Goal: Task Accomplishment & Management: Manage account settings

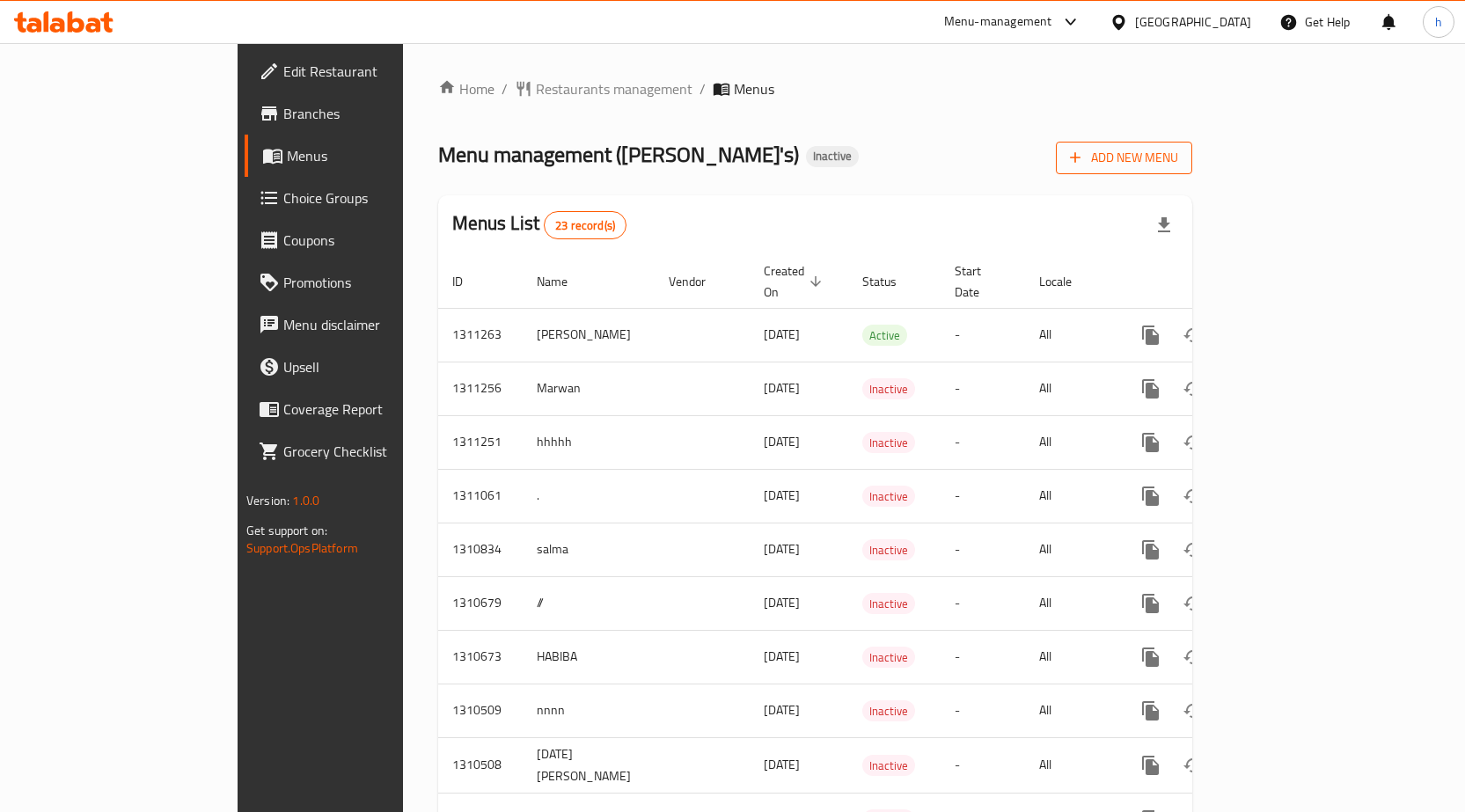
click at [1178, 161] on span "Add New Menu" at bounding box center [1123, 158] width 109 height 22
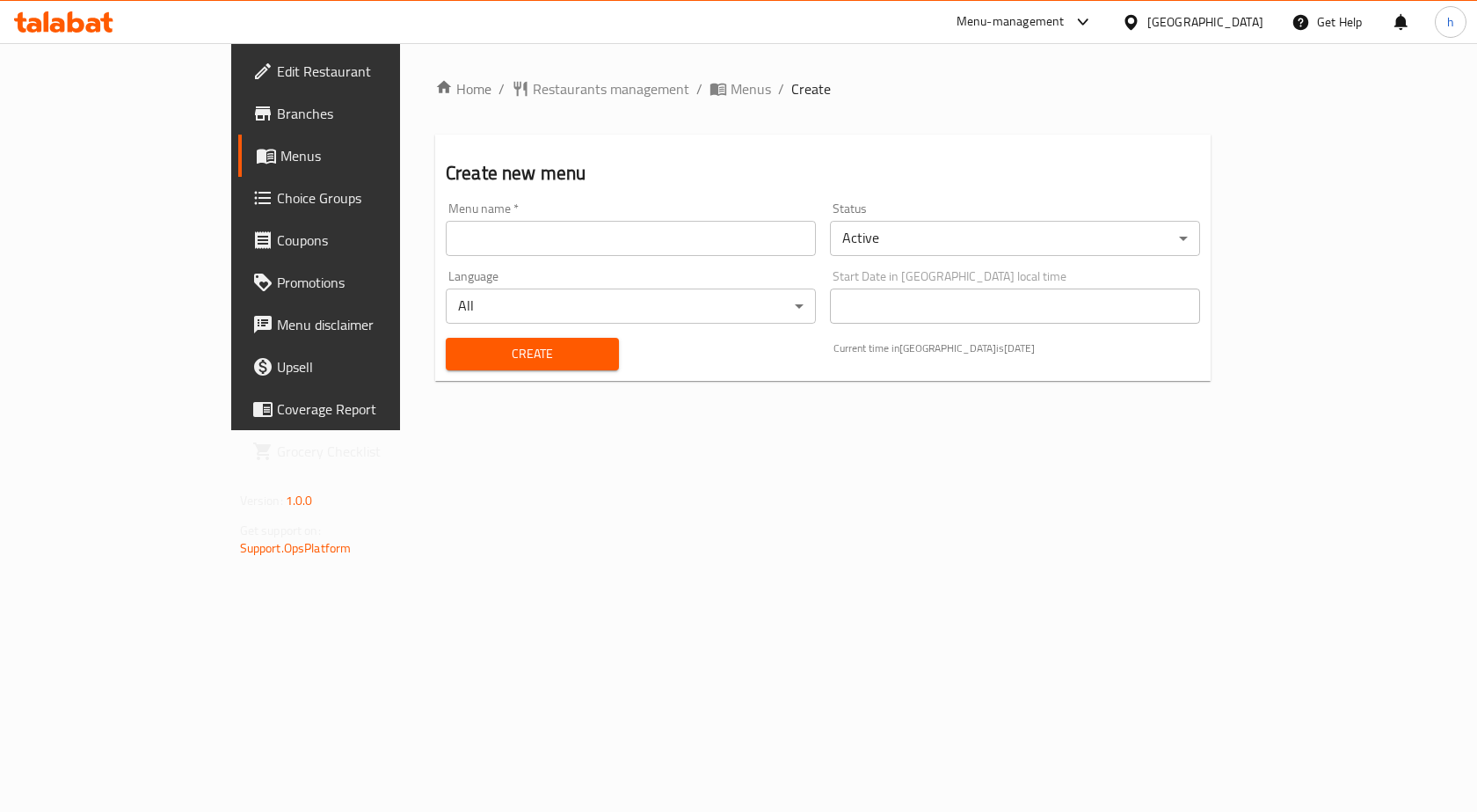
click at [607, 255] on input "text" at bounding box center [631, 238] width 370 height 35
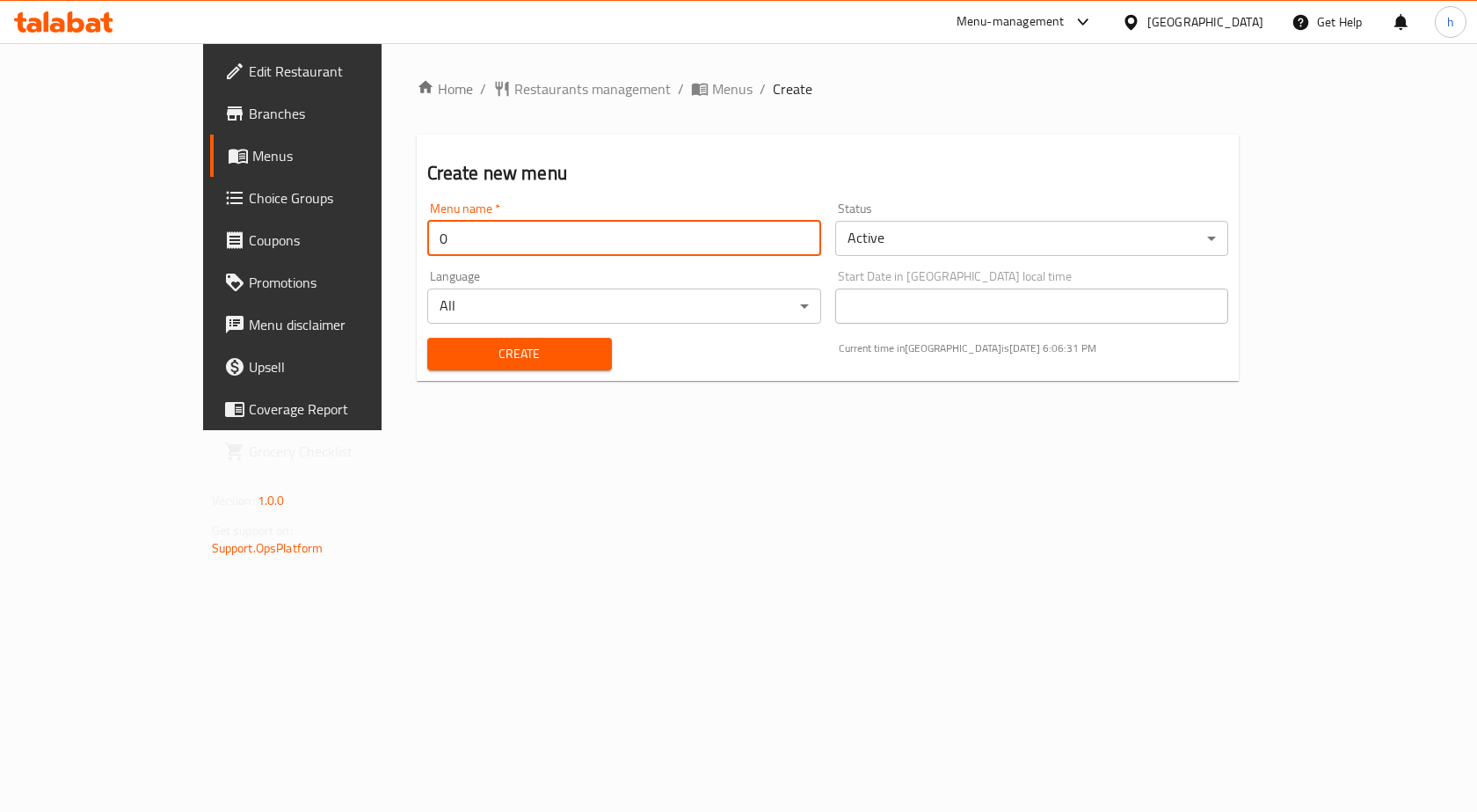
type input "0"
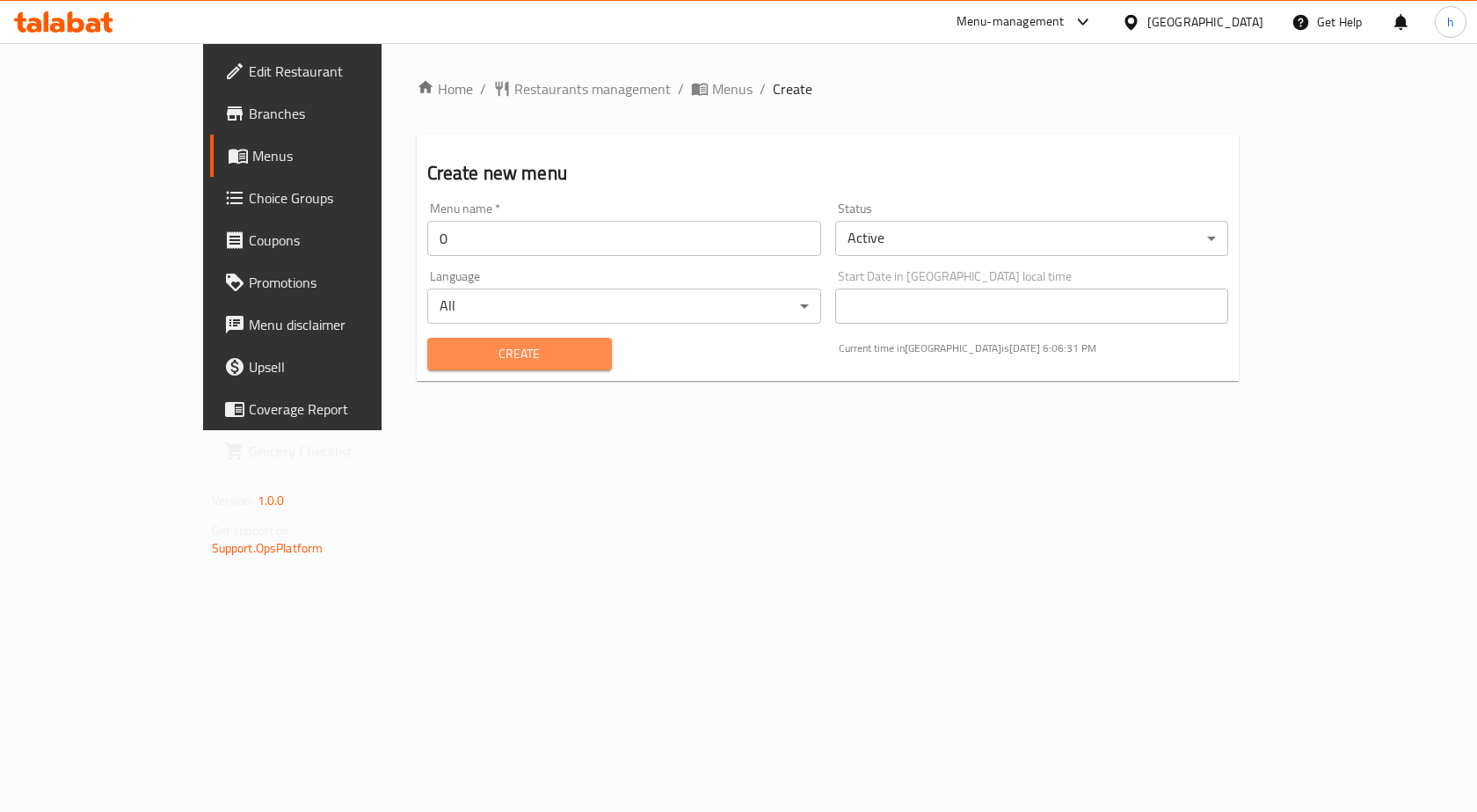
click at [479, 345] on span "Create" at bounding box center [519, 353] width 157 height 22
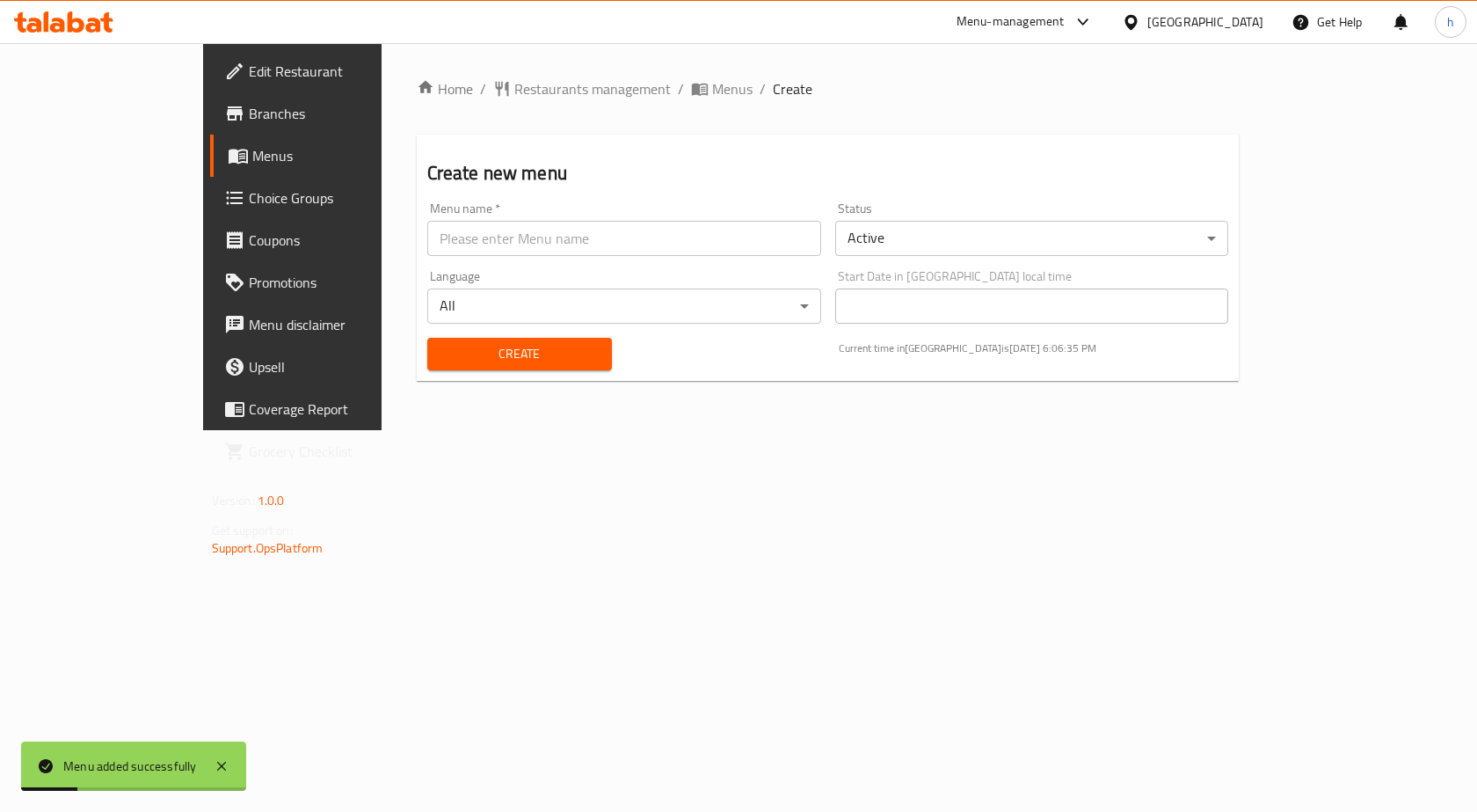
click at [252, 157] on span "Menus" at bounding box center [344, 156] width 184 height 21
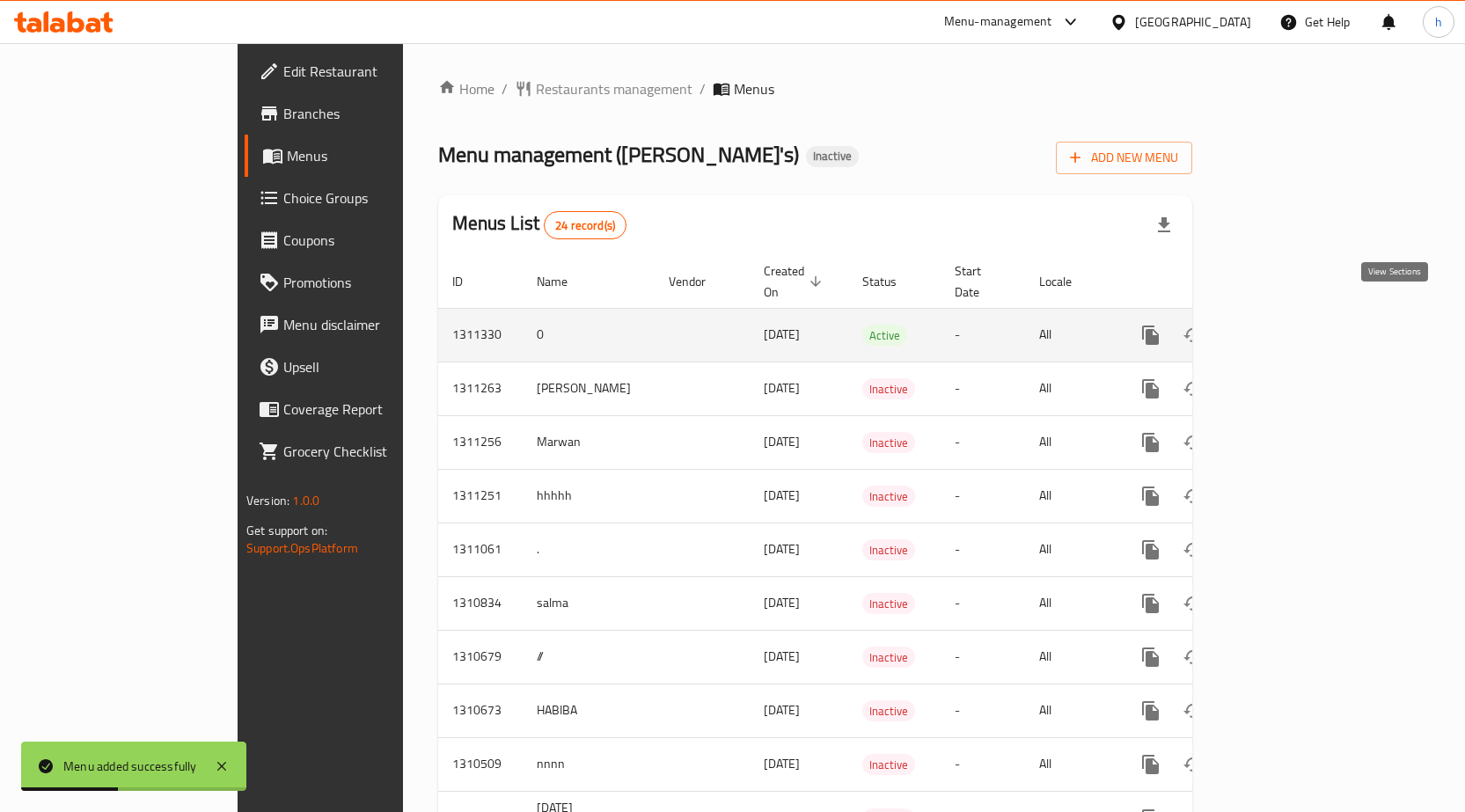
click at [1299, 313] on link "enhanced table" at bounding box center [1277, 334] width 43 height 42
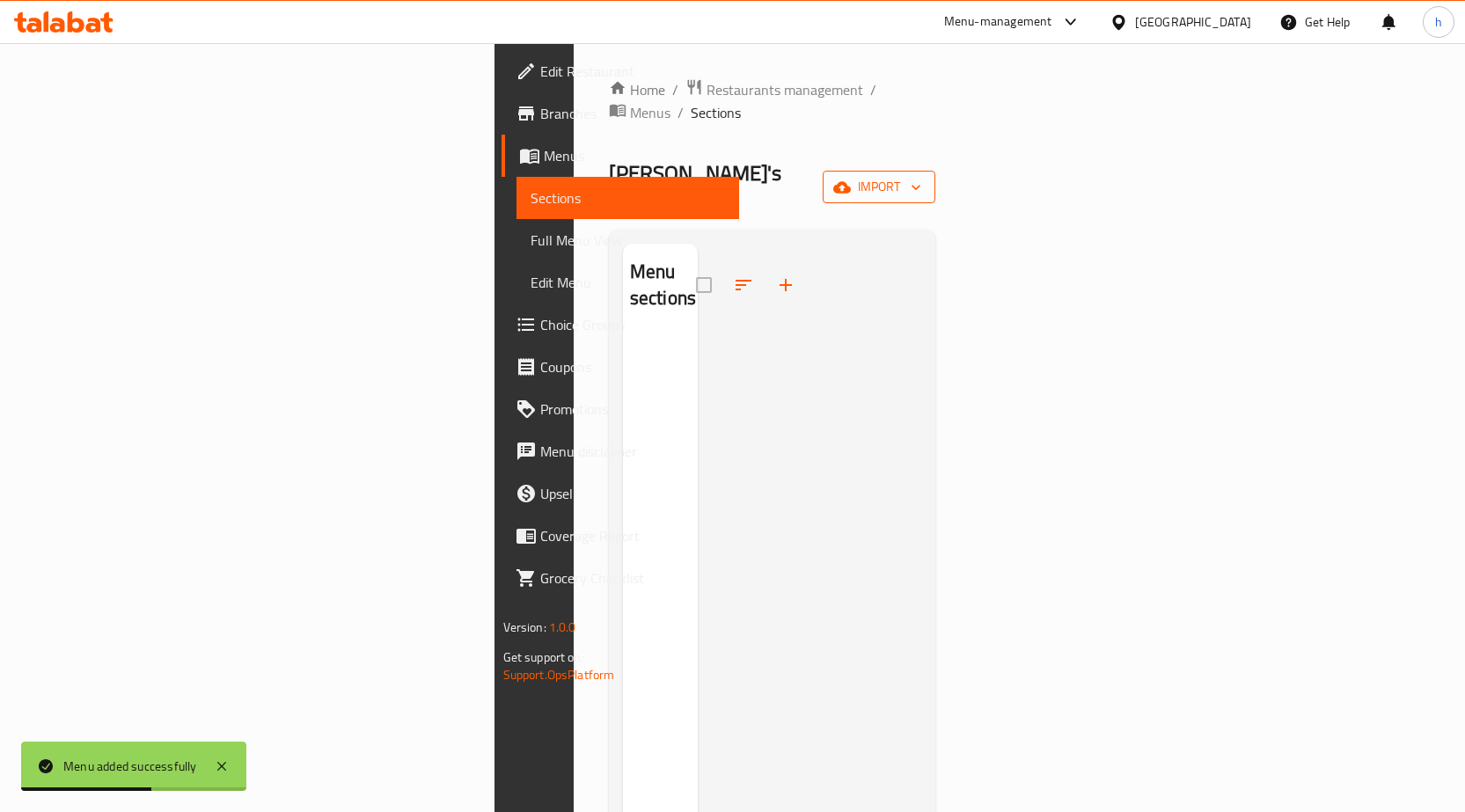
click at [921, 176] on span "import" at bounding box center [878, 186] width 84 height 22
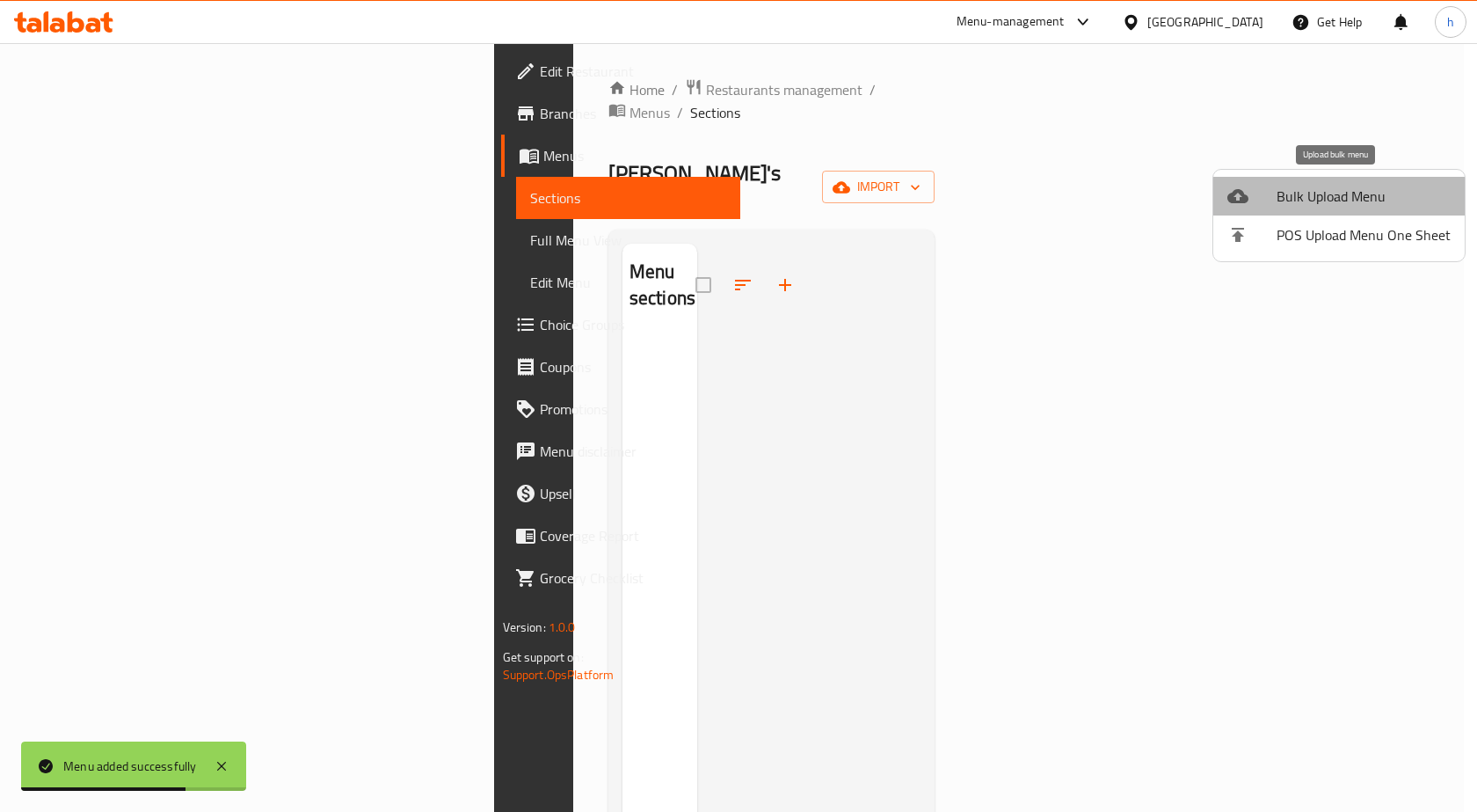
click at [1353, 197] on span "Bulk Upload Menu" at bounding box center [1364, 195] width 174 height 21
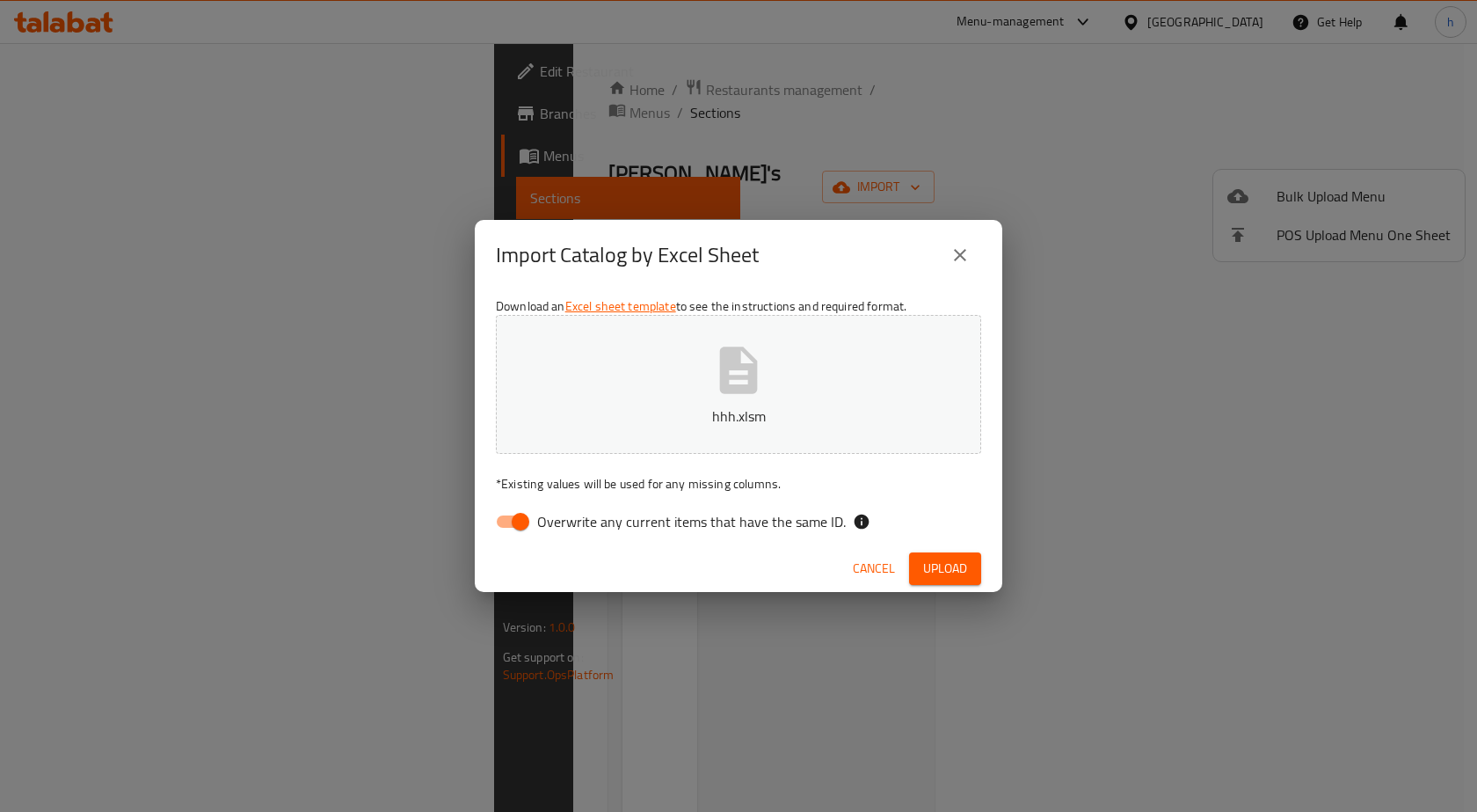
click at [946, 572] on span "Upload" at bounding box center [945, 567] width 44 height 22
click at [502, 519] on input "Overwrite any current items that have the same ID." at bounding box center [520, 521] width 100 height 33
checkbox input "false"
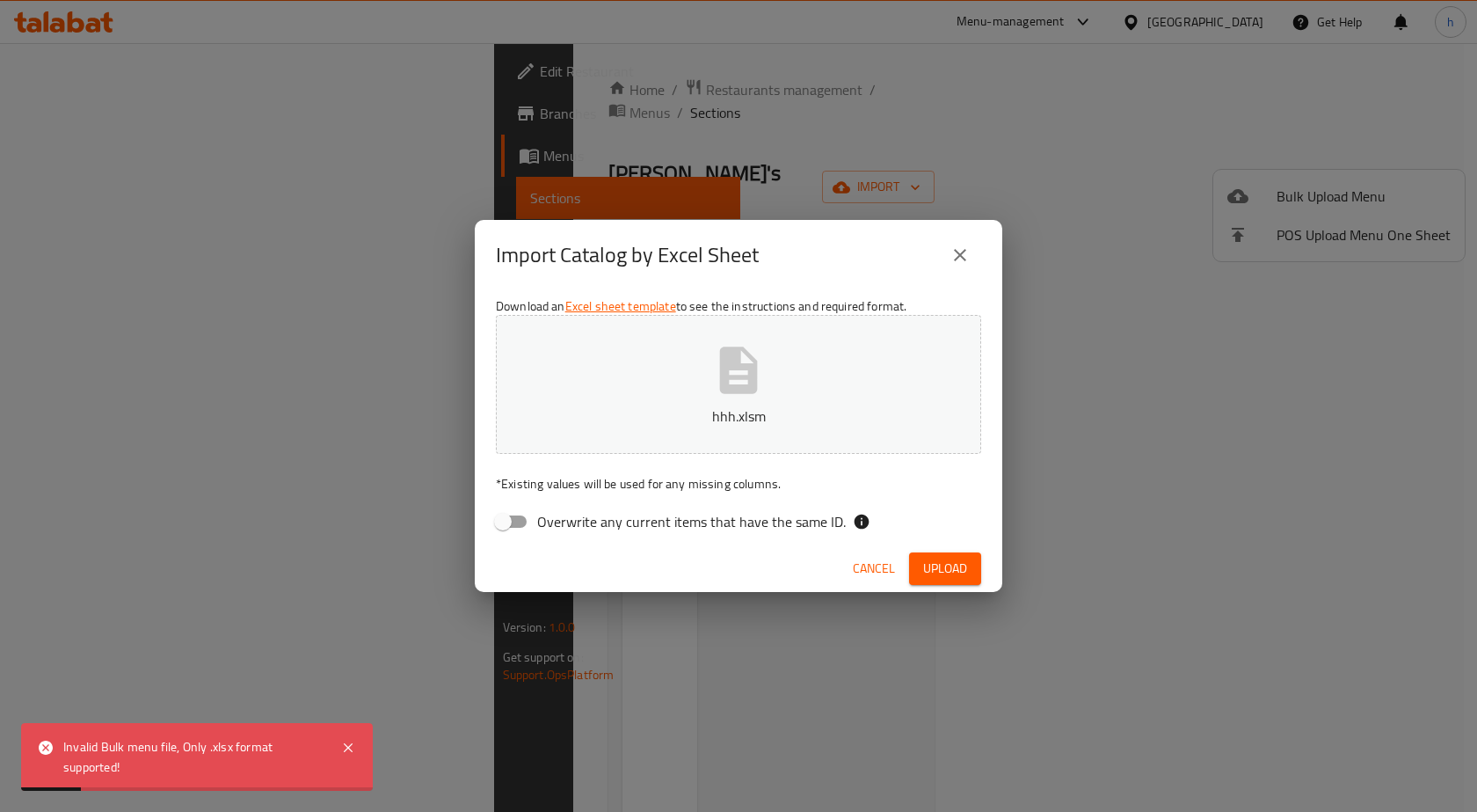
click at [935, 566] on span "Upload" at bounding box center [945, 567] width 44 height 22
click at [341, 747] on div "Invalid Bulk menu file, Only .xlsx format supported!" at bounding box center [196, 756] width 351 height 68
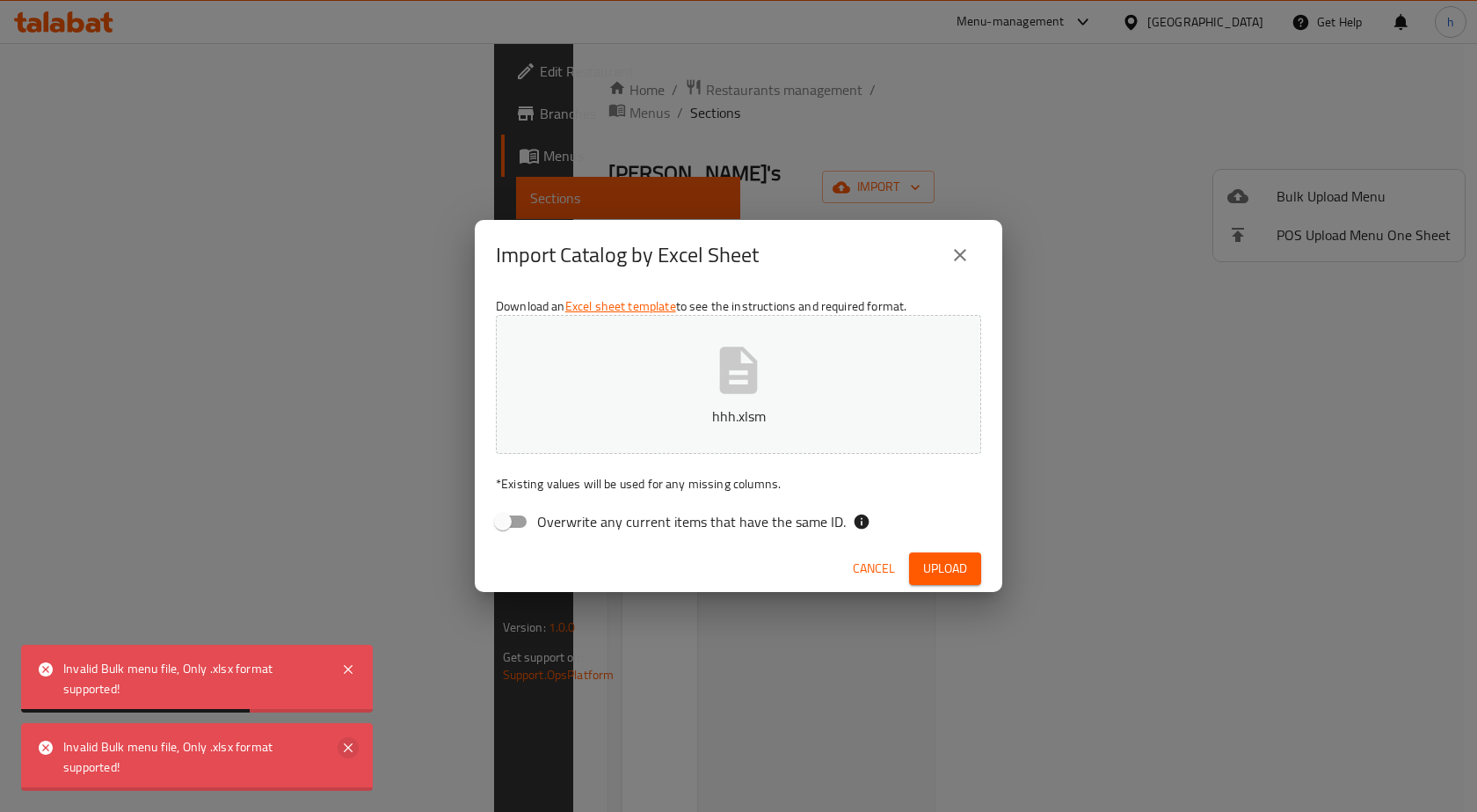
click at [348, 747] on icon at bounding box center [348, 747] width 8 height 8
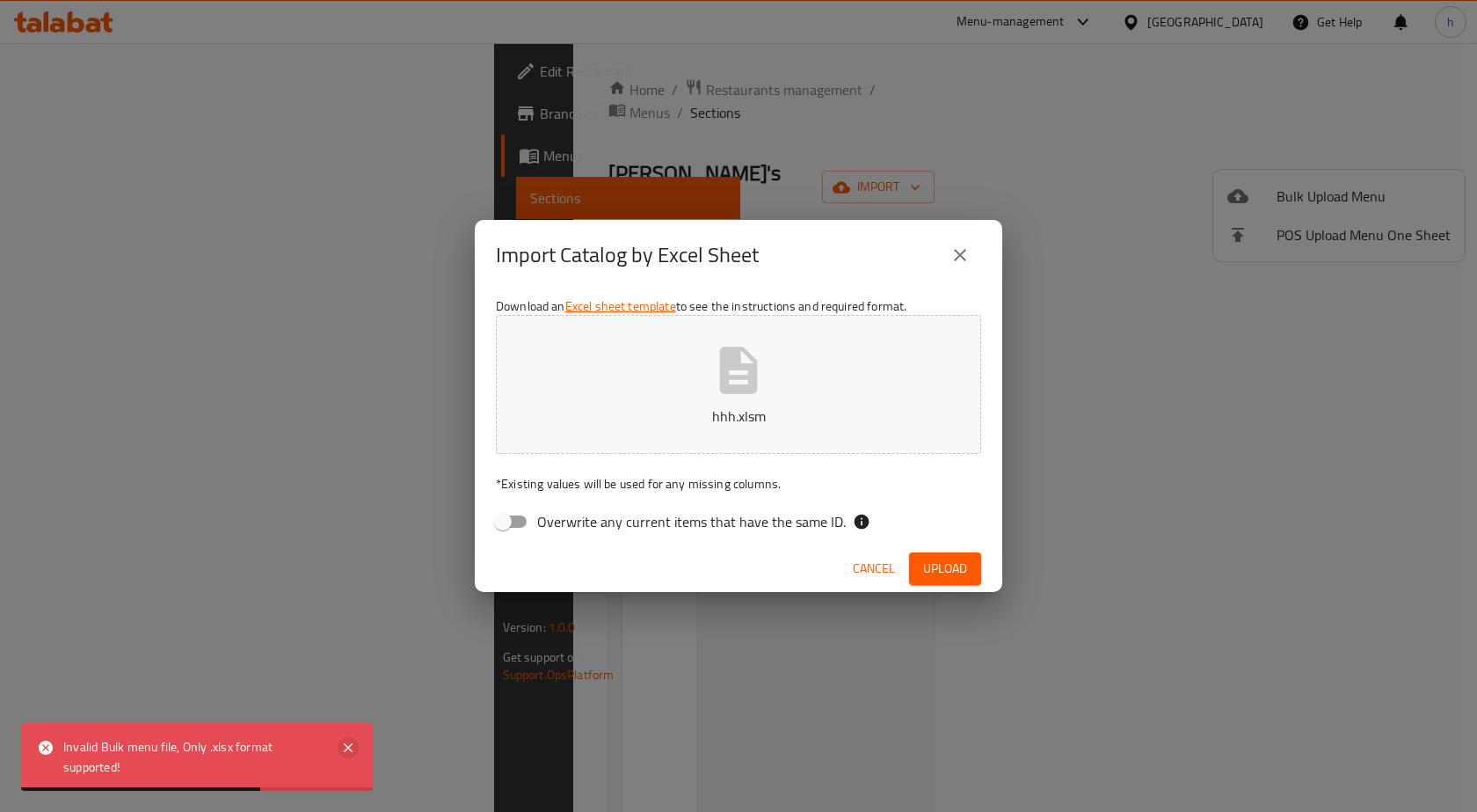
click at [349, 660] on div "Import Catalog by Excel Sheet Download an Excel sheet template to see the instr…" at bounding box center [738, 406] width 1477 height 812
click at [352, 747] on icon at bounding box center [348, 747] width 21 height 21
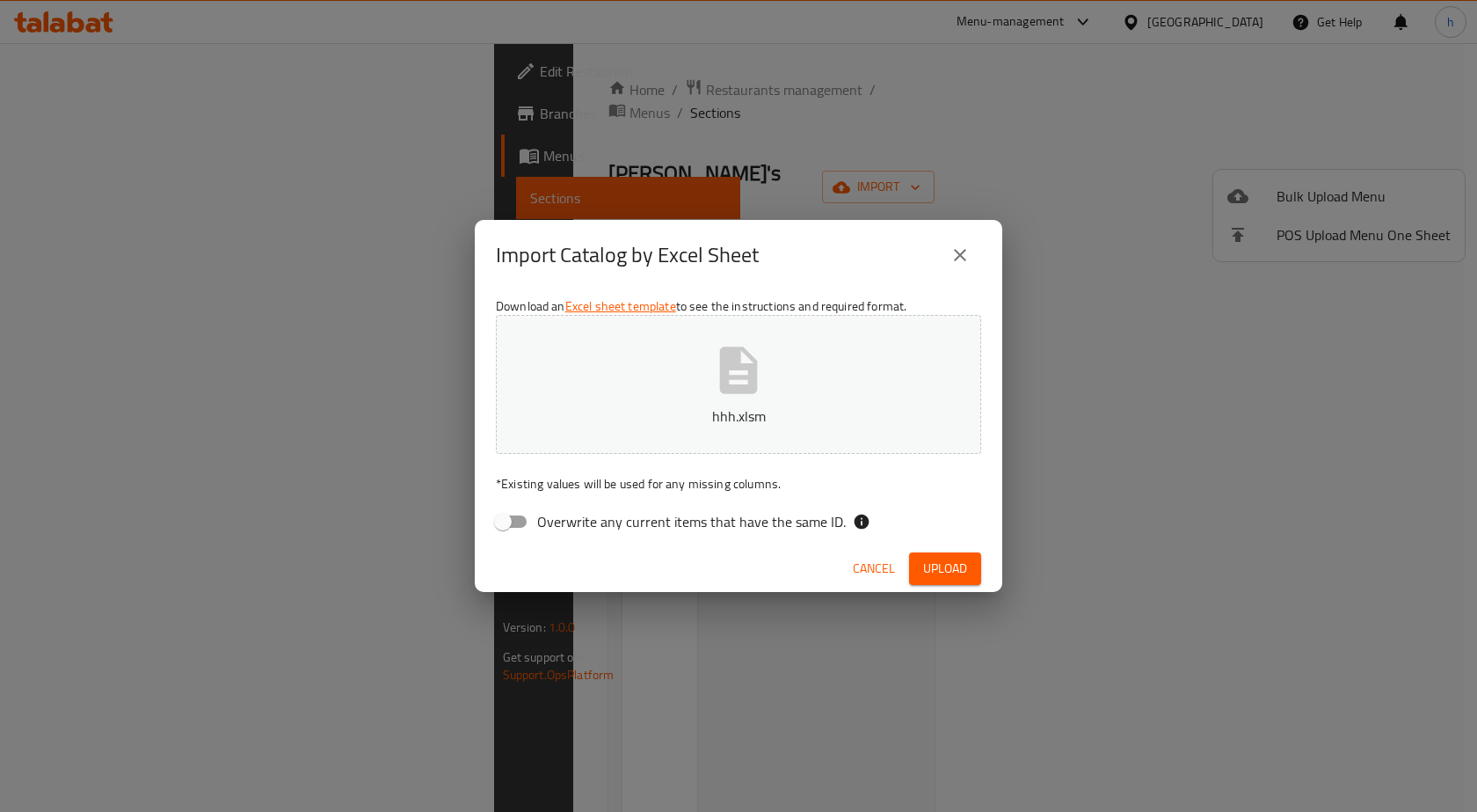
click at [671, 667] on div "Import Catalog by Excel Sheet Download an Excel sheet template to see the instr…" at bounding box center [738, 406] width 1477 height 812
click at [871, 569] on span "Cancel" at bounding box center [874, 567] width 42 height 22
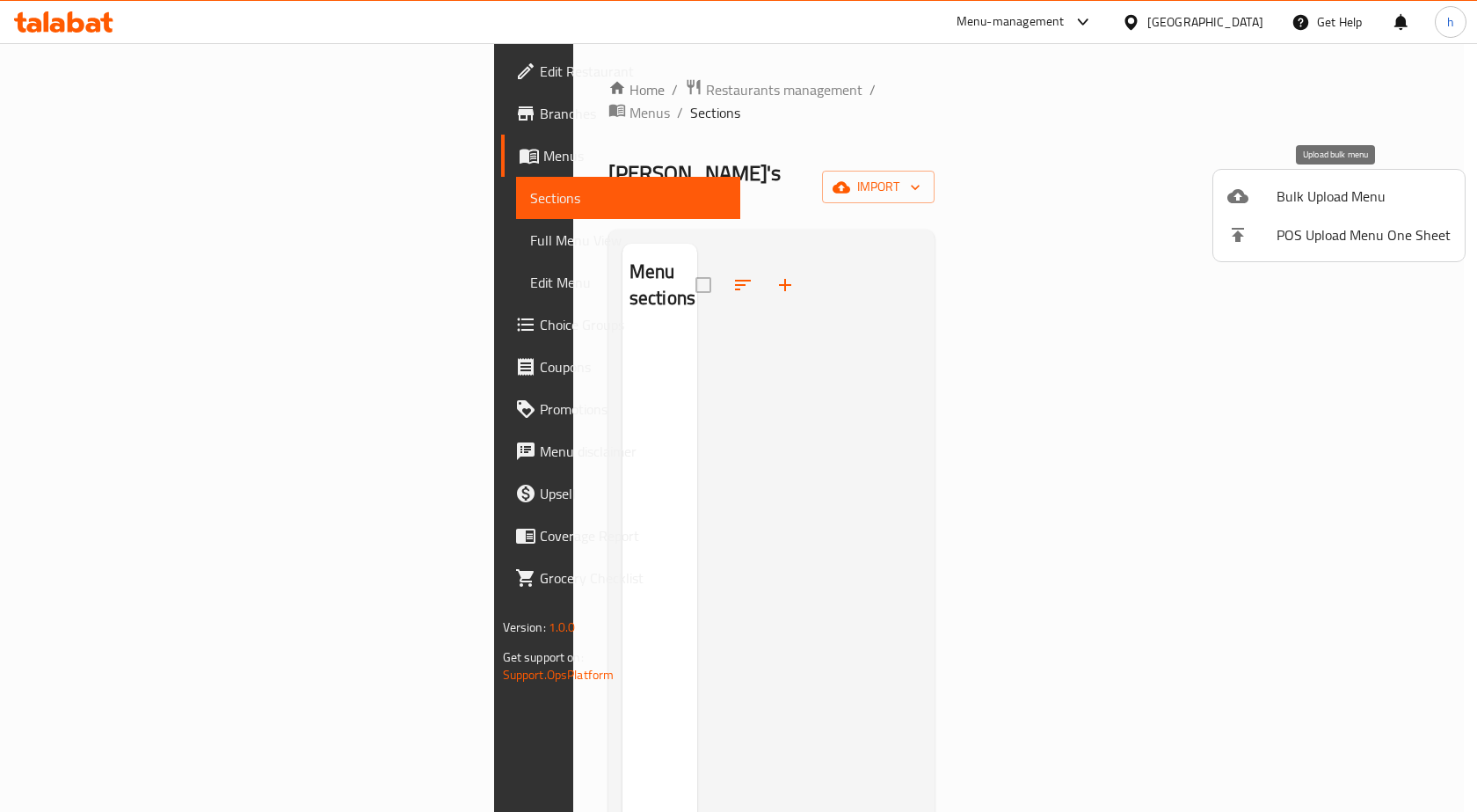
click at [1260, 190] on div at bounding box center [1252, 195] width 49 height 21
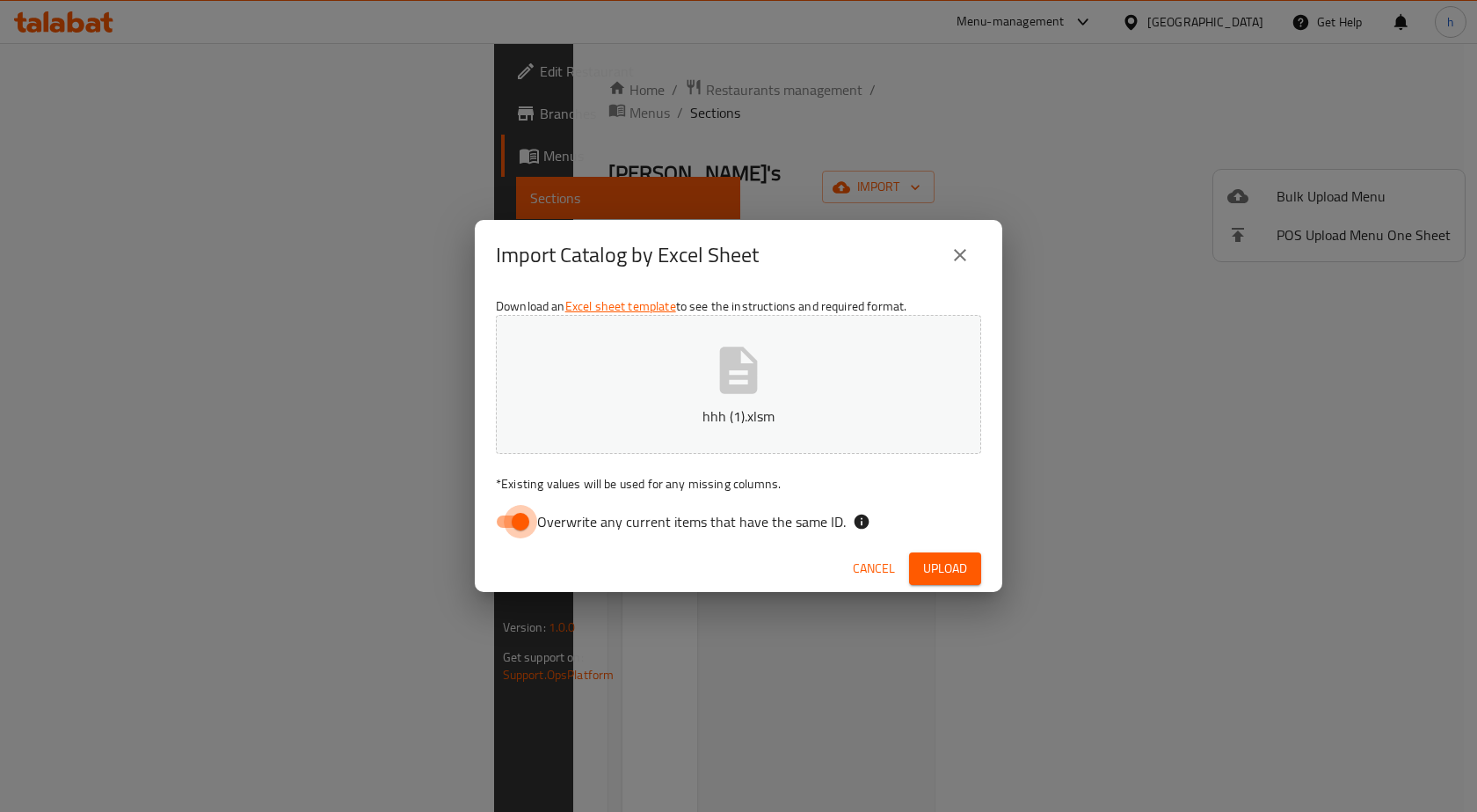
click at [510, 516] on input "Overwrite any current items that have the same ID." at bounding box center [520, 521] width 100 height 33
checkbox input "false"
click at [971, 558] on button "Upload" at bounding box center [945, 568] width 72 height 32
click at [952, 260] on icon "close" at bounding box center [960, 255] width 21 height 21
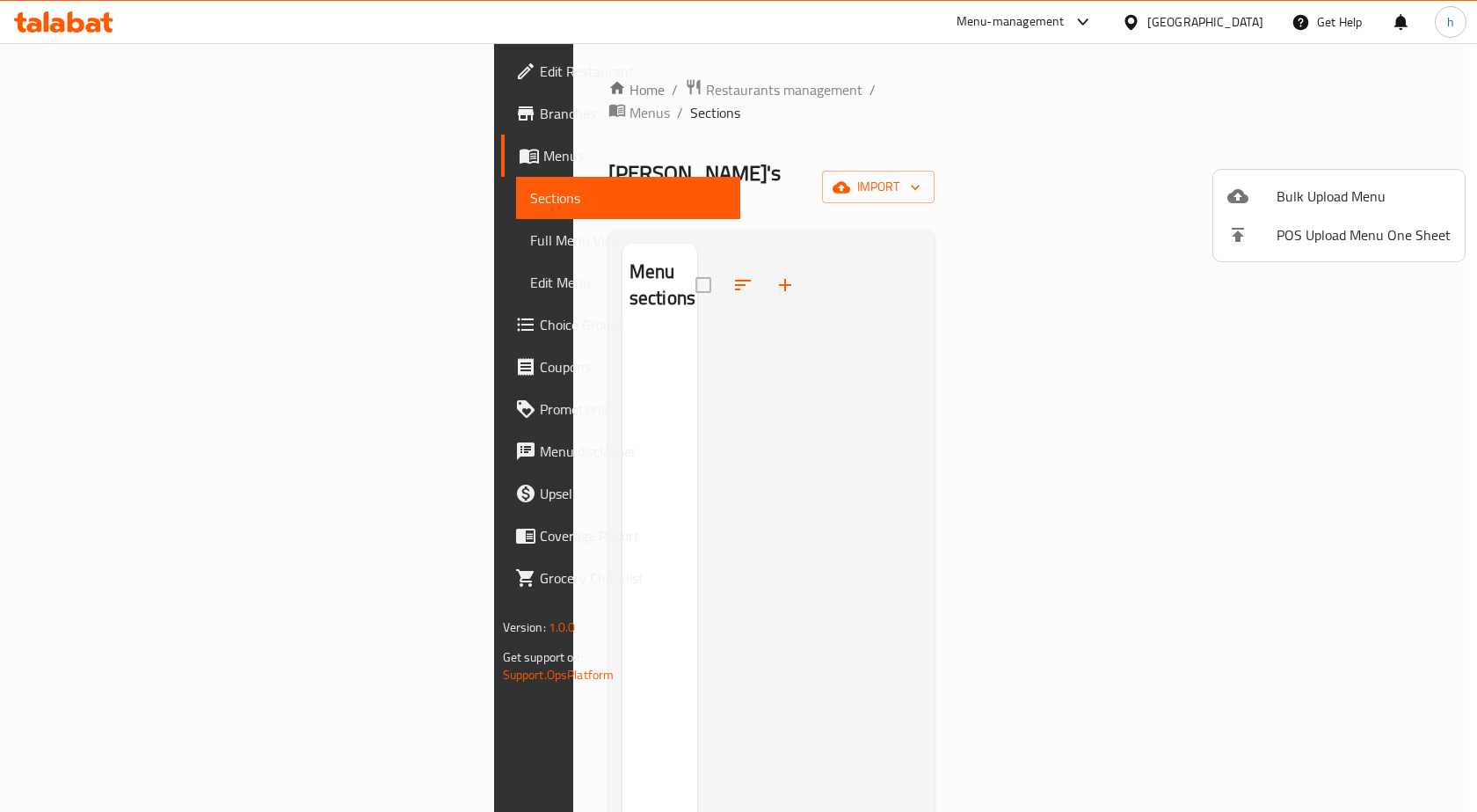
click at [141, 150] on div at bounding box center [738, 406] width 1477 height 812
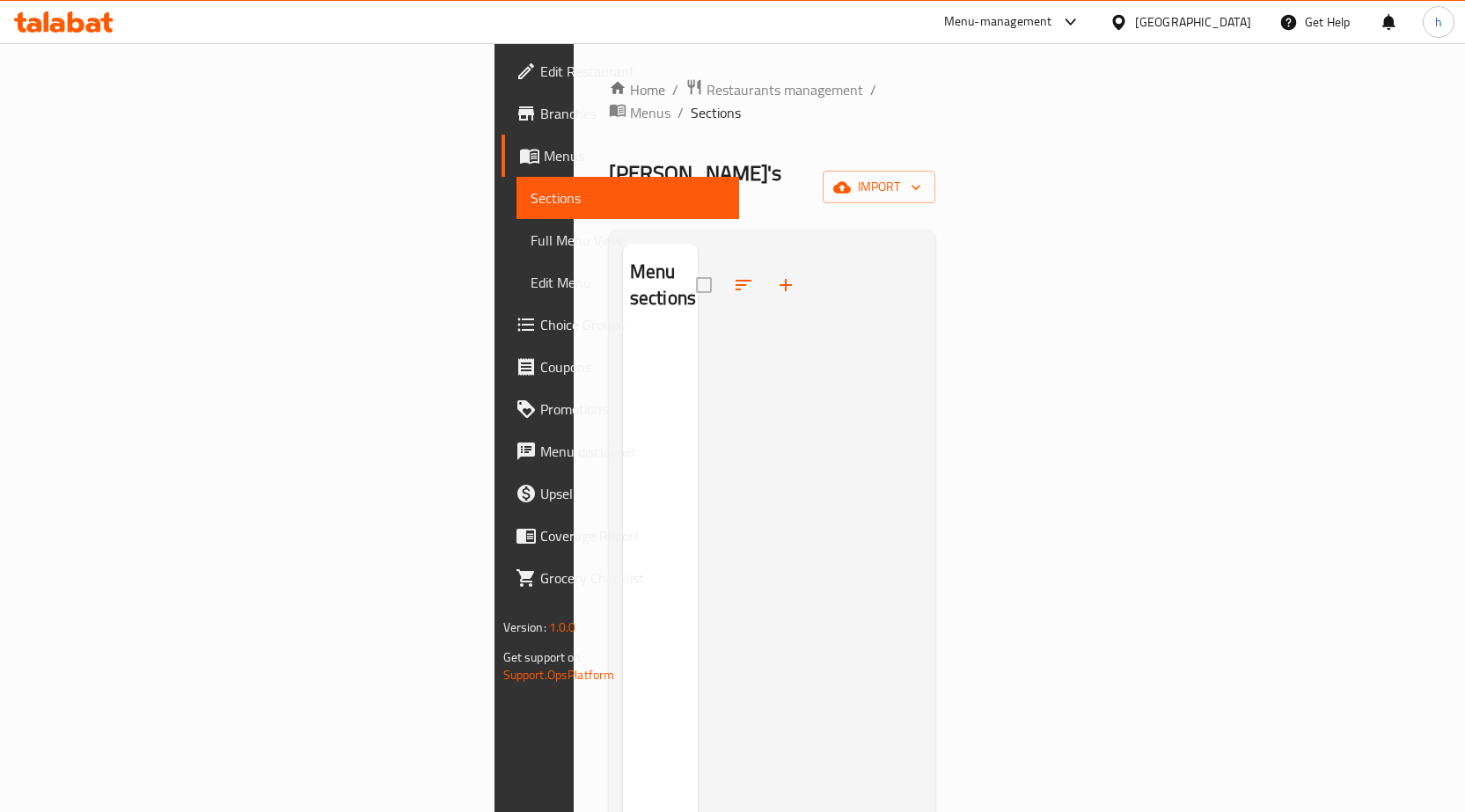
click at [544, 150] on span "Menus" at bounding box center [635, 156] width 181 height 21
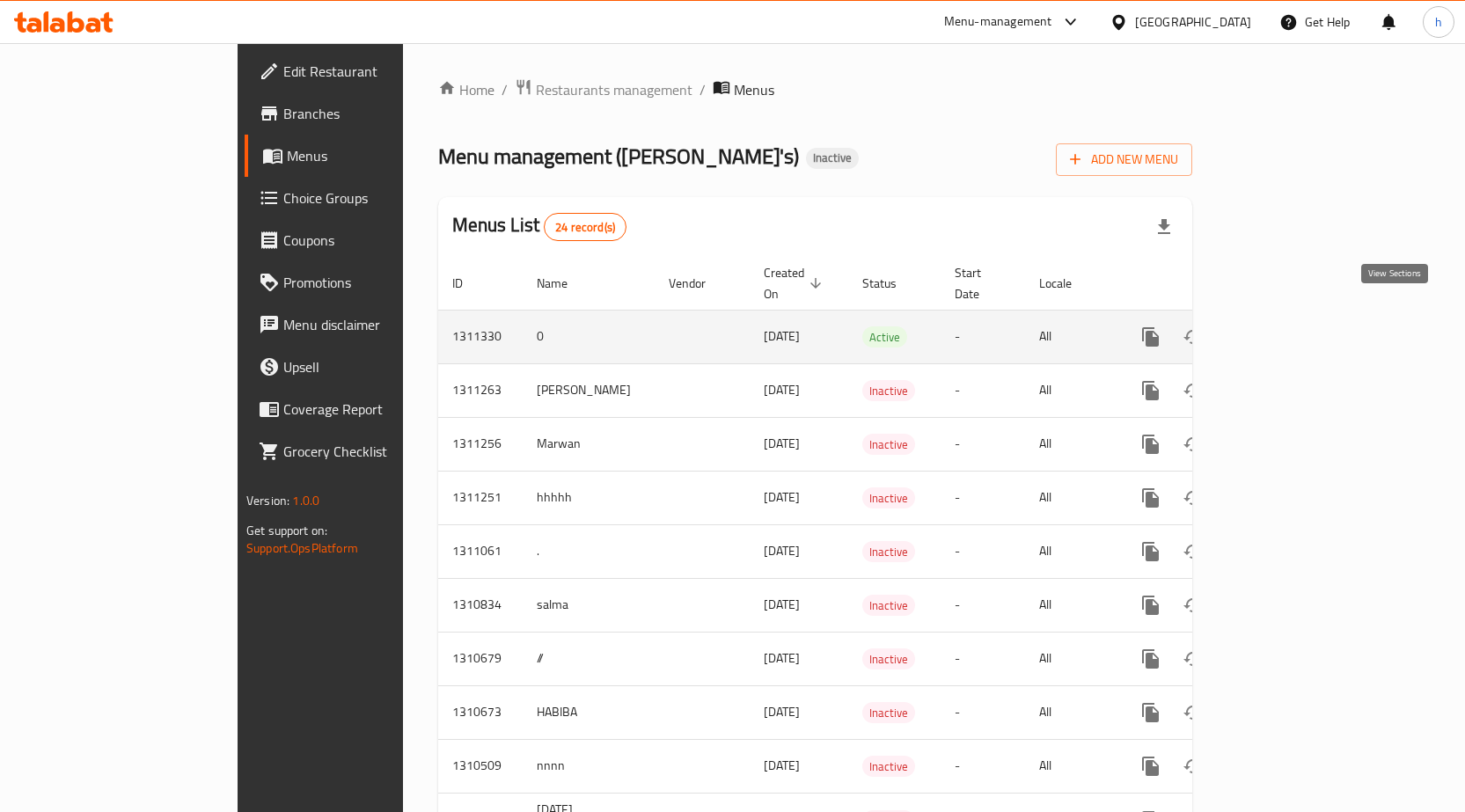
click at [1286, 329] on icon "enhanced table" at bounding box center [1277, 336] width 16 height 16
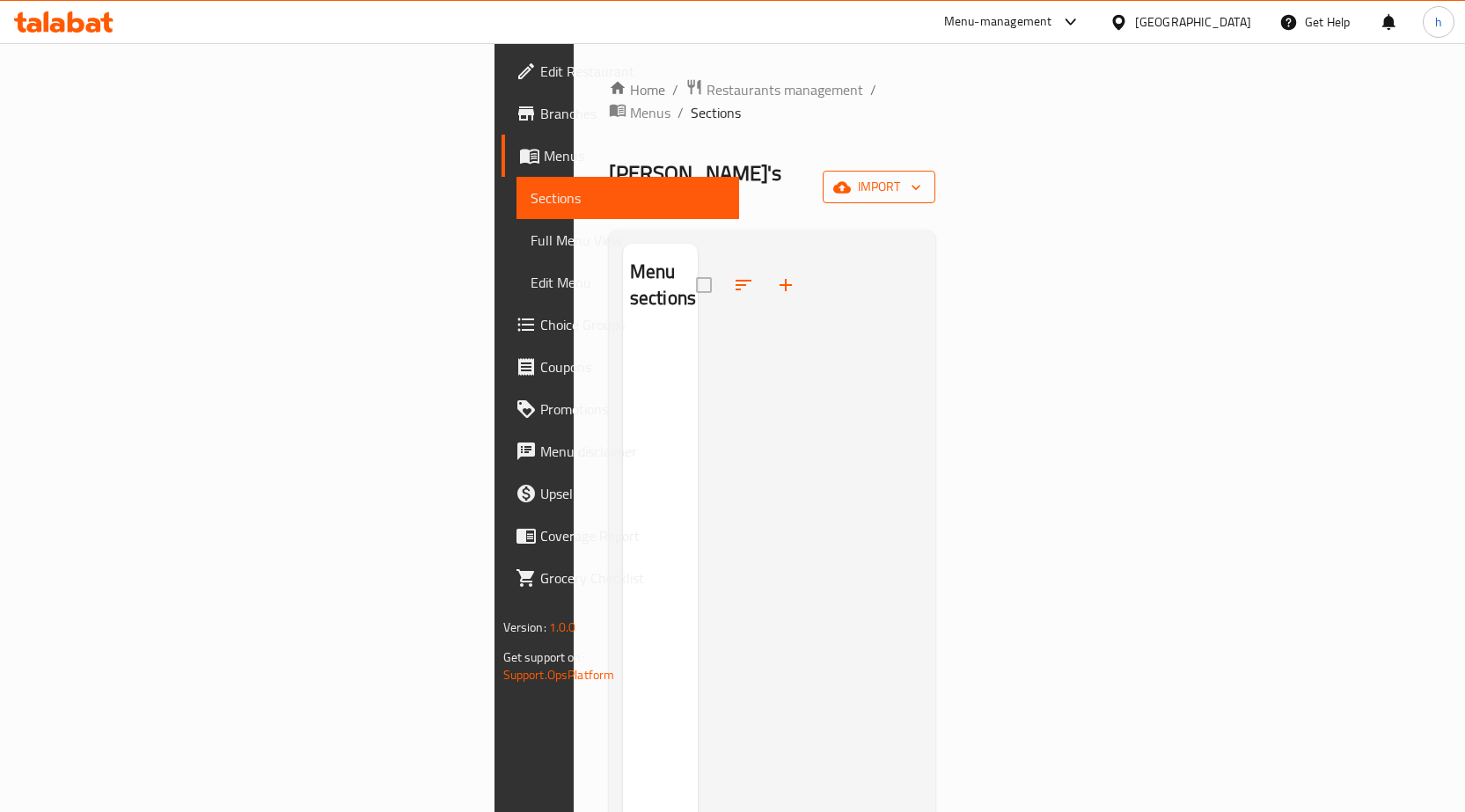
click at [921, 176] on span "import" at bounding box center [878, 186] width 84 height 22
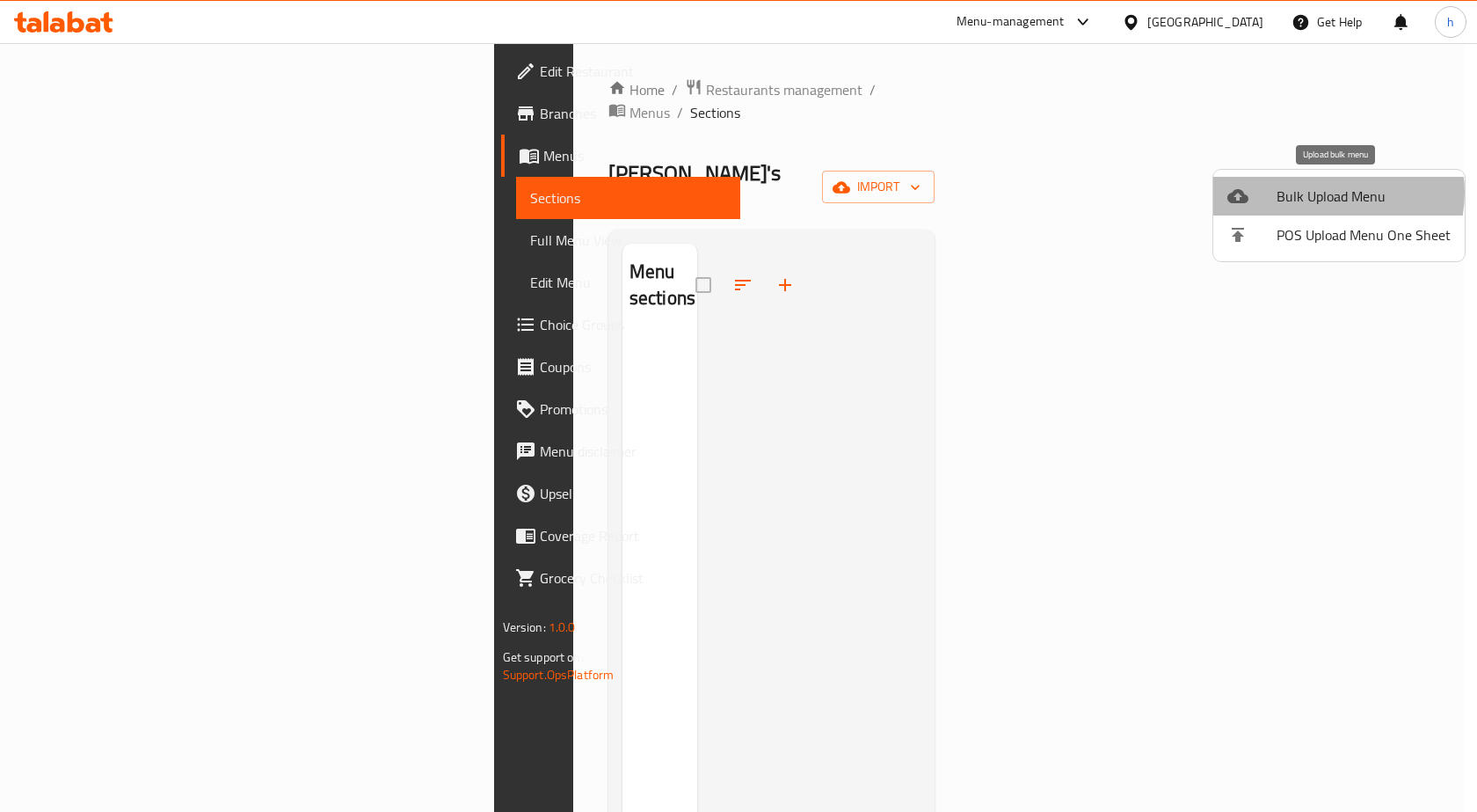
click at [1328, 193] on span "Bulk Upload Menu" at bounding box center [1364, 195] width 174 height 21
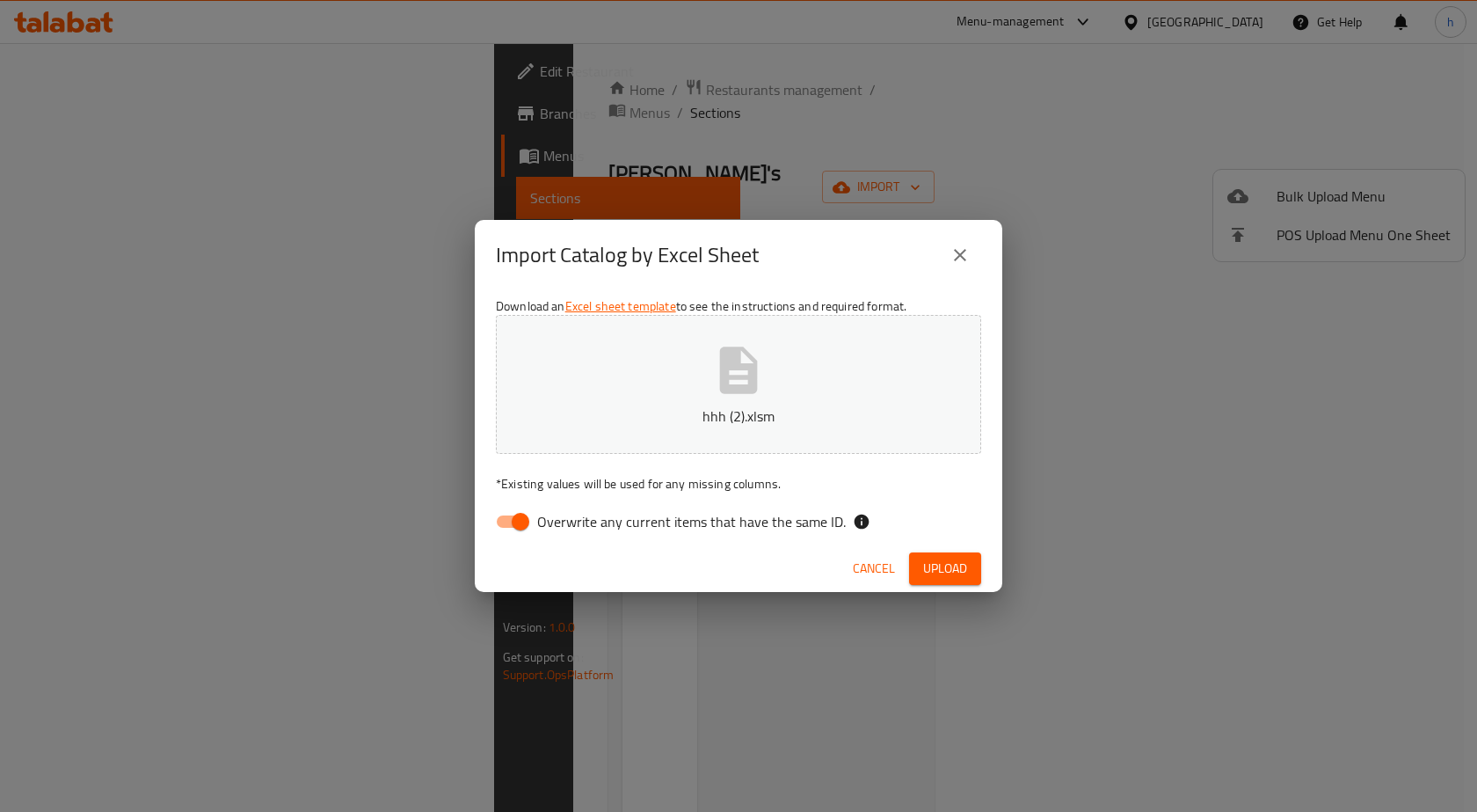
click at [512, 514] on input "Overwrite any current items that have the same ID." at bounding box center [520, 521] width 100 height 33
checkbox input "false"
click at [941, 567] on span "Upload" at bounding box center [945, 567] width 44 height 22
click at [947, 569] on span "Upload" at bounding box center [945, 567] width 44 height 22
click at [931, 569] on span "Upload" at bounding box center [945, 567] width 44 height 22
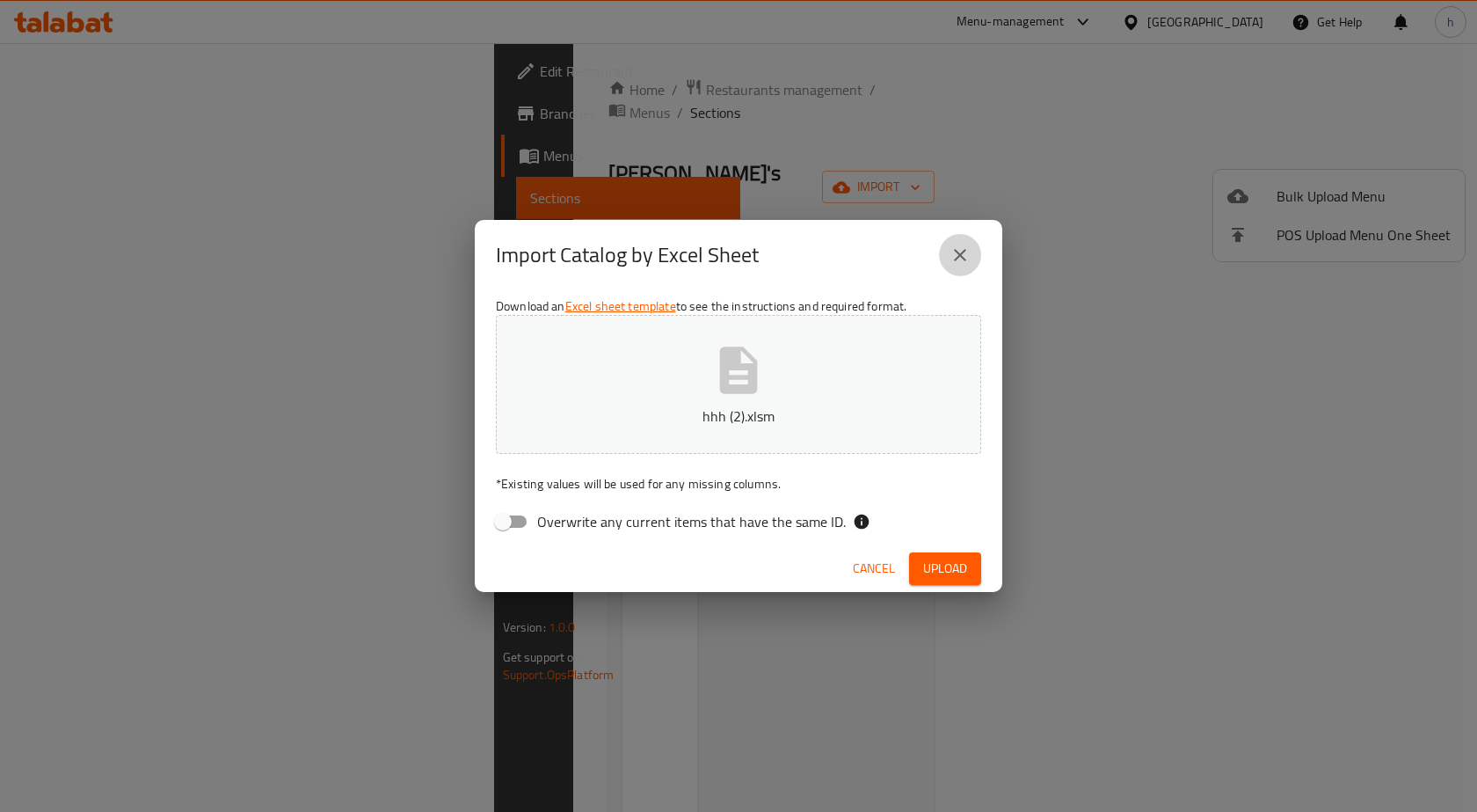
click at [953, 249] on icon "close" at bounding box center [960, 255] width 21 height 21
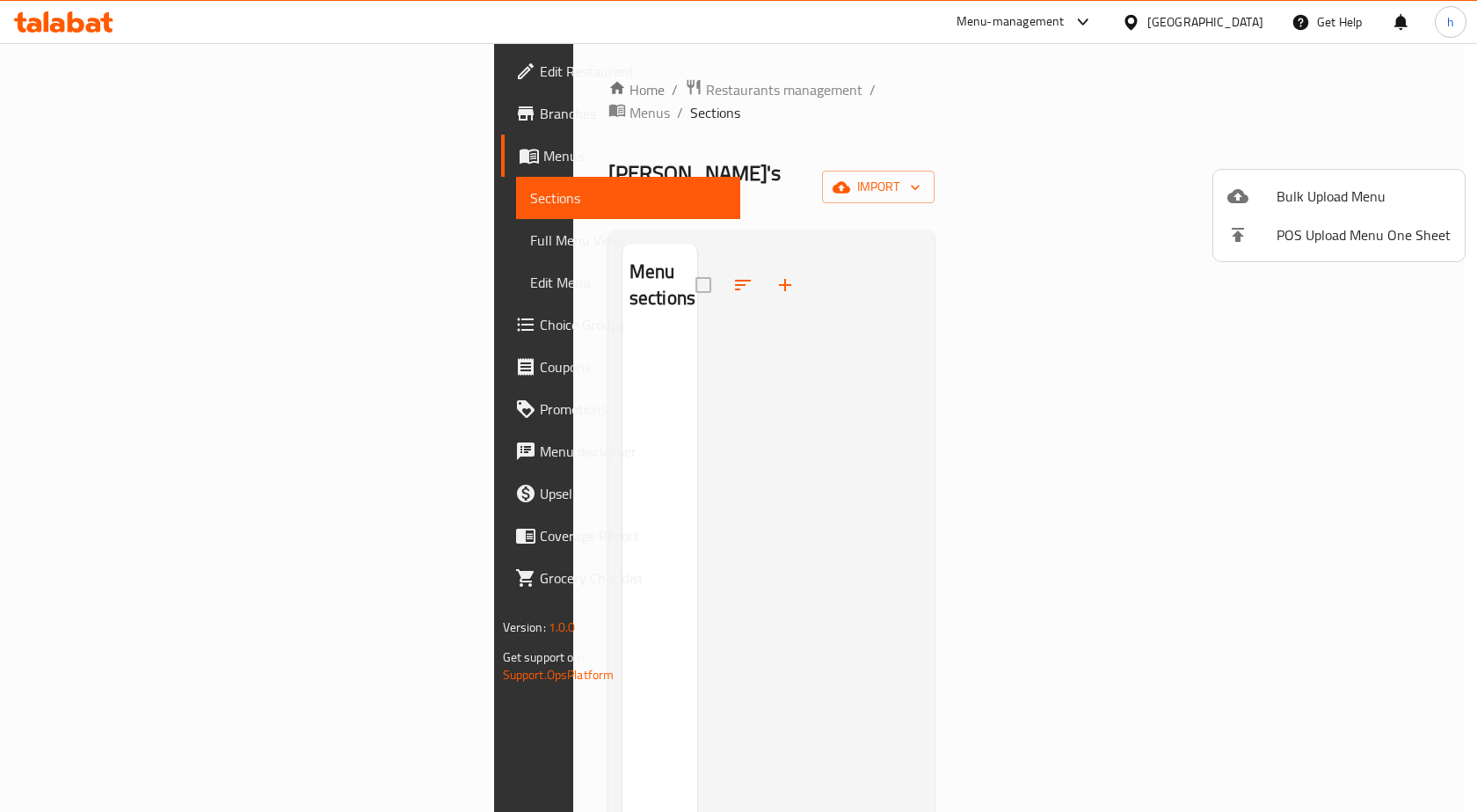
click at [63, 30] on div at bounding box center [738, 406] width 1477 height 812
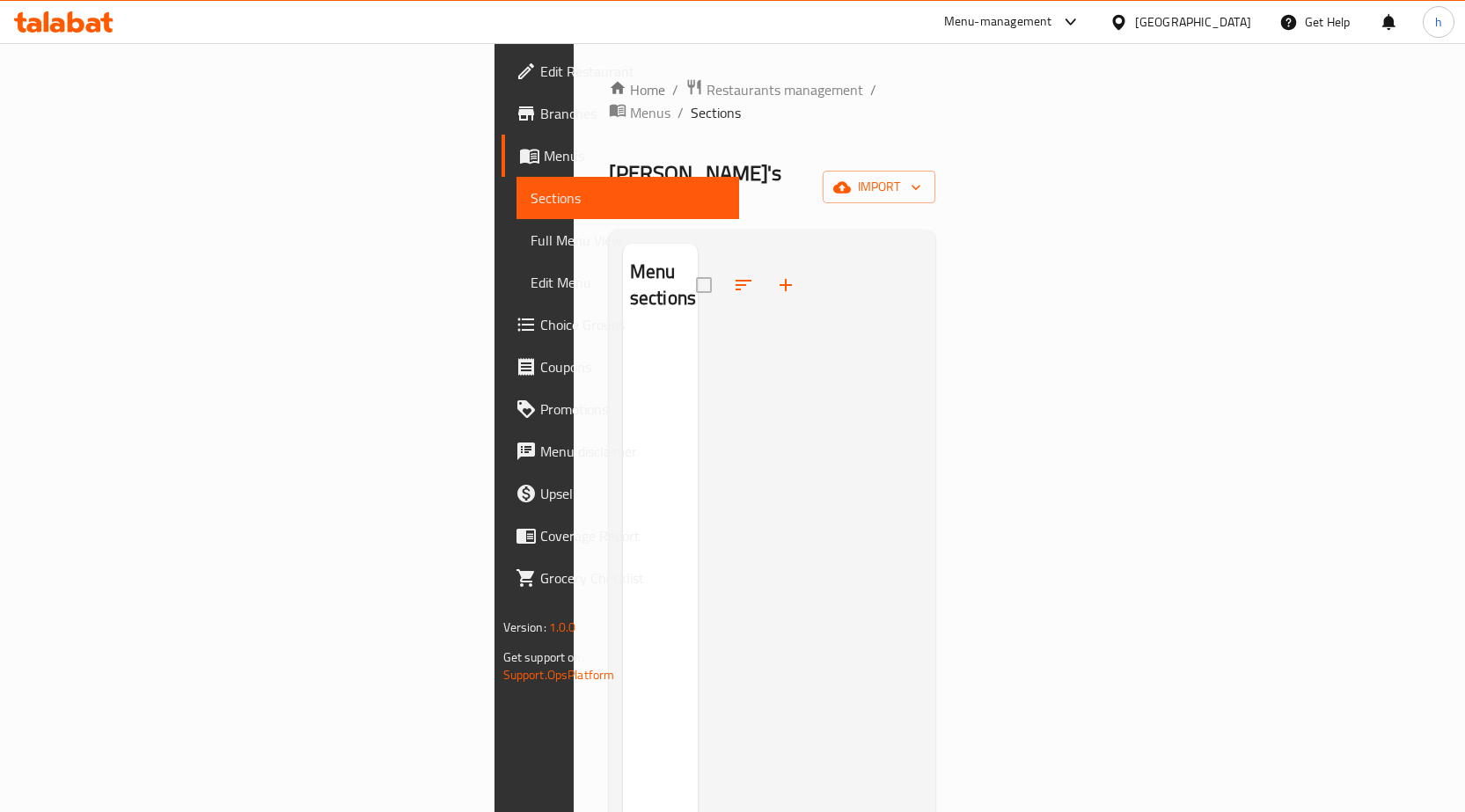
click at [81, 19] on icon at bounding box center [63, 22] width 99 height 21
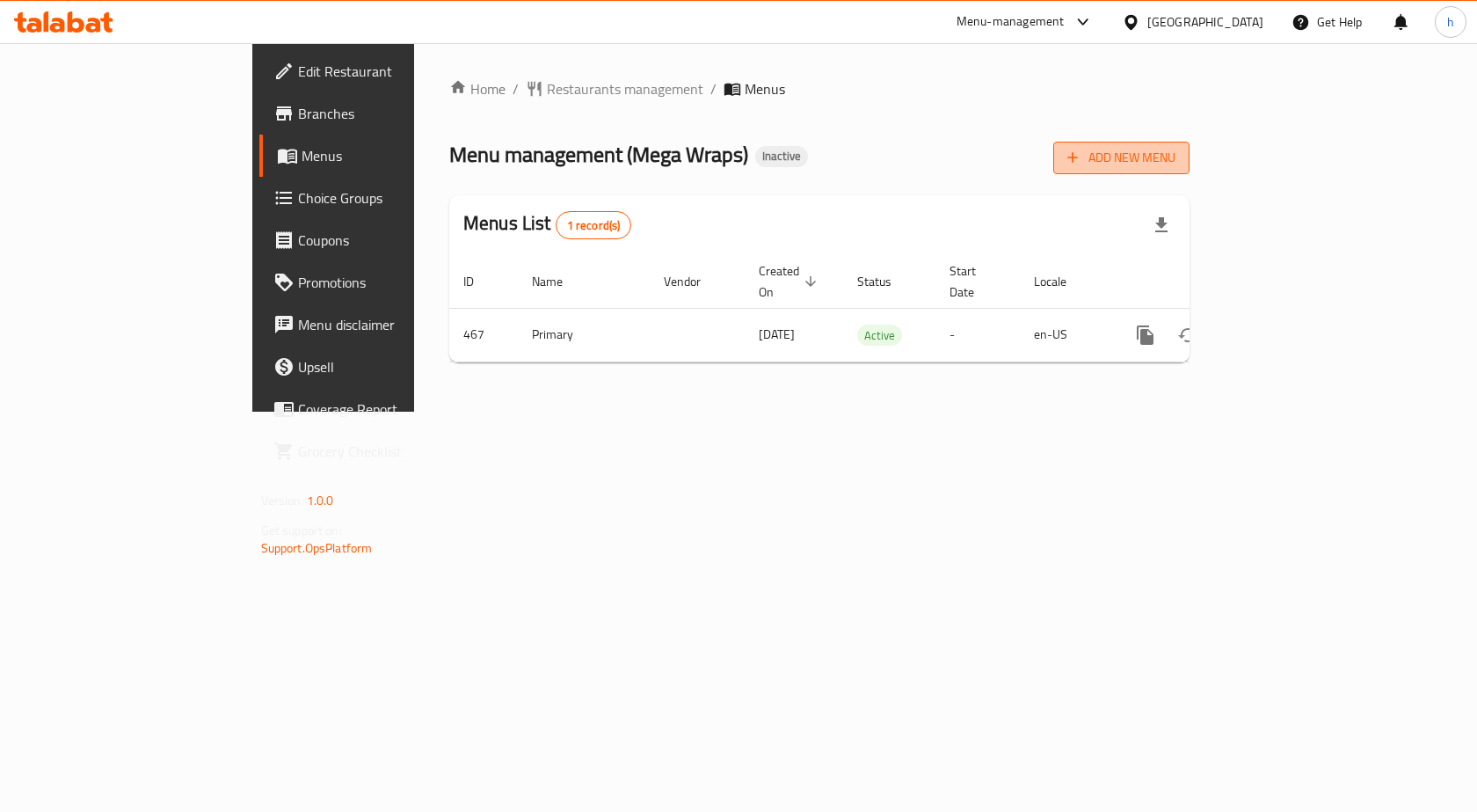
click at [1176, 157] on span "Add New Menu" at bounding box center [1122, 158] width 109 height 22
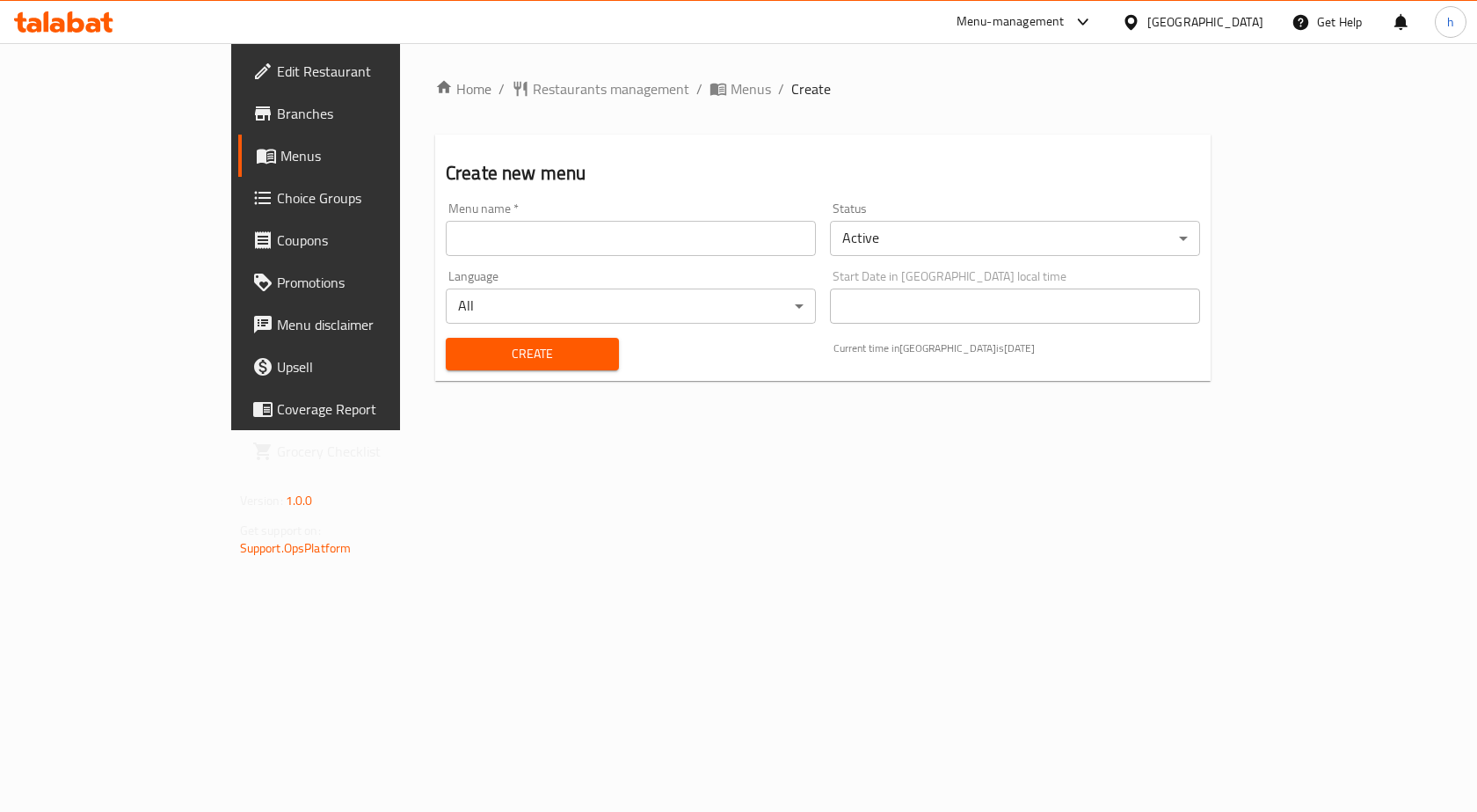
click at [544, 257] on div "Menu name   * Menu name *" at bounding box center [631, 229] width 384 height 68
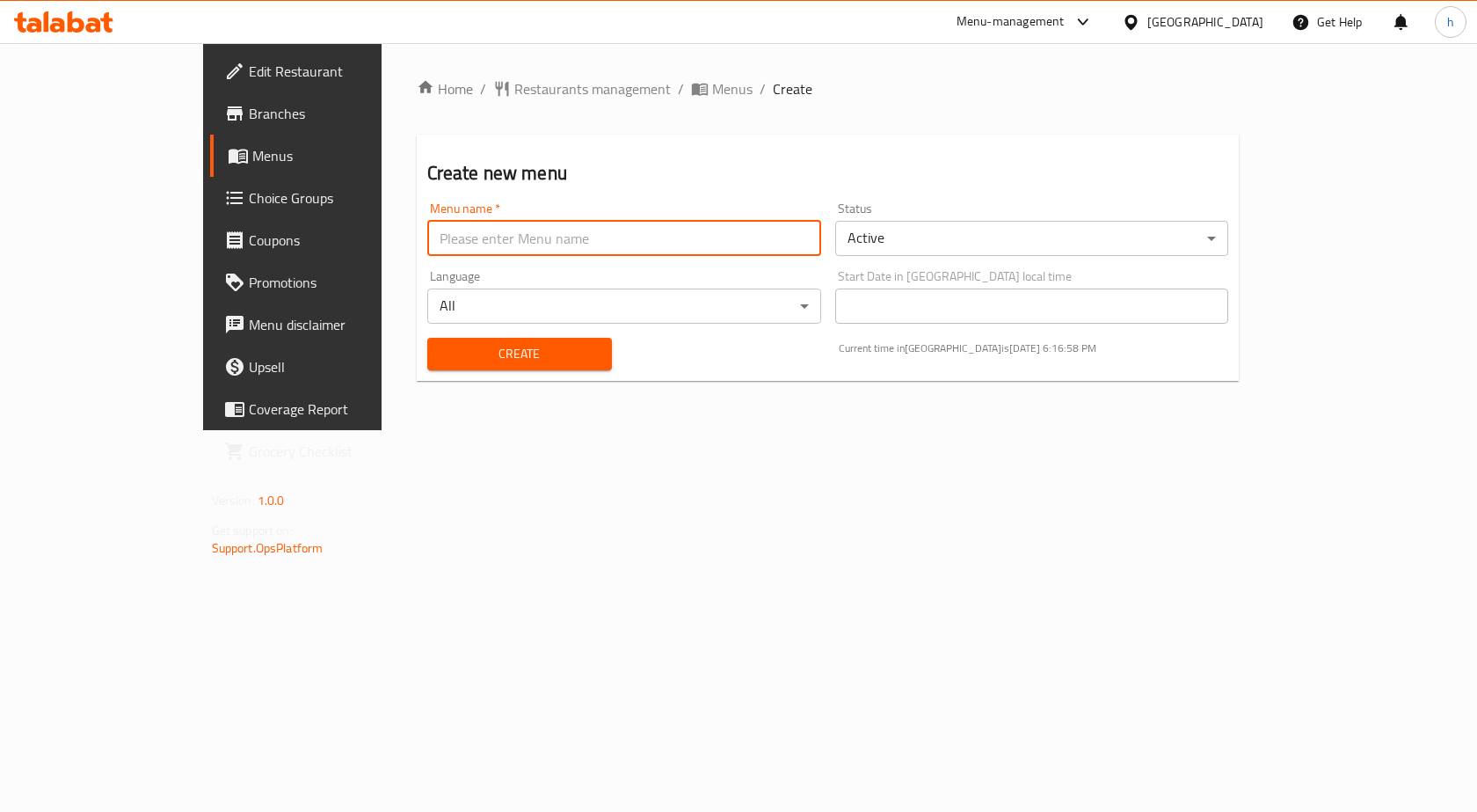
click at [550, 248] on input "text" at bounding box center [624, 238] width 394 height 35
type input "gg"
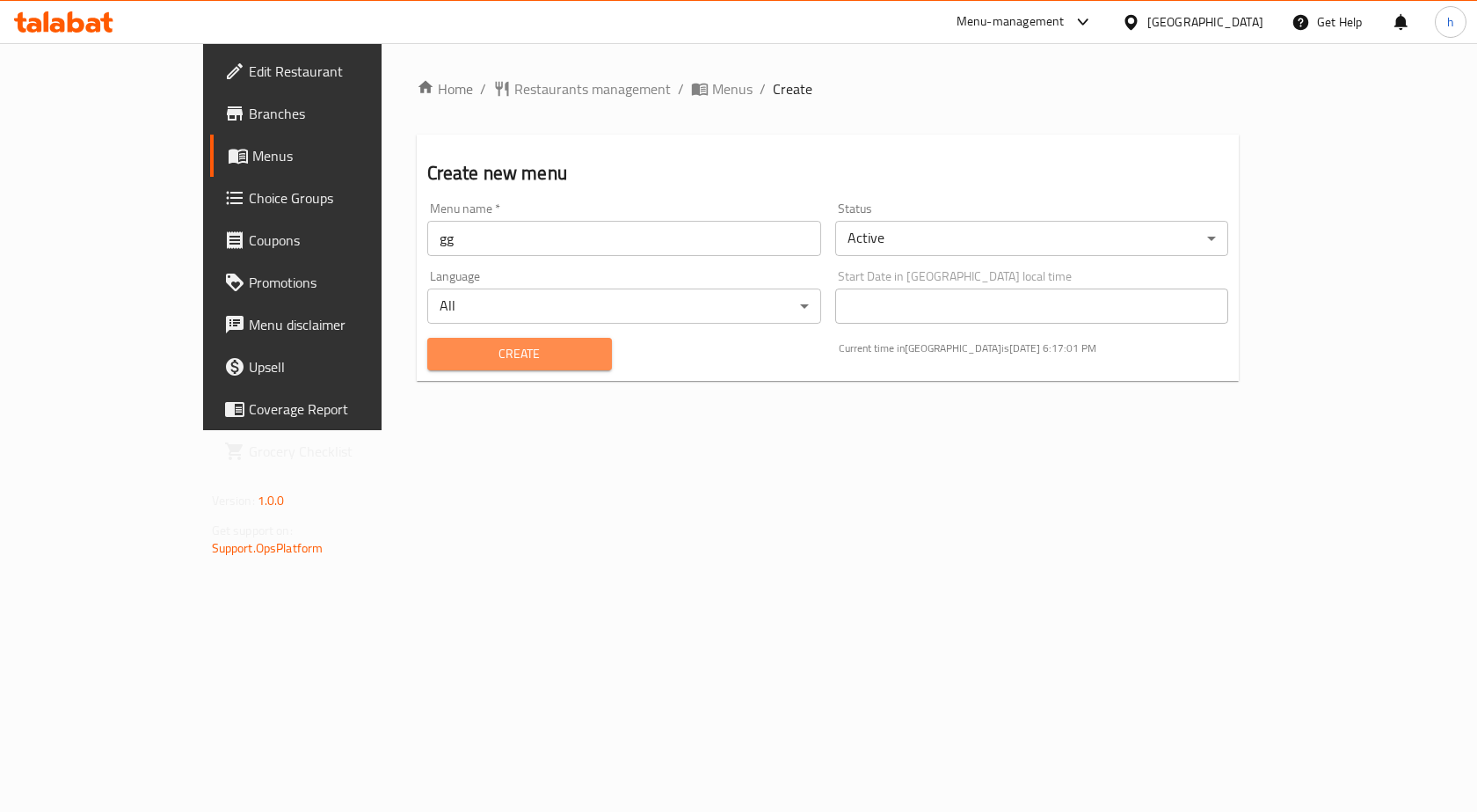
click at [501, 368] on button "Create" at bounding box center [520, 354] width 185 height 32
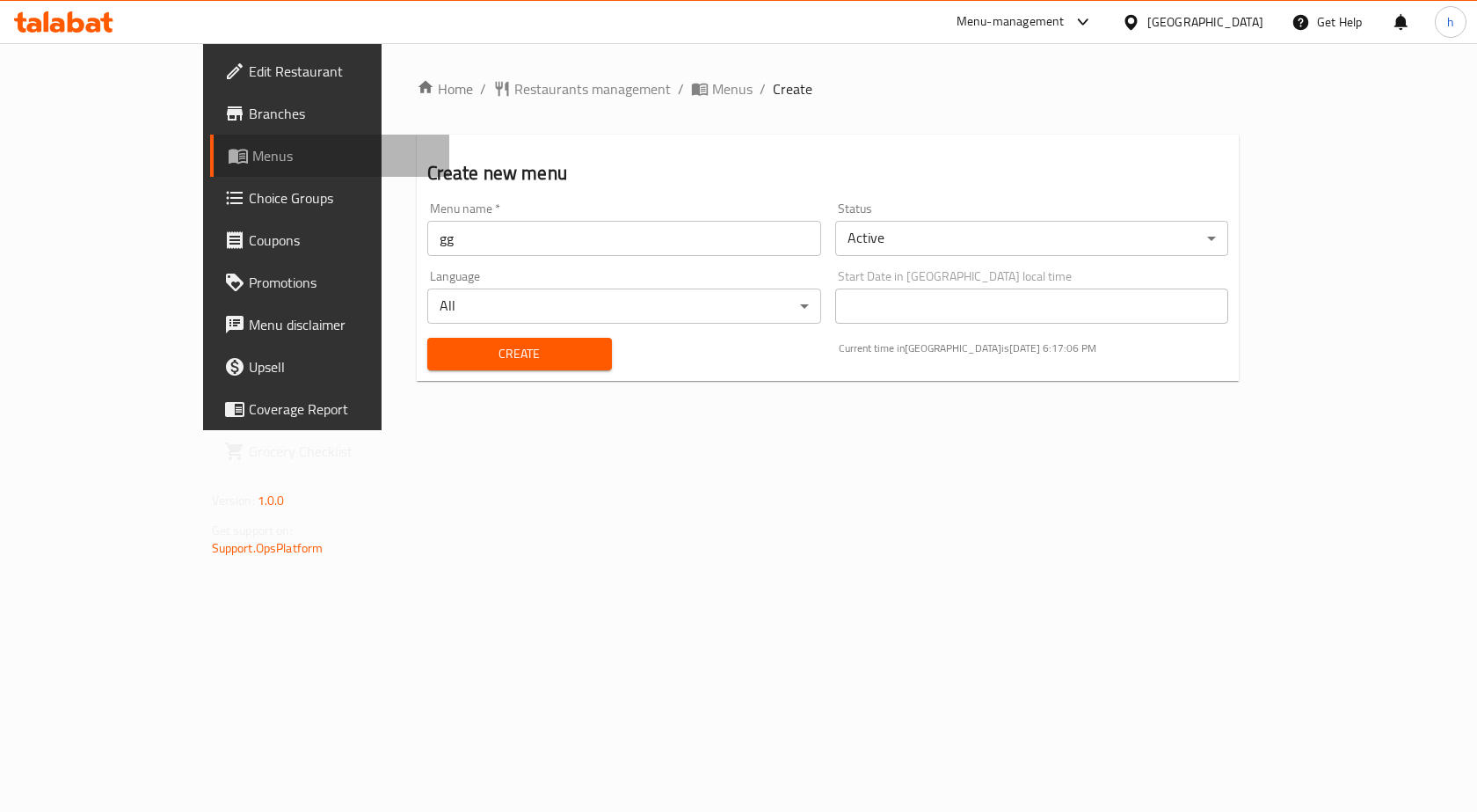
click at [252, 161] on span "Menus" at bounding box center [344, 156] width 184 height 21
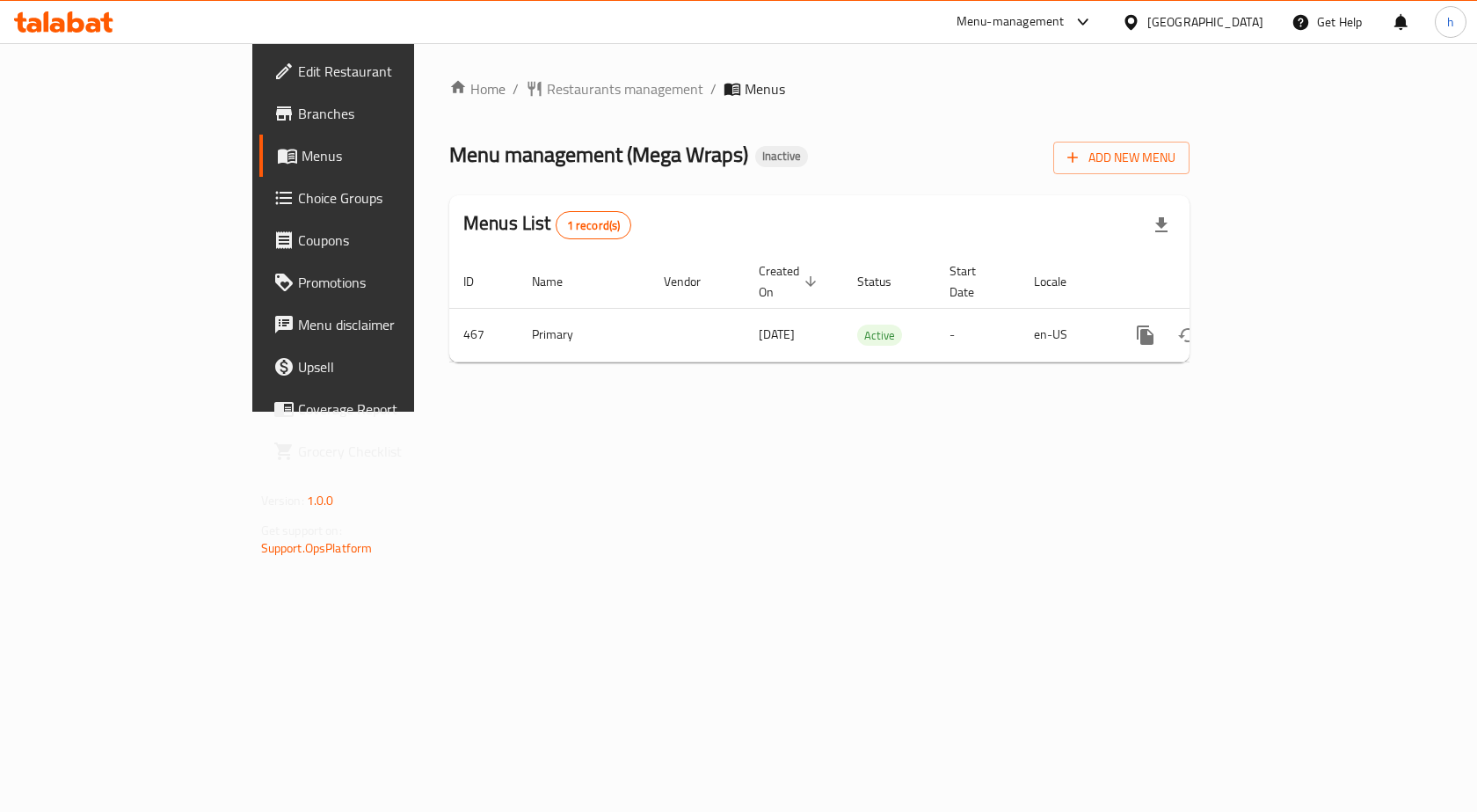
click at [298, 109] on span "Branches" at bounding box center [392, 113] width 187 height 21
click at [1176, 158] on span "Add New Menu" at bounding box center [1122, 158] width 109 height 22
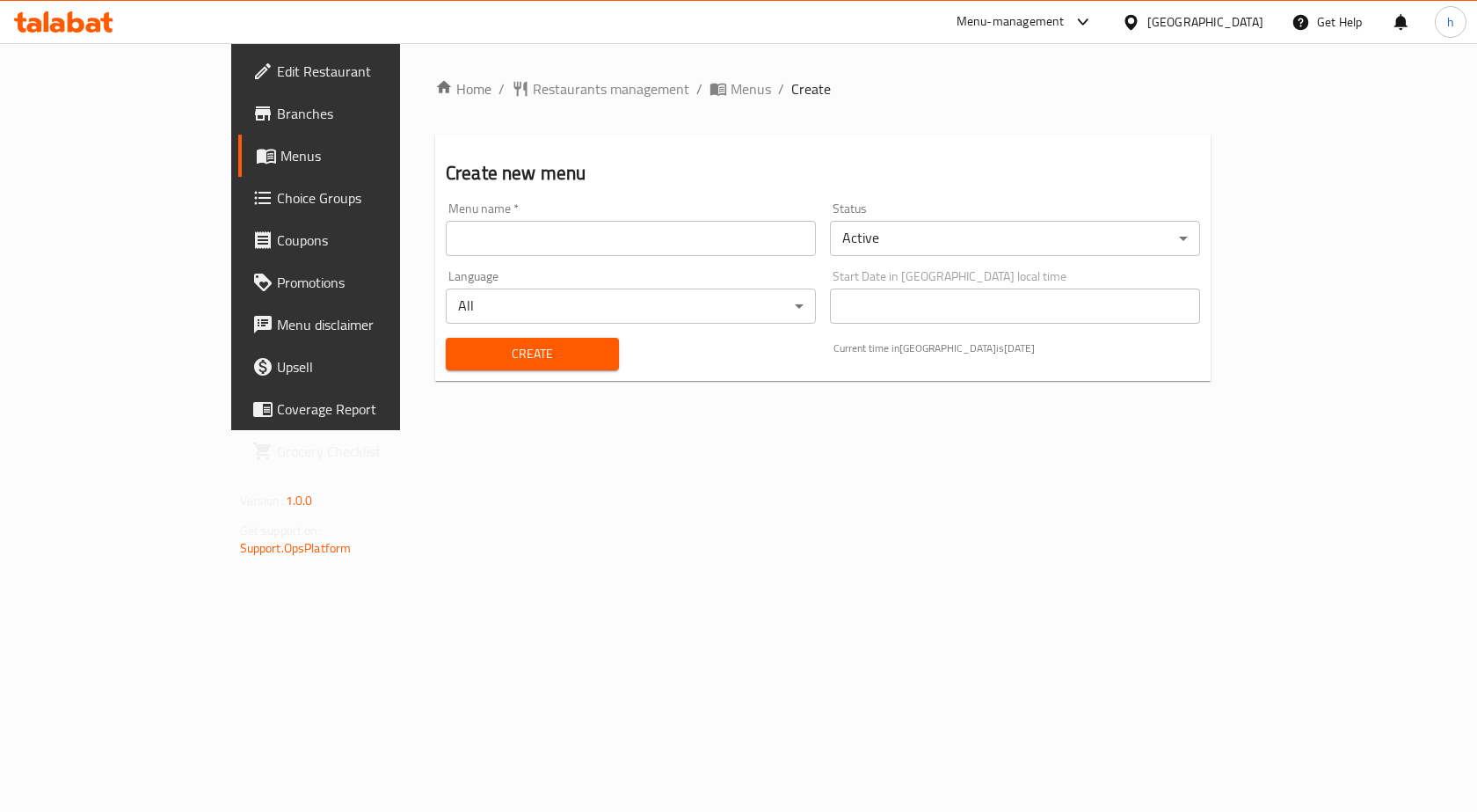
click at [622, 238] on input "text" at bounding box center [631, 238] width 370 height 35
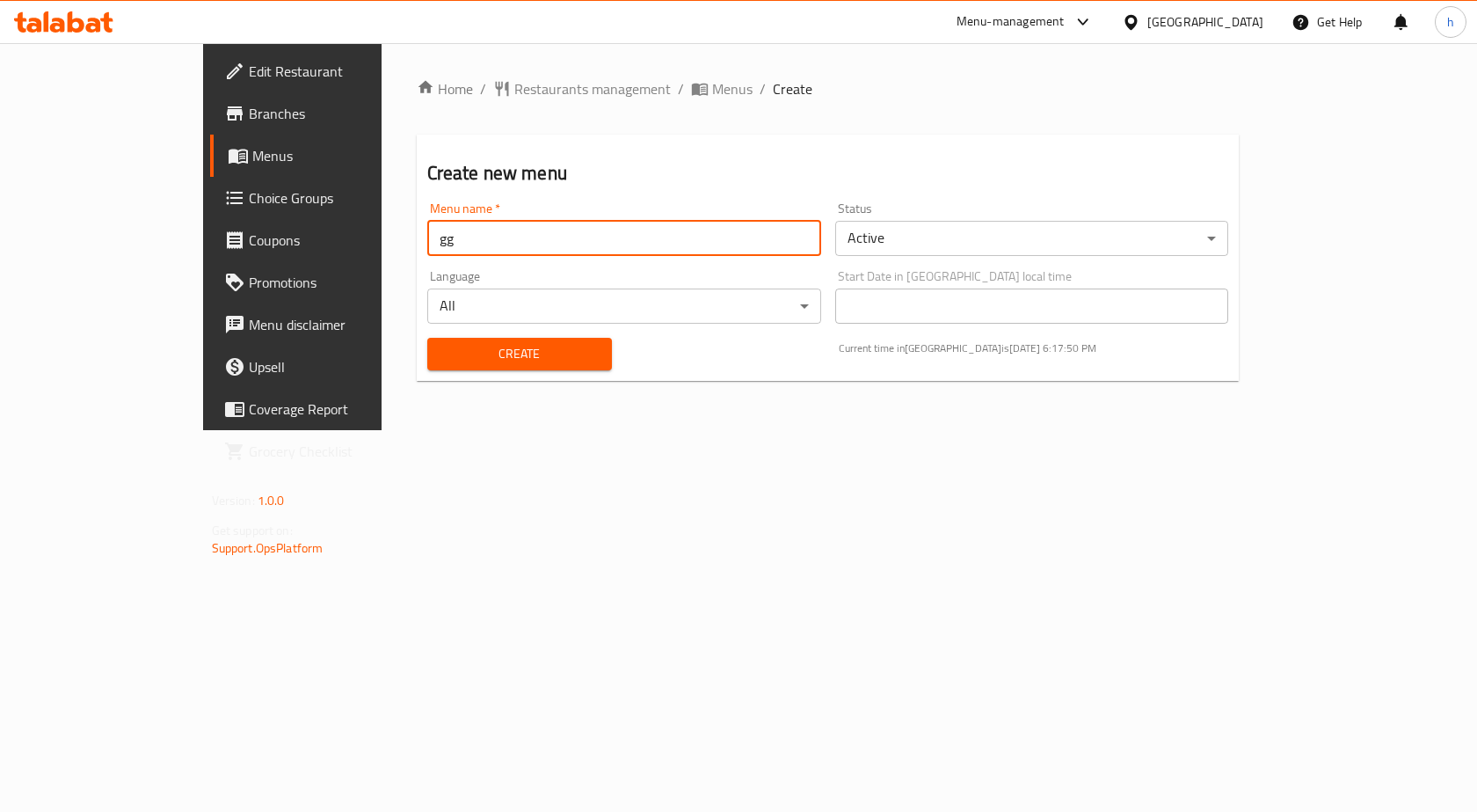
type input "gg"
click at [525, 339] on button "Create" at bounding box center [520, 354] width 185 height 32
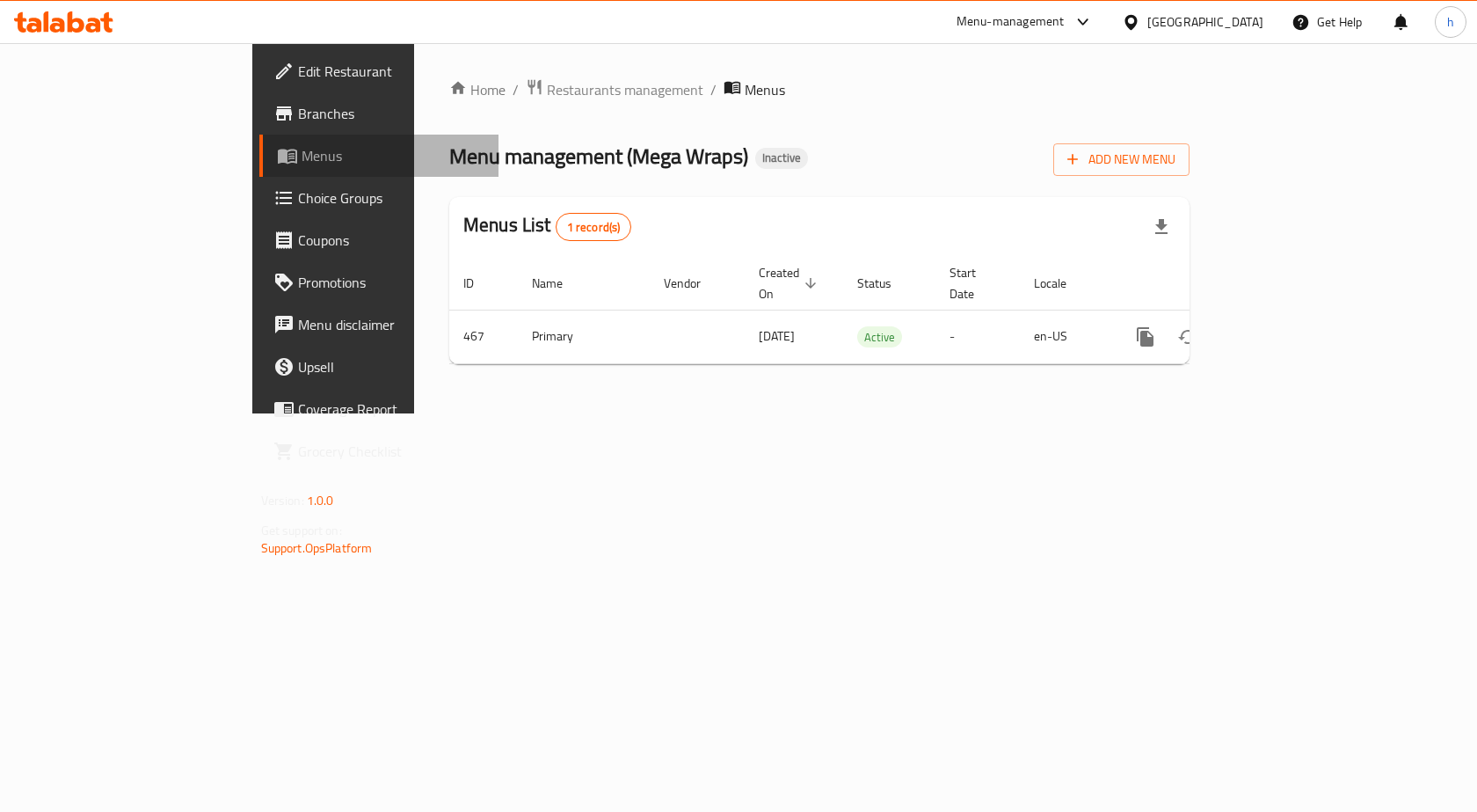
click at [301, 164] on span "Menus" at bounding box center [393, 156] width 184 height 21
click at [260, 96] on link "Branches" at bounding box center [380, 113] width 240 height 42
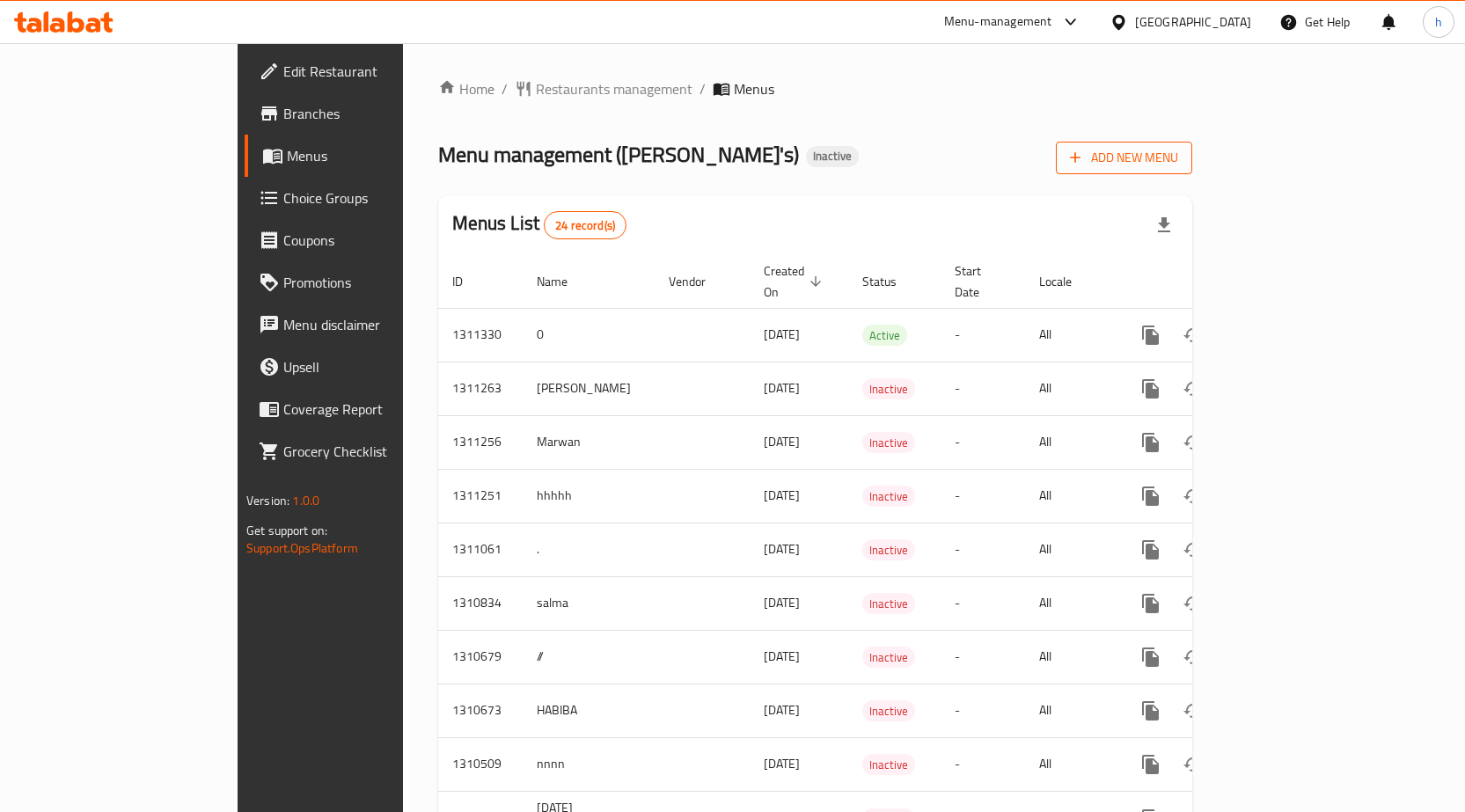
click at [1178, 159] on span "Add New Menu" at bounding box center [1123, 158] width 109 height 22
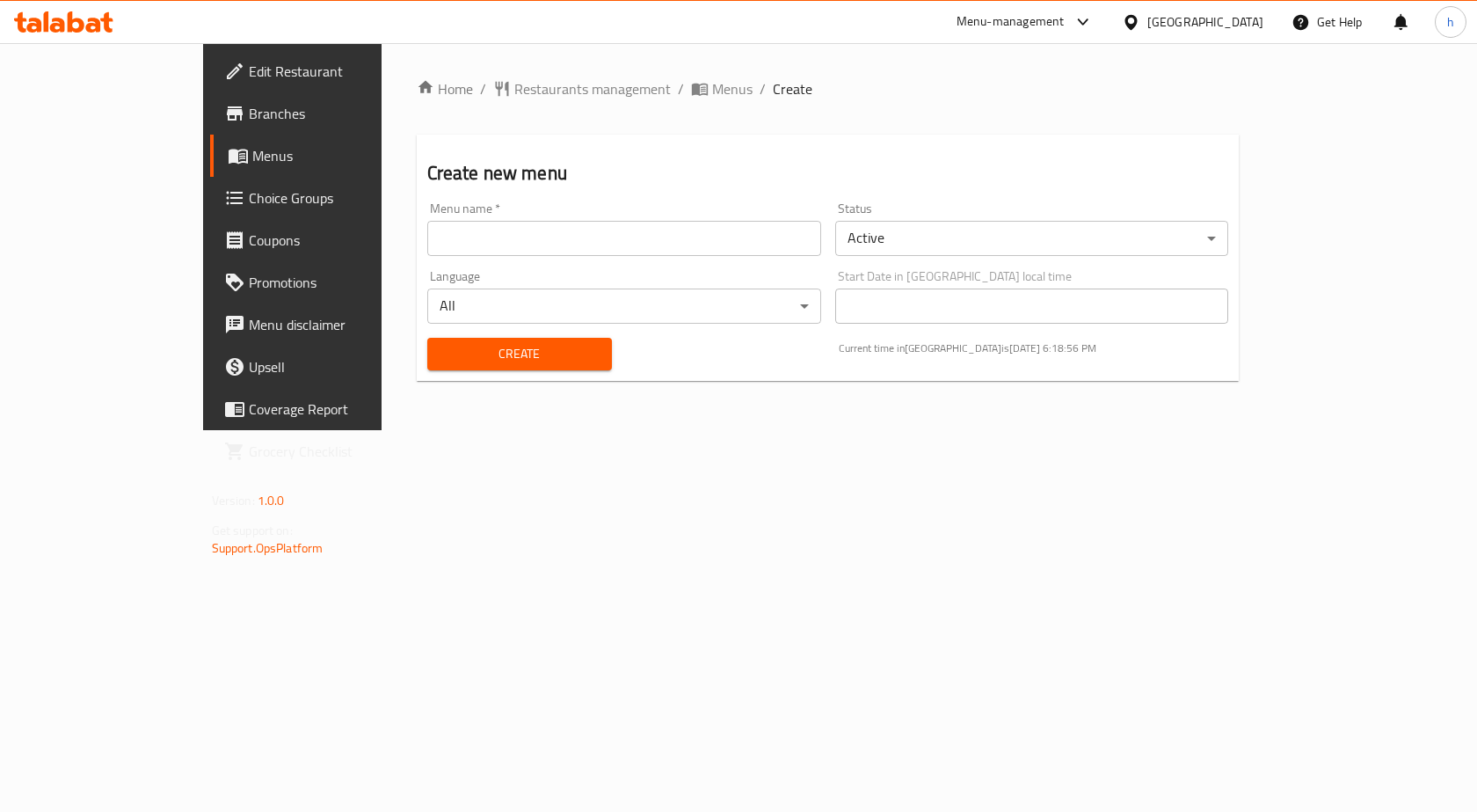
click at [729, 248] on input "text" at bounding box center [624, 238] width 394 height 35
type input "n"
click at [515, 354] on span "Create" at bounding box center [519, 353] width 157 height 22
click at [252, 162] on span "Menus" at bounding box center [344, 156] width 184 height 21
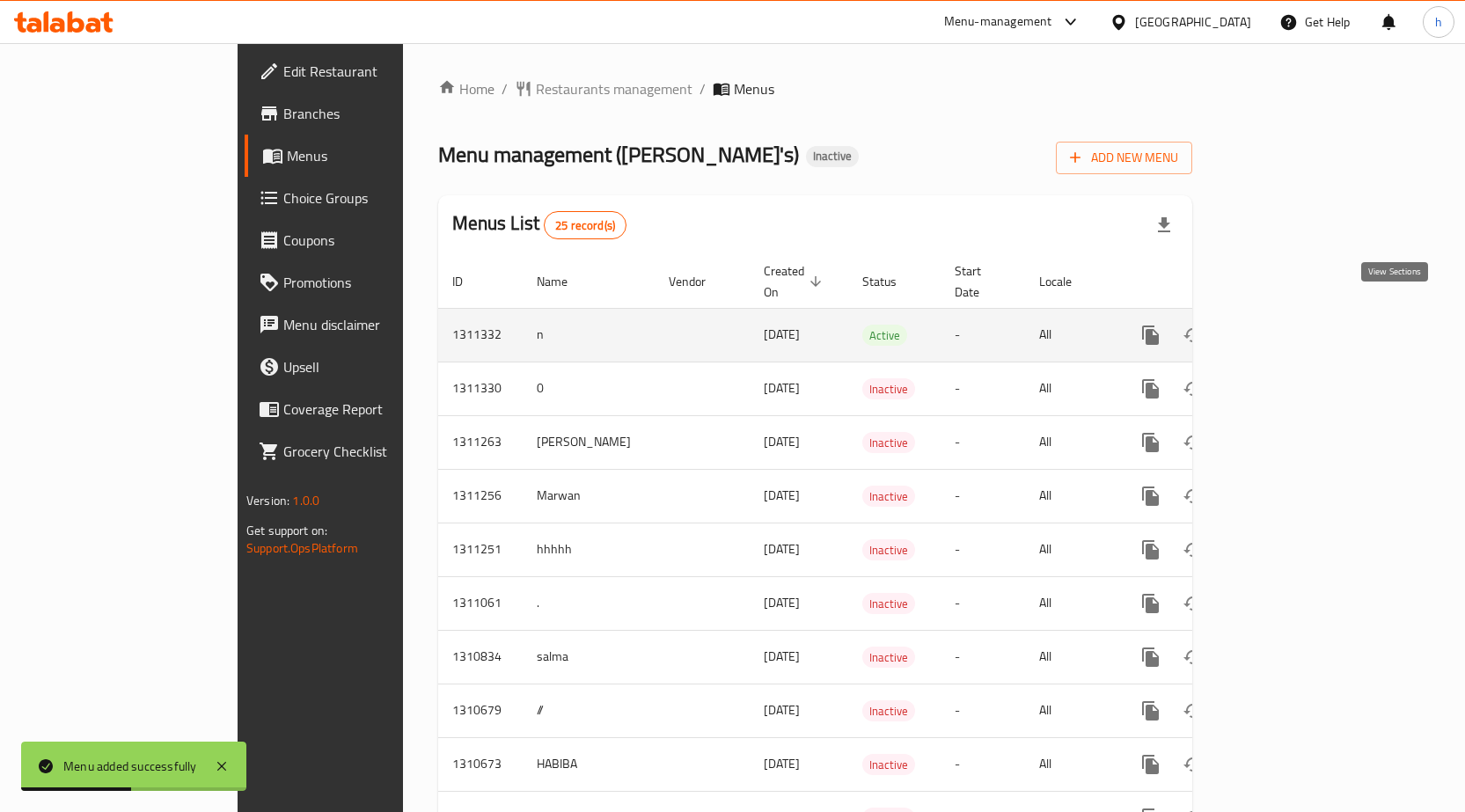
click at [1287, 325] on icon "enhanced table" at bounding box center [1277, 335] width 21 height 21
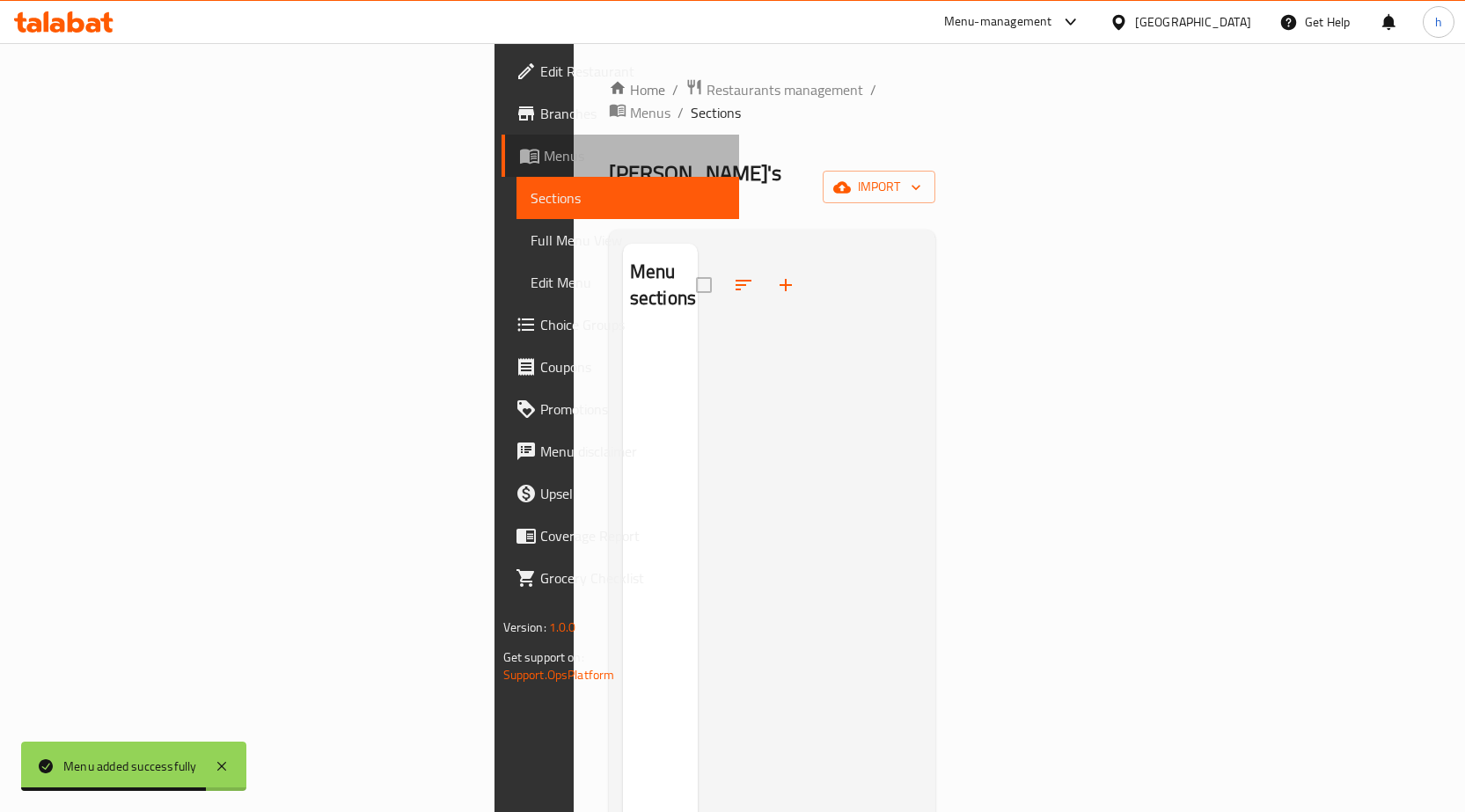
click at [544, 145] on span "Menus" at bounding box center [635, 156] width 181 height 21
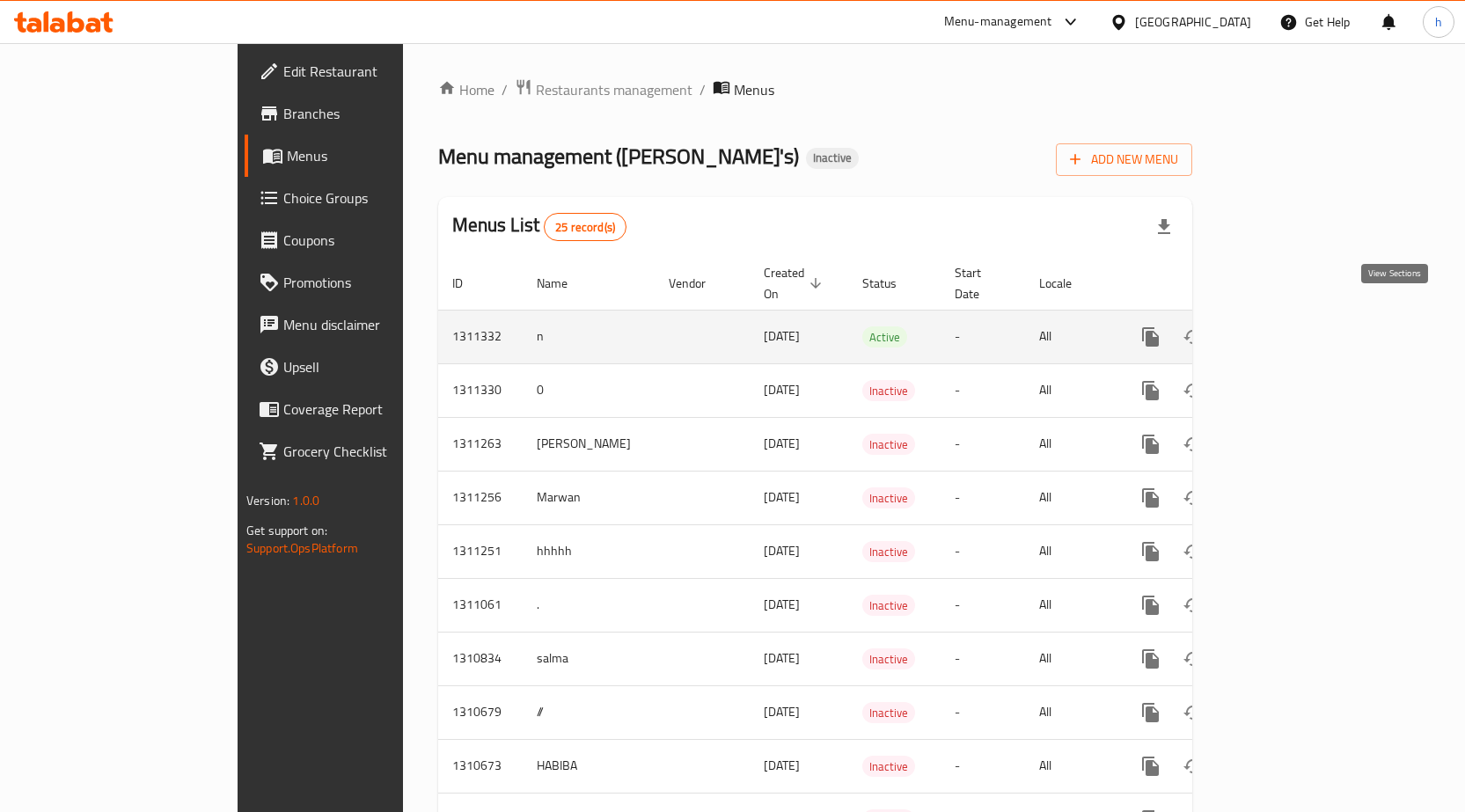
click at [1286, 329] on icon "enhanced table" at bounding box center [1277, 336] width 16 height 16
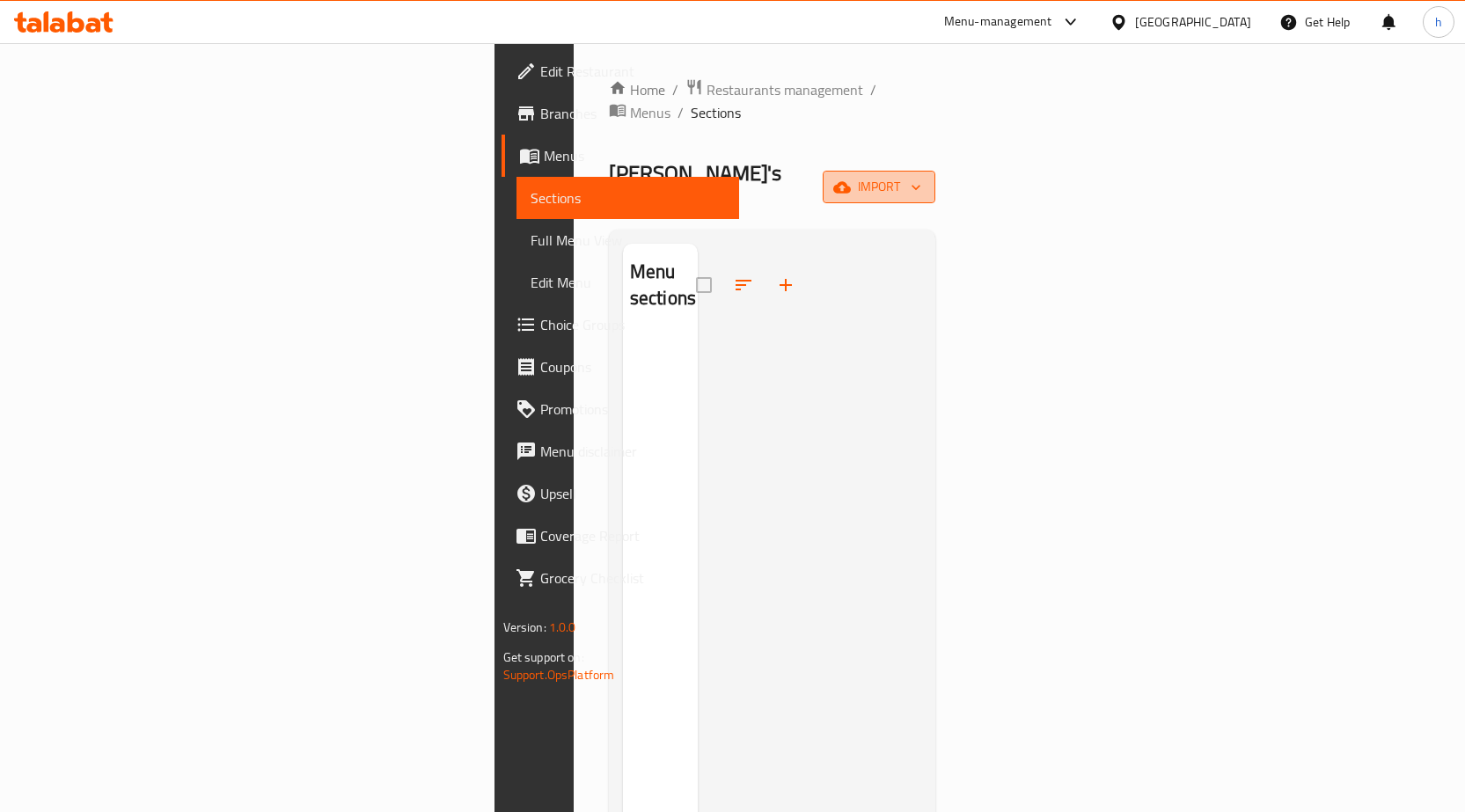
click at [851, 181] on icon "button" at bounding box center [842, 187] width 18 height 11
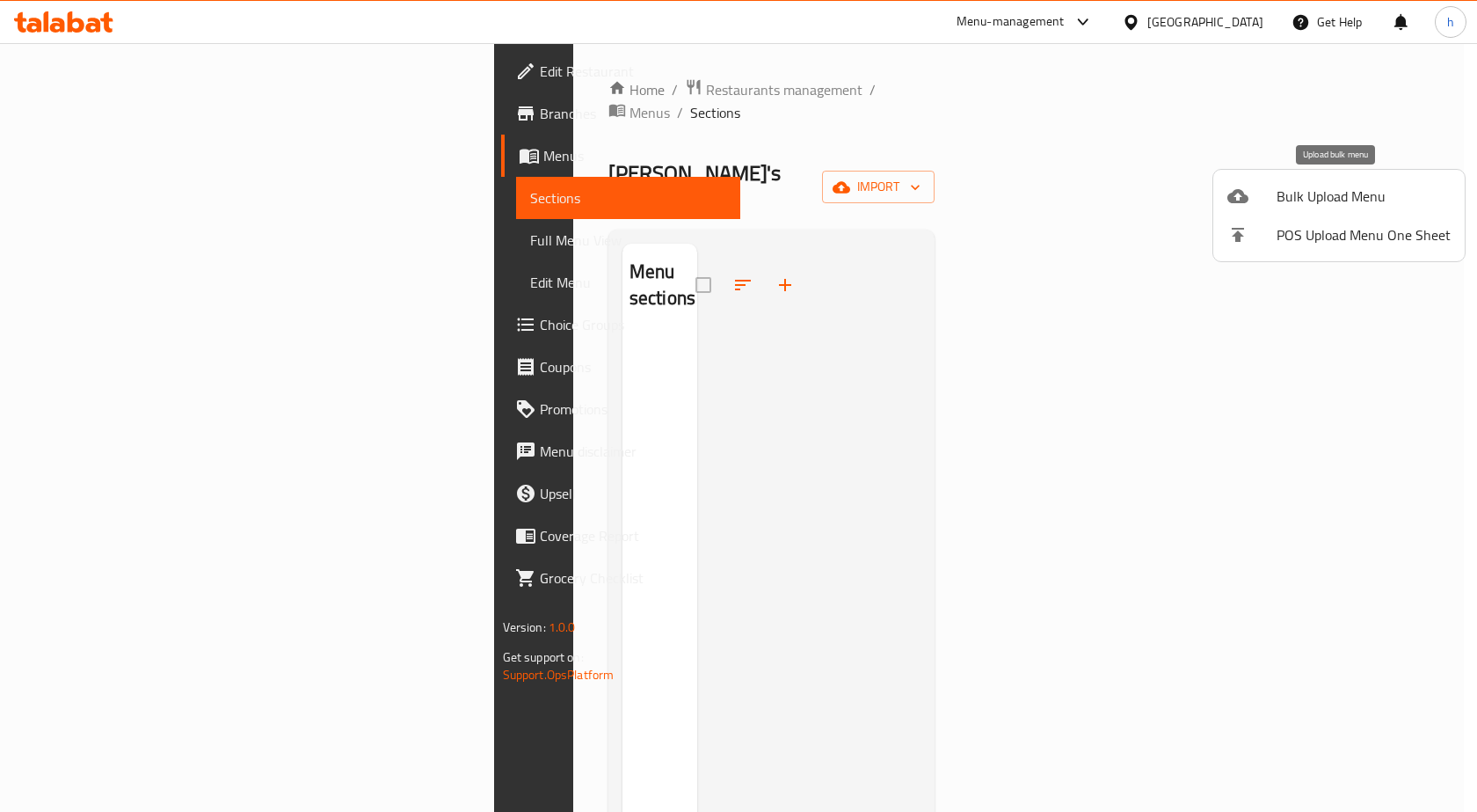
click at [1291, 188] on span "Bulk Upload Menu" at bounding box center [1364, 195] width 174 height 21
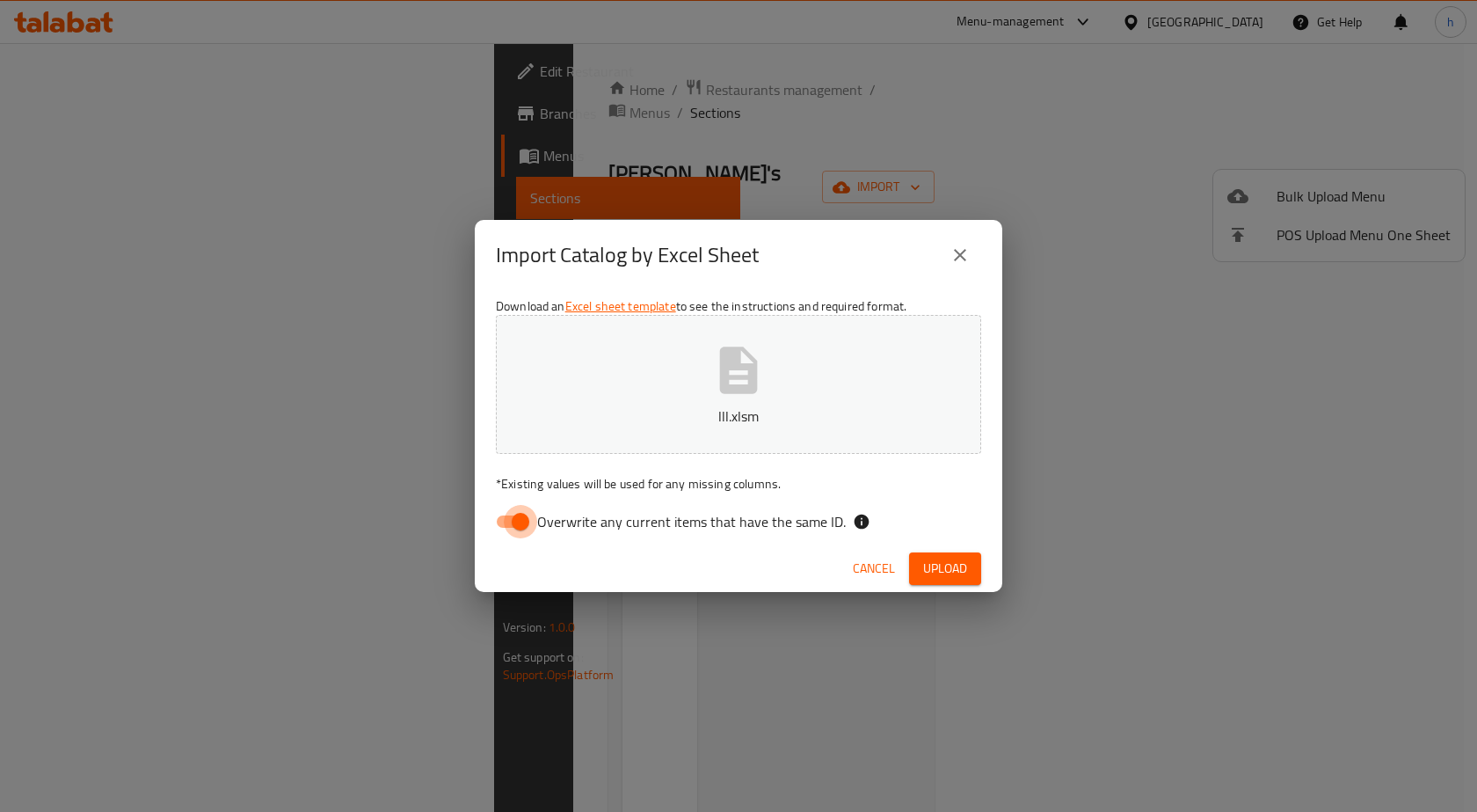
click at [511, 518] on input "Overwrite any current items that have the same ID." at bounding box center [520, 521] width 100 height 33
checkbox input "false"
click at [931, 560] on span "Upload" at bounding box center [945, 567] width 44 height 22
drag, startPoint x: 848, startPoint y: 700, endPoint x: 803, endPoint y: 695, distance: 45.3
click at [848, 700] on div "Import Catalog by Excel Sheet Download an Excel sheet template to see the instr…" at bounding box center [738, 406] width 1477 height 812
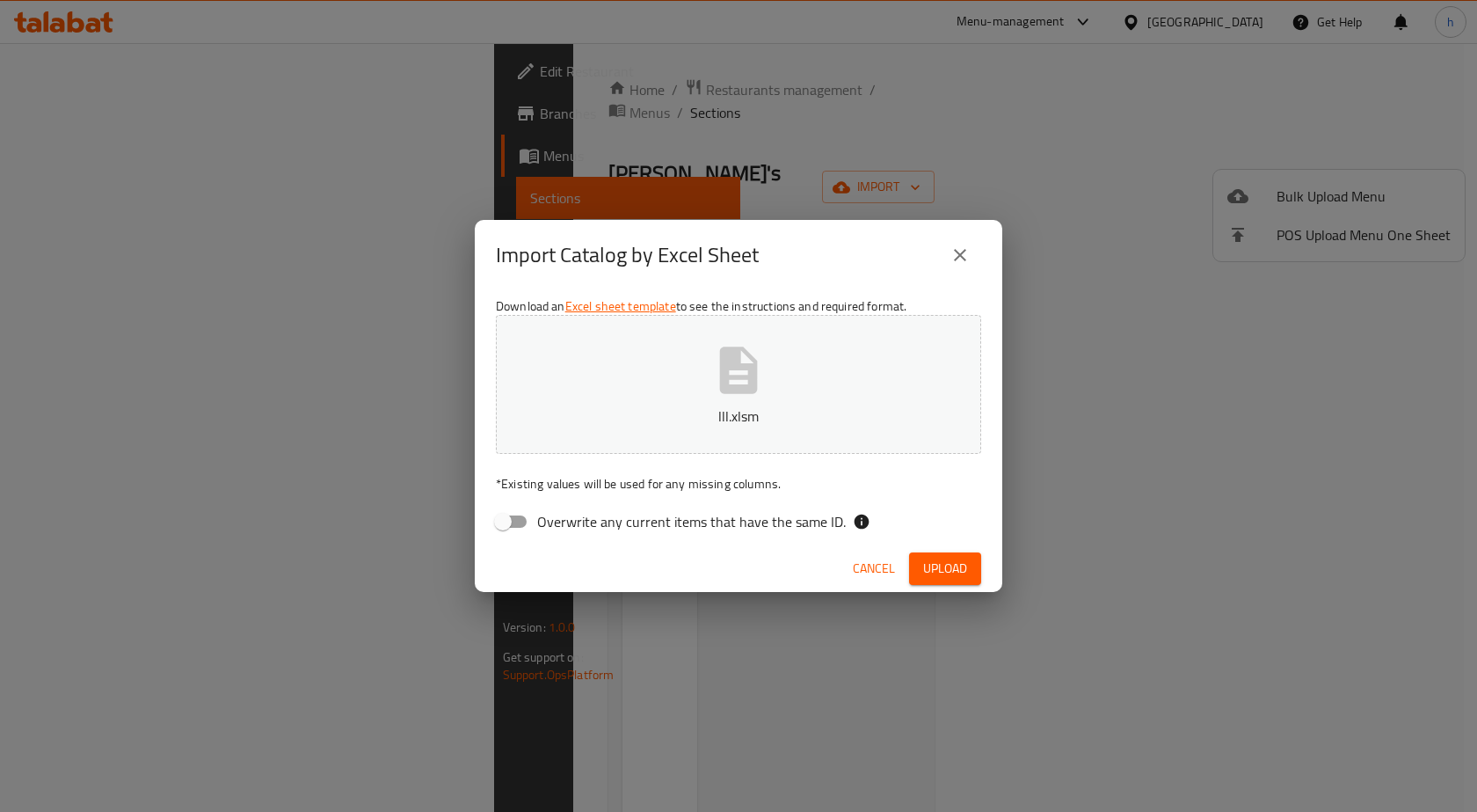
click at [860, 803] on div "Import Catalog by Excel Sheet Download an Excel sheet template to see the instr…" at bounding box center [738, 406] width 1477 height 812
click at [951, 567] on span "Upload" at bounding box center [945, 567] width 44 height 22
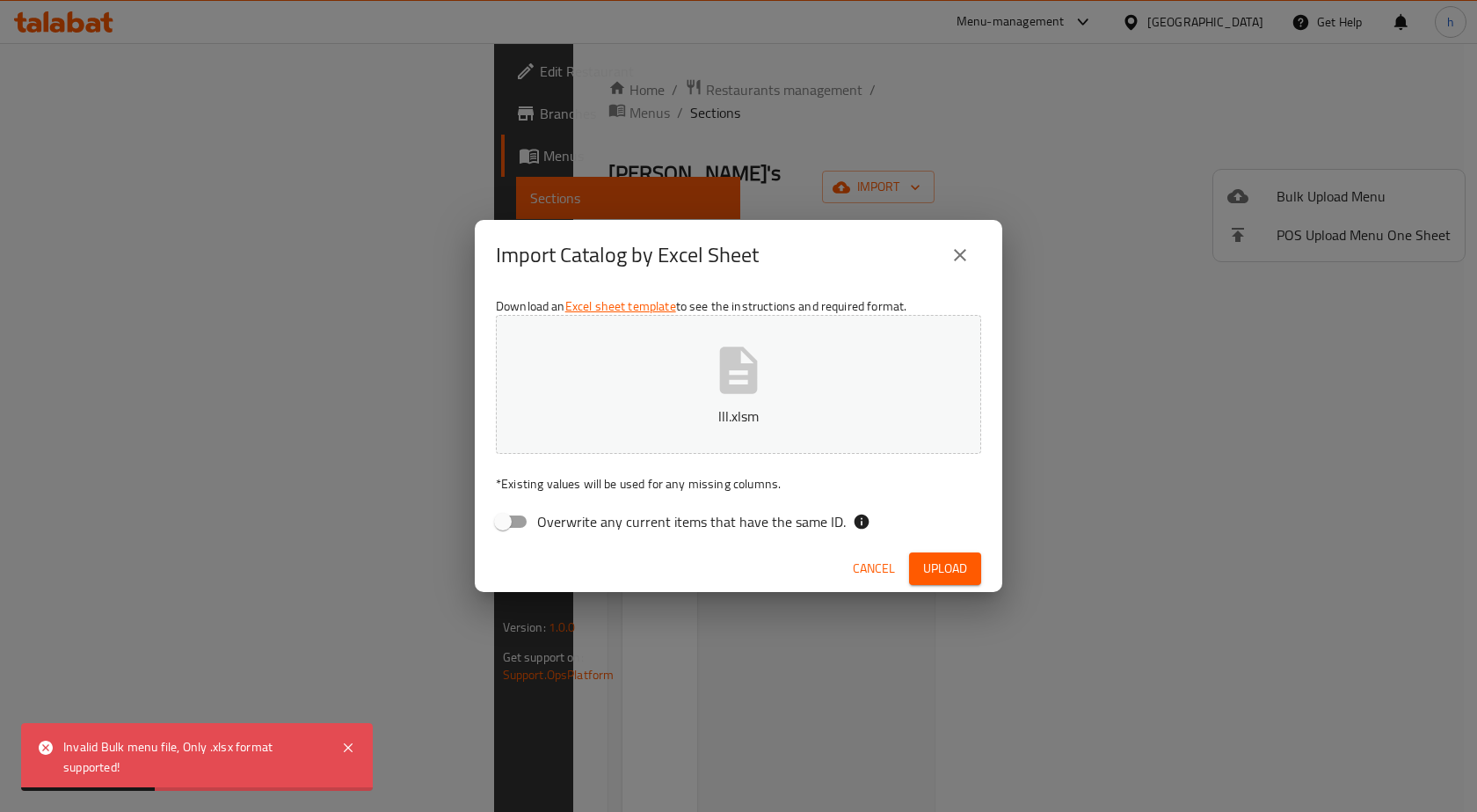
click at [785, 615] on div "Import Catalog by Excel Sheet Download an Excel sheet template to see the instr…" at bounding box center [738, 406] width 1477 height 812
click at [959, 254] on icon "close" at bounding box center [959, 255] width 12 height 12
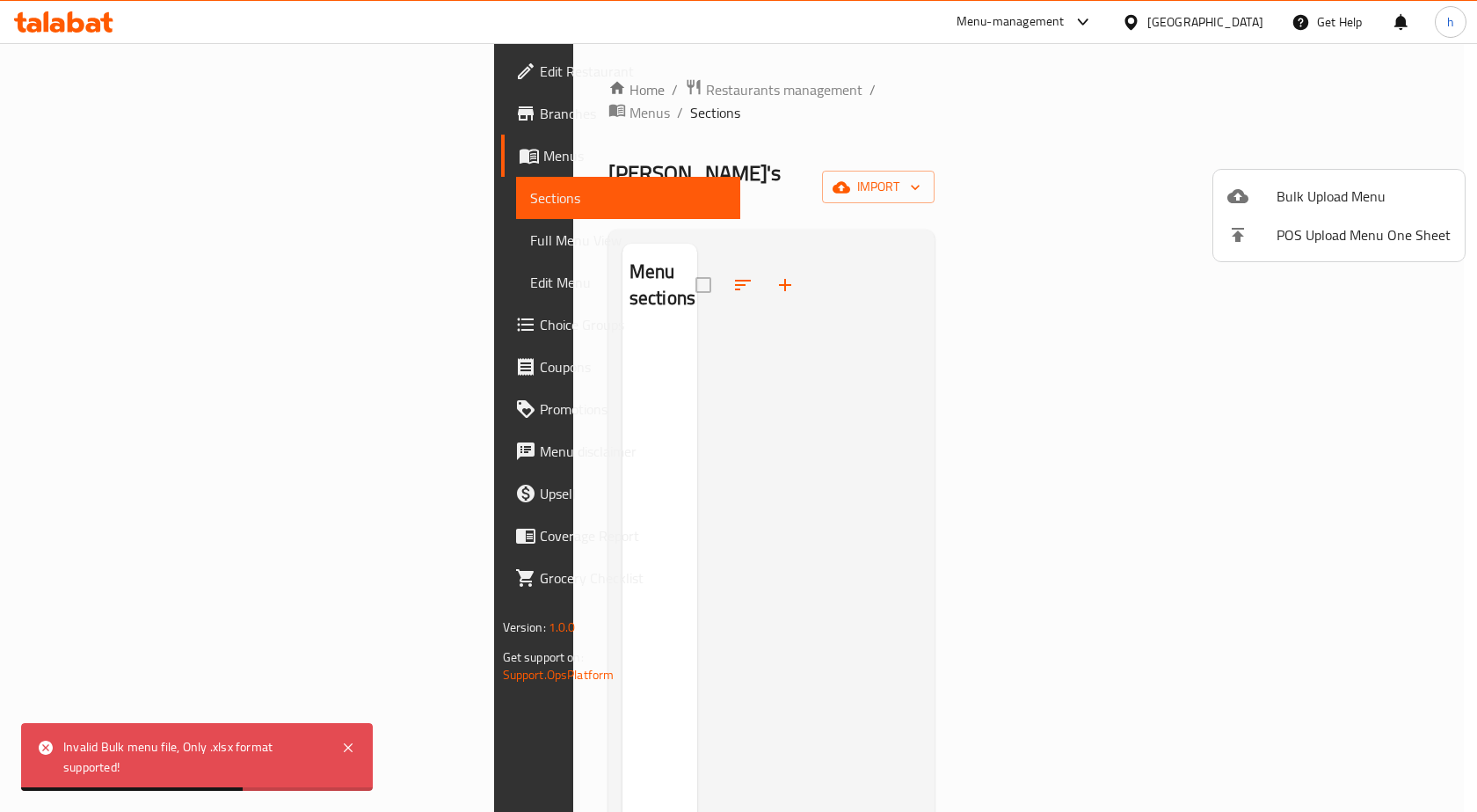
click at [1141, 393] on div at bounding box center [738, 406] width 1477 height 812
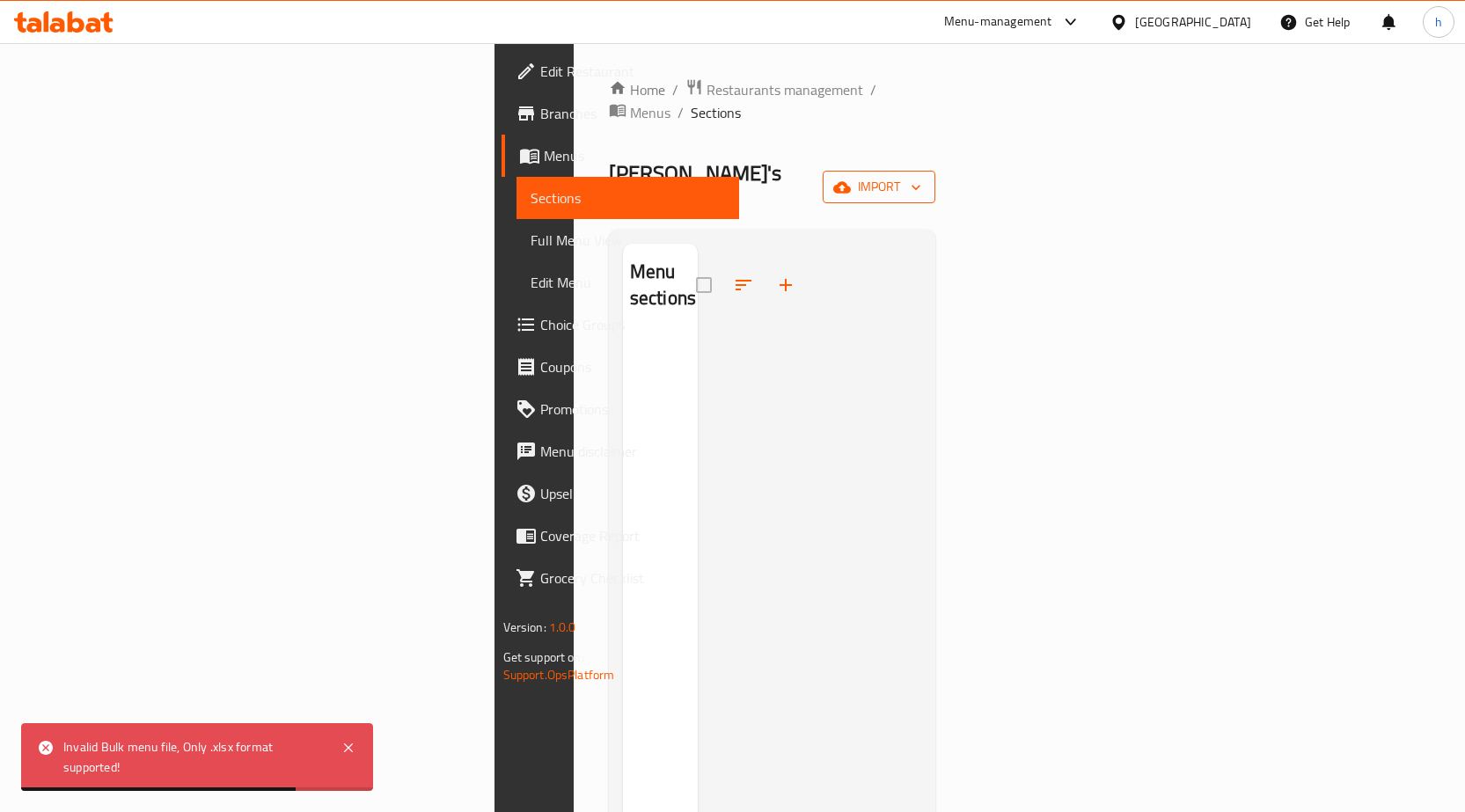
click at [921, 176] on span "import" at bounding box center [878, 186] width 84 height 22
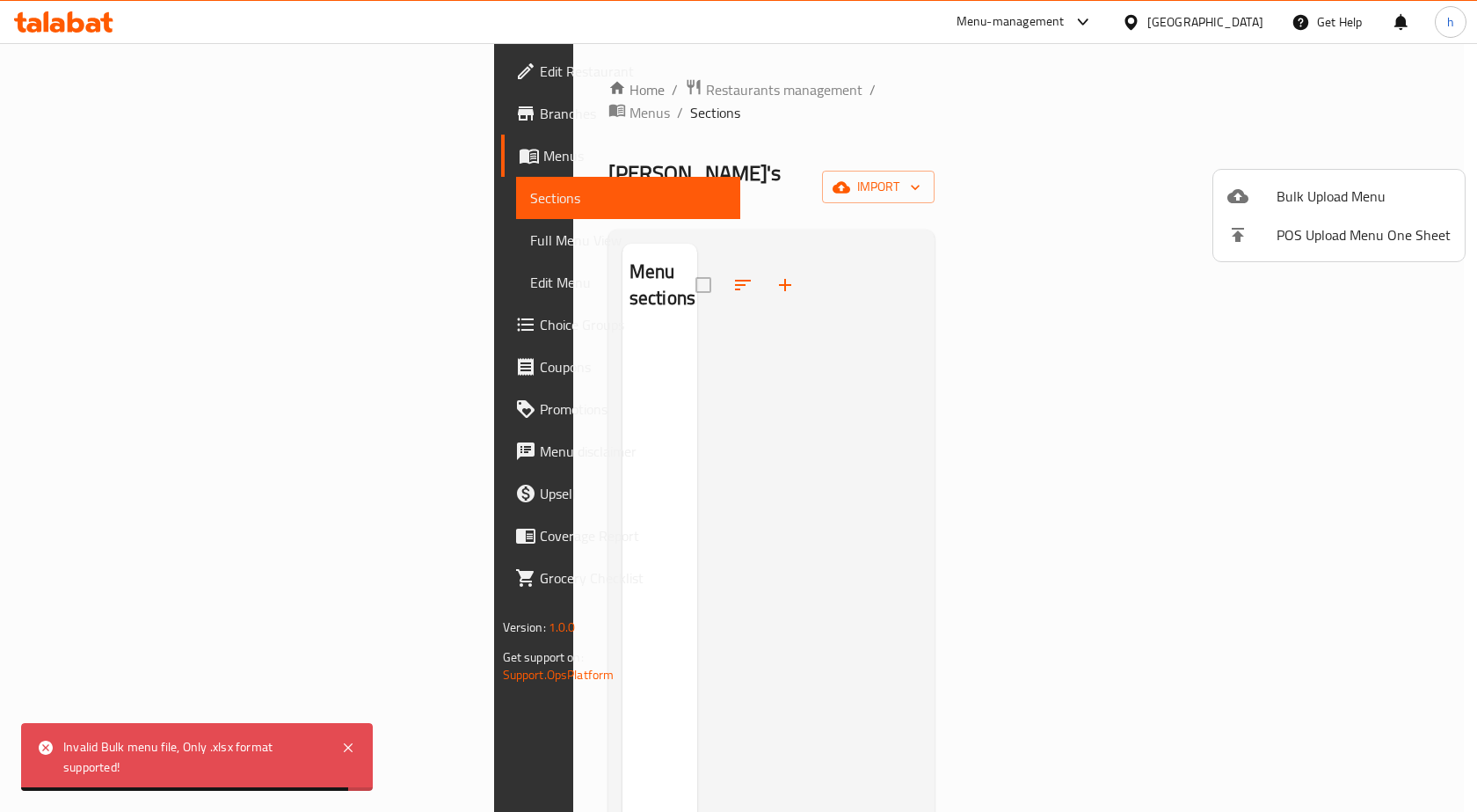
click at [1321, 198] on span "Bulk Upload Menu" at bounding box center [1364, 195] width 174 height 21
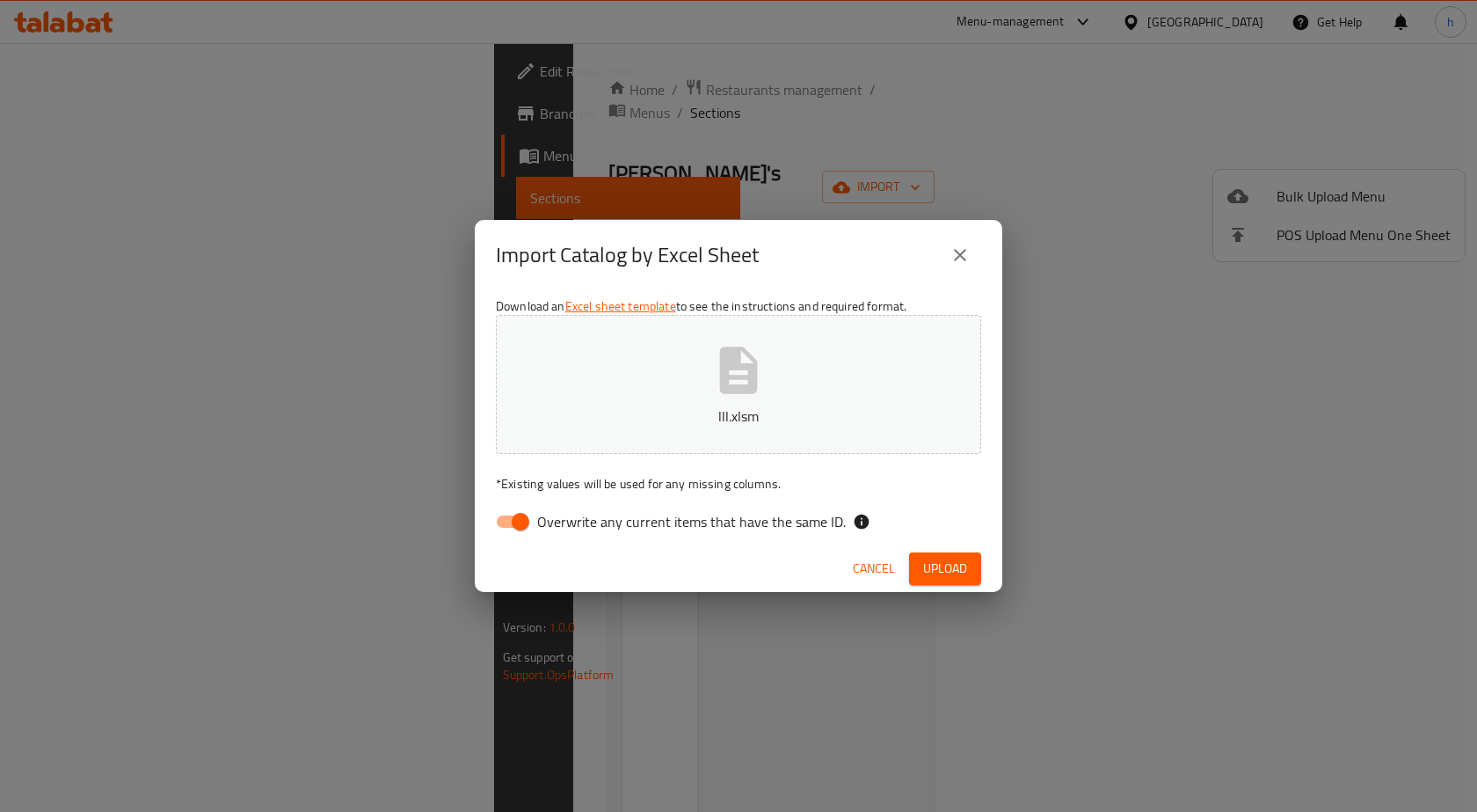
click at [518, 517] on input "Overwrite any current items that have the same ID." at bounding box center [520, 521] width 100 height 33
checkbox input "false"
click at [943, 581] on button "Upload" at bounding box center [945, 568] width 72 height 32
click at [977, 252] on button "close" at bounding box center [960, 255] width 42 height 42
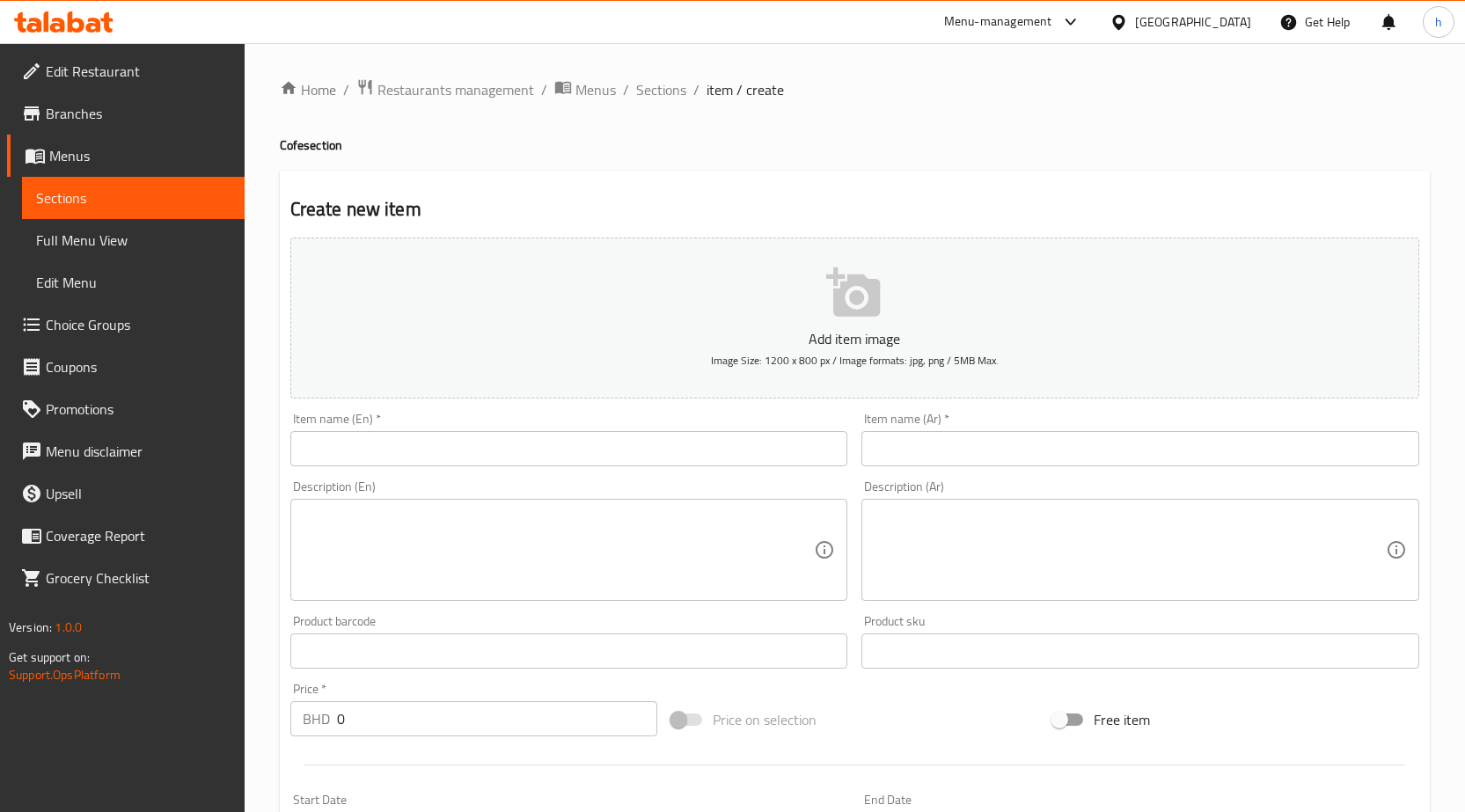
click at [134, 322] on span "Choice Groups" at bounding box center [138, 324] width 185 height 21
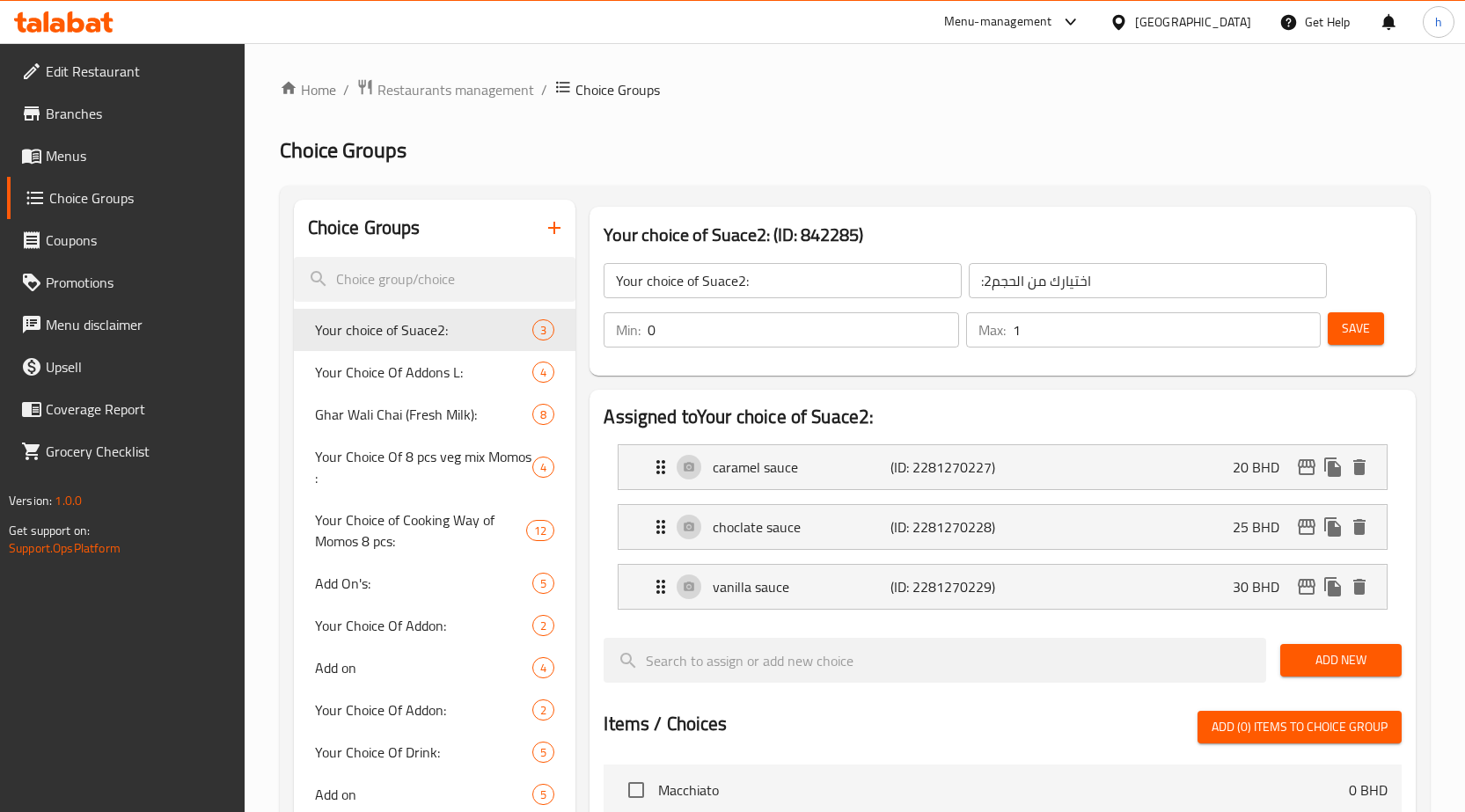
click at [40, 152] on icon at bounding box center [31, 157] width 19 height 15
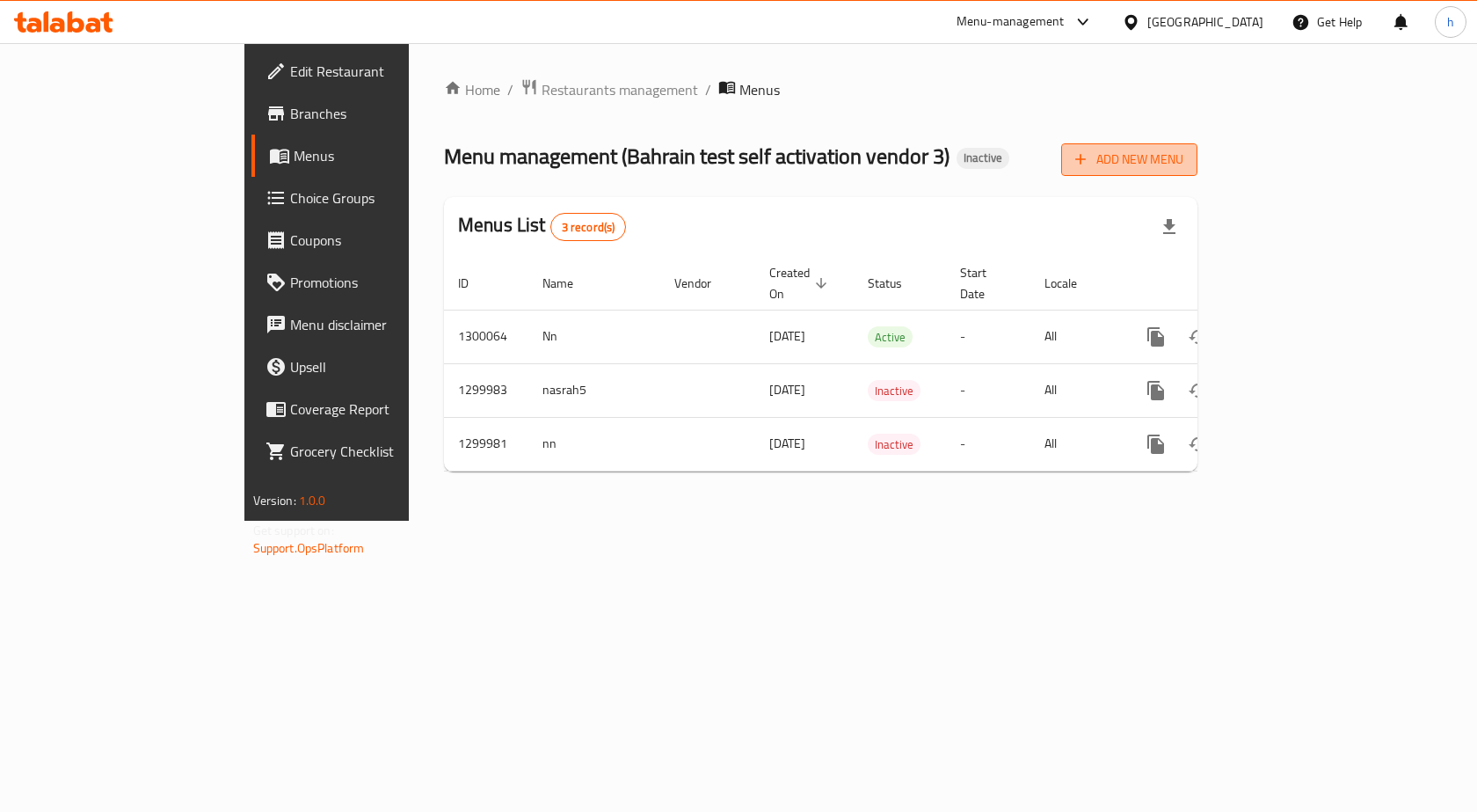
click at [1183, 158] on span "Add New Menu" at bounding box center [1129, 159] width 109 height 22
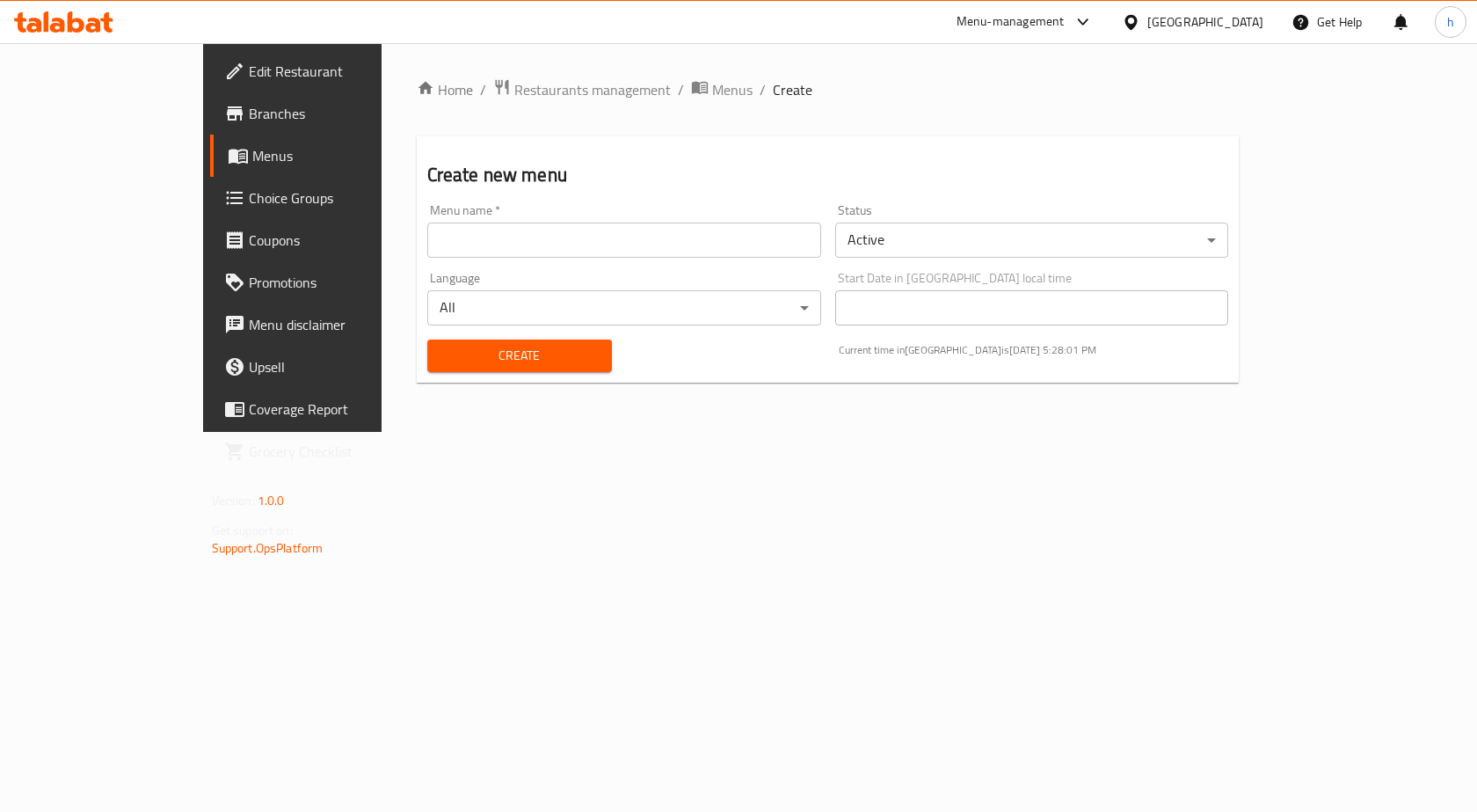
click at [675, 224] on input "text" at bounding box center [624, 240] width 394 height 35
type input ","
click at [528, 349] on span "Create" at bounding box center [519, 355] width 157 height 22
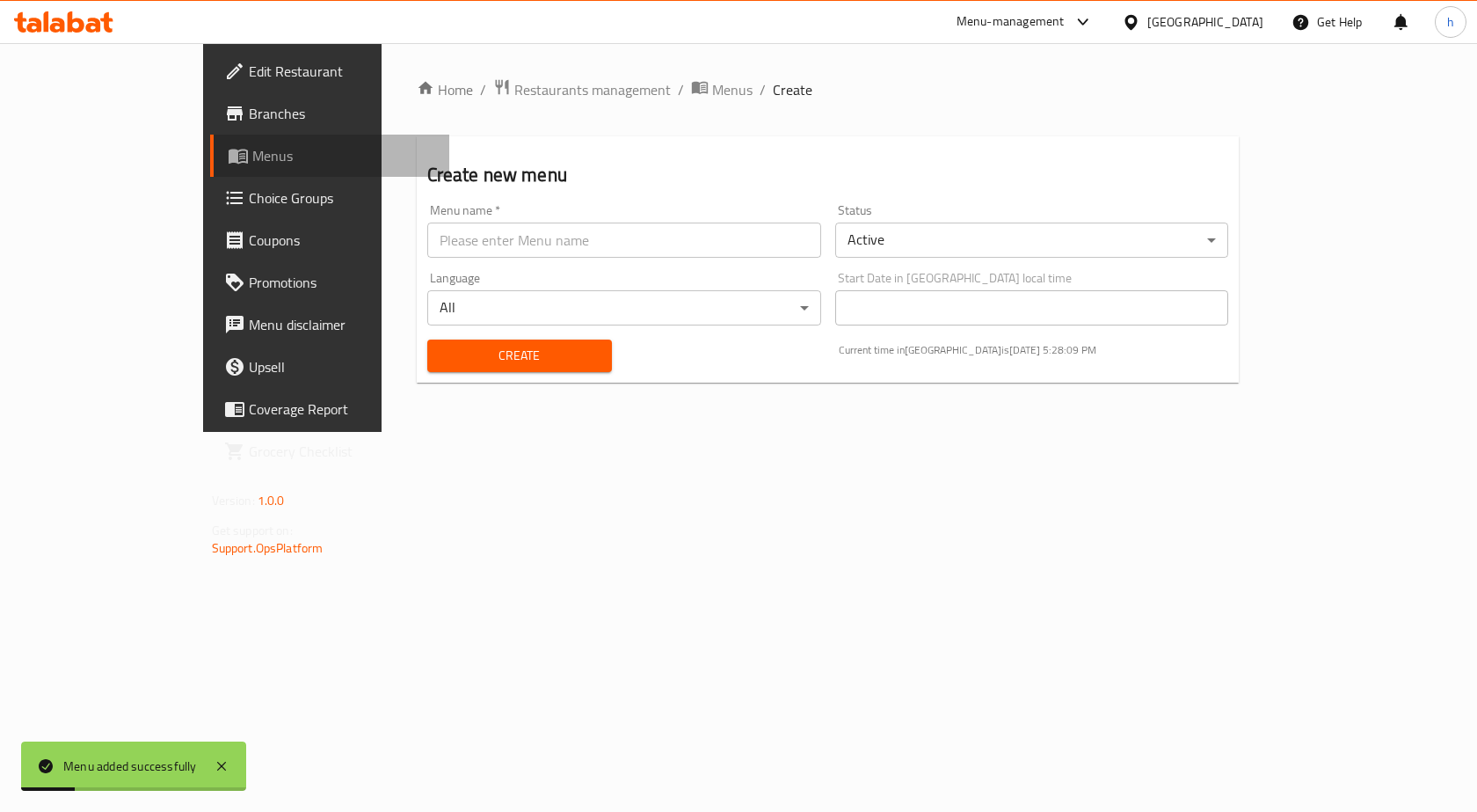
click at [252, 164] on span "Menus" at bounding box center [344, 156] width 184 height 21
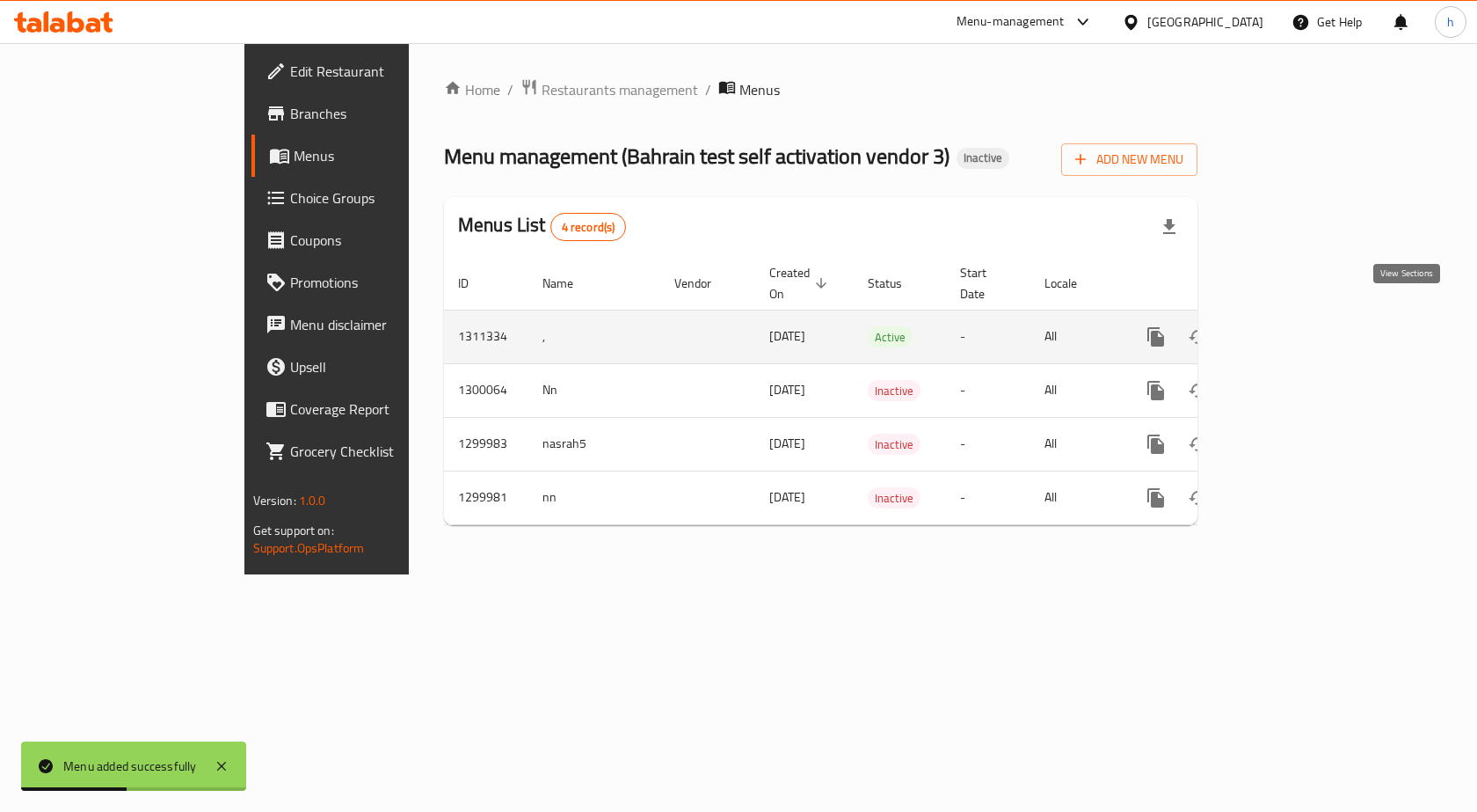
click at [1294, 326] on icon "enhanced table" at bounding box center [1283, 336] width 21 height 21
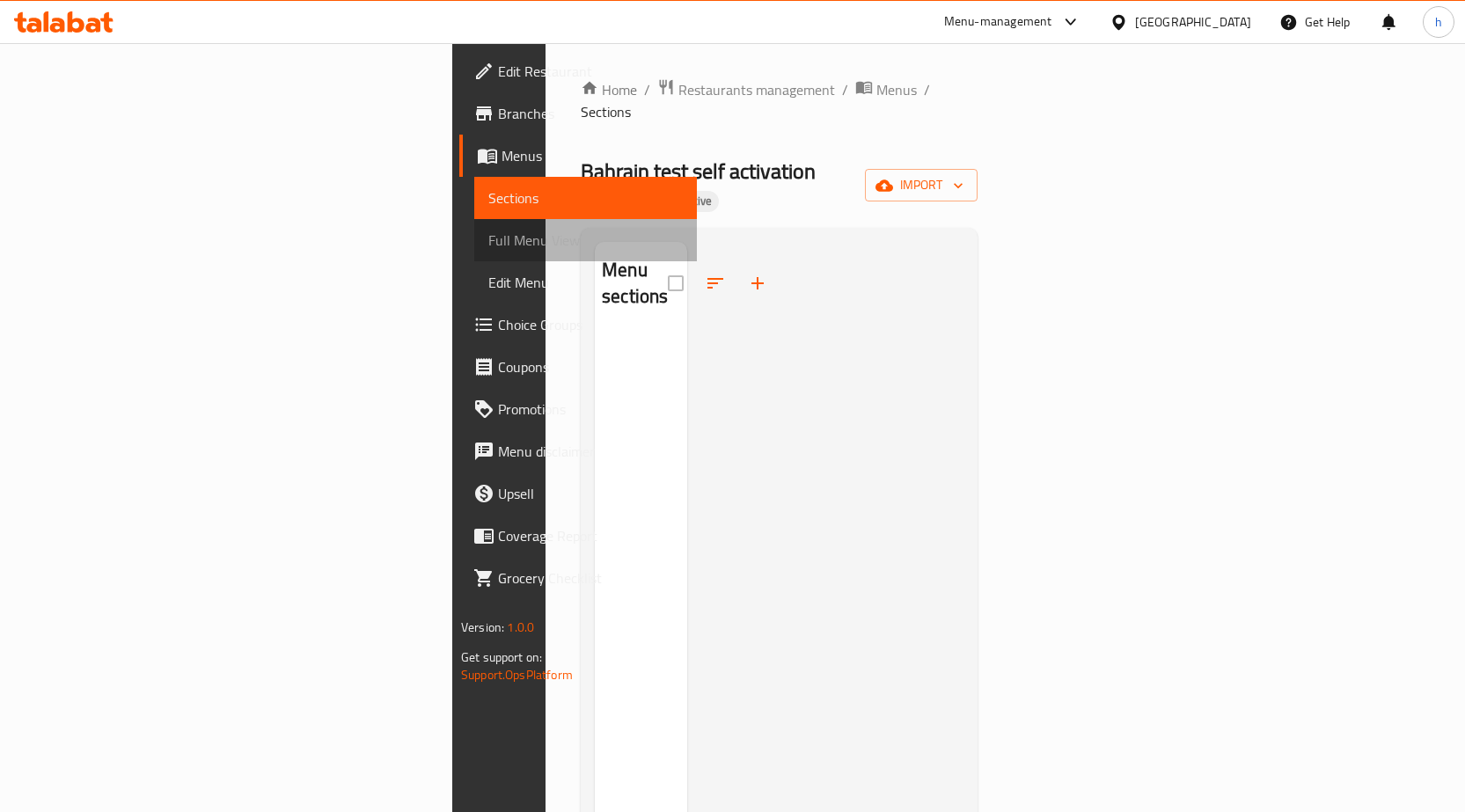
click at [488, 245] on span "Full Menu View" at bounding box center [586, 240] width 195 height 21
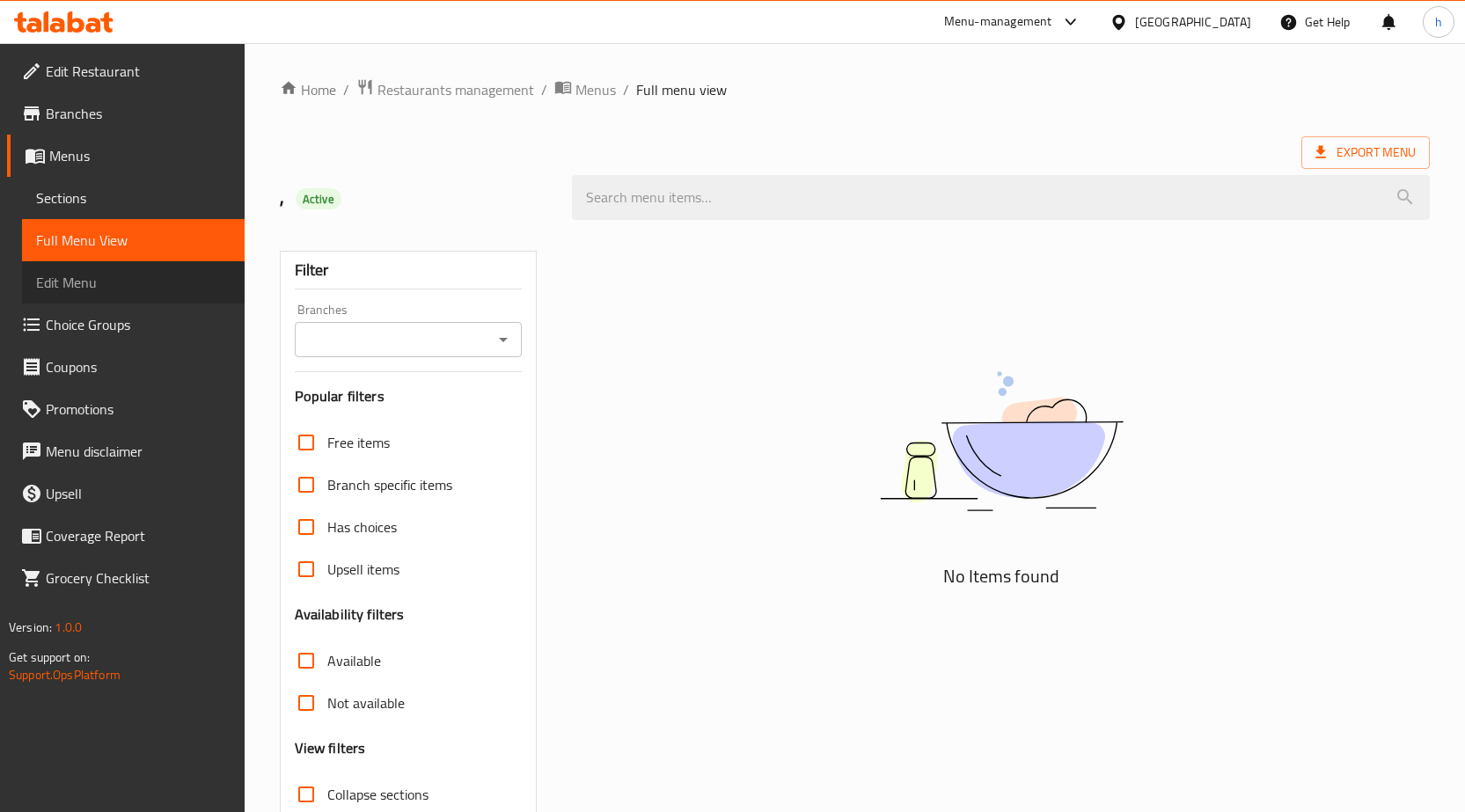
click at [106, 281] on span "Edit Menu" at bounding box center [133, 282] width 195 height 21
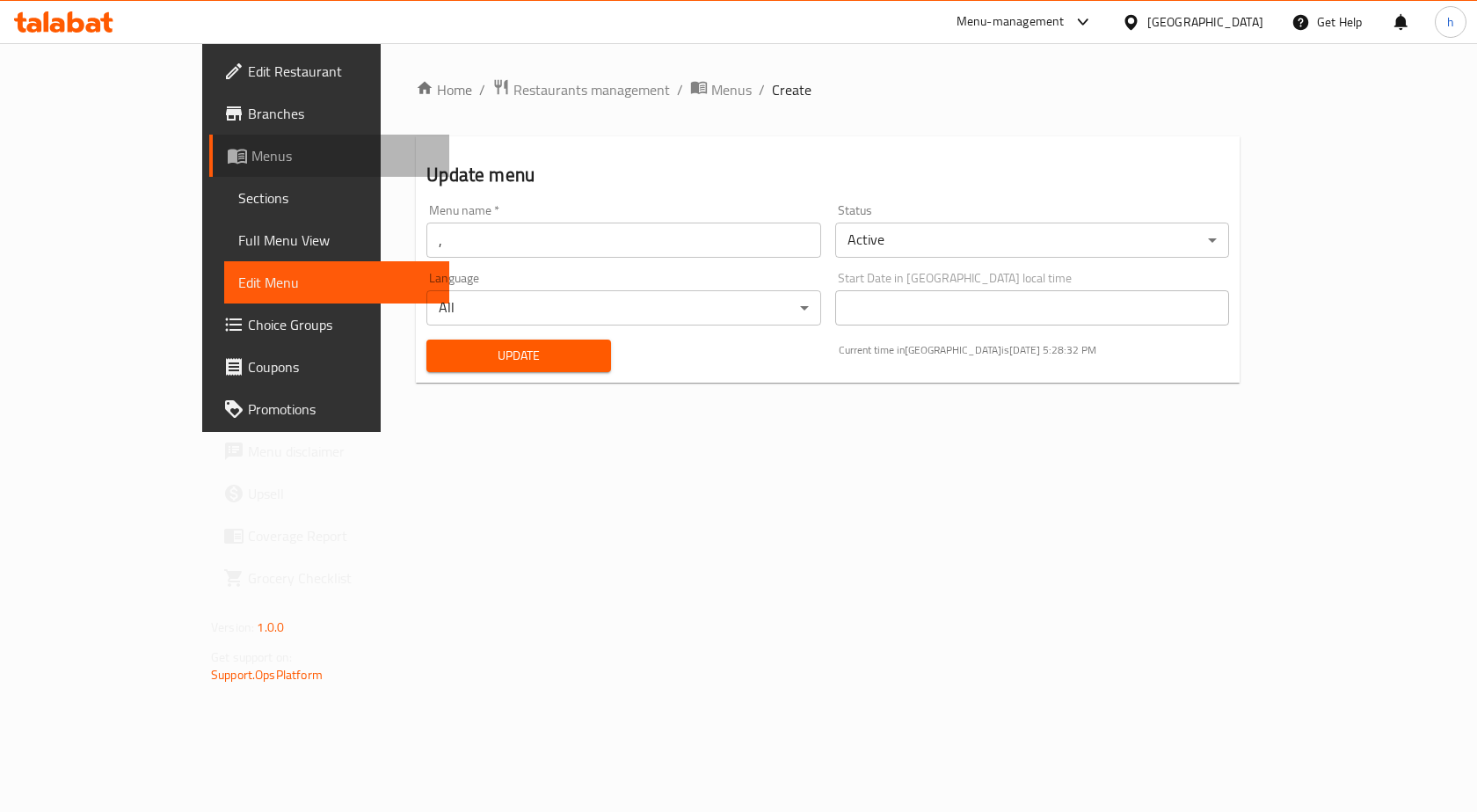
click at [251, 153] on span "Menus" at bounding box center [343, 156] width 184 height 21
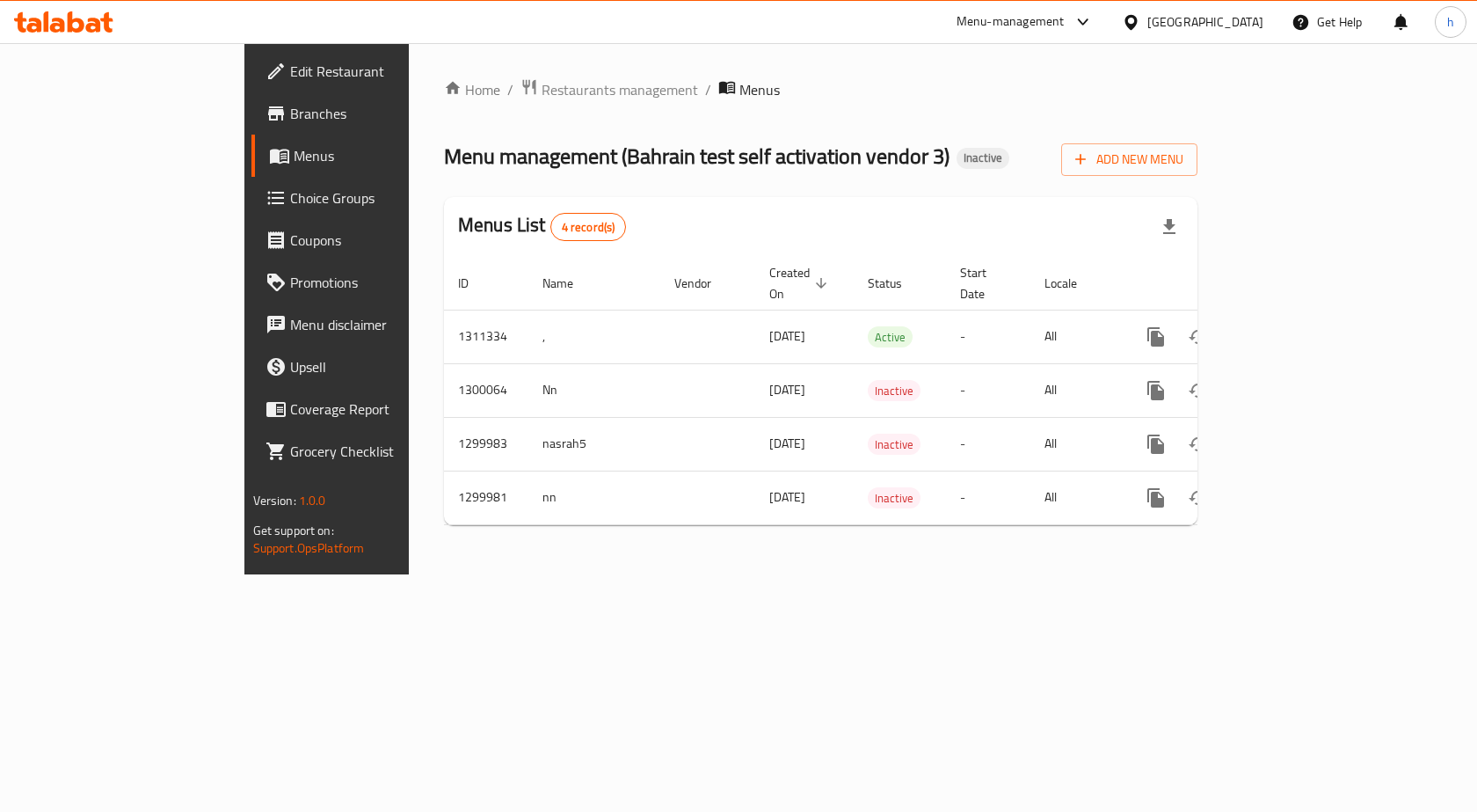
click at [290, 194] on span "Choice Groups" at bounding box center [383, 197] width 187 height 21
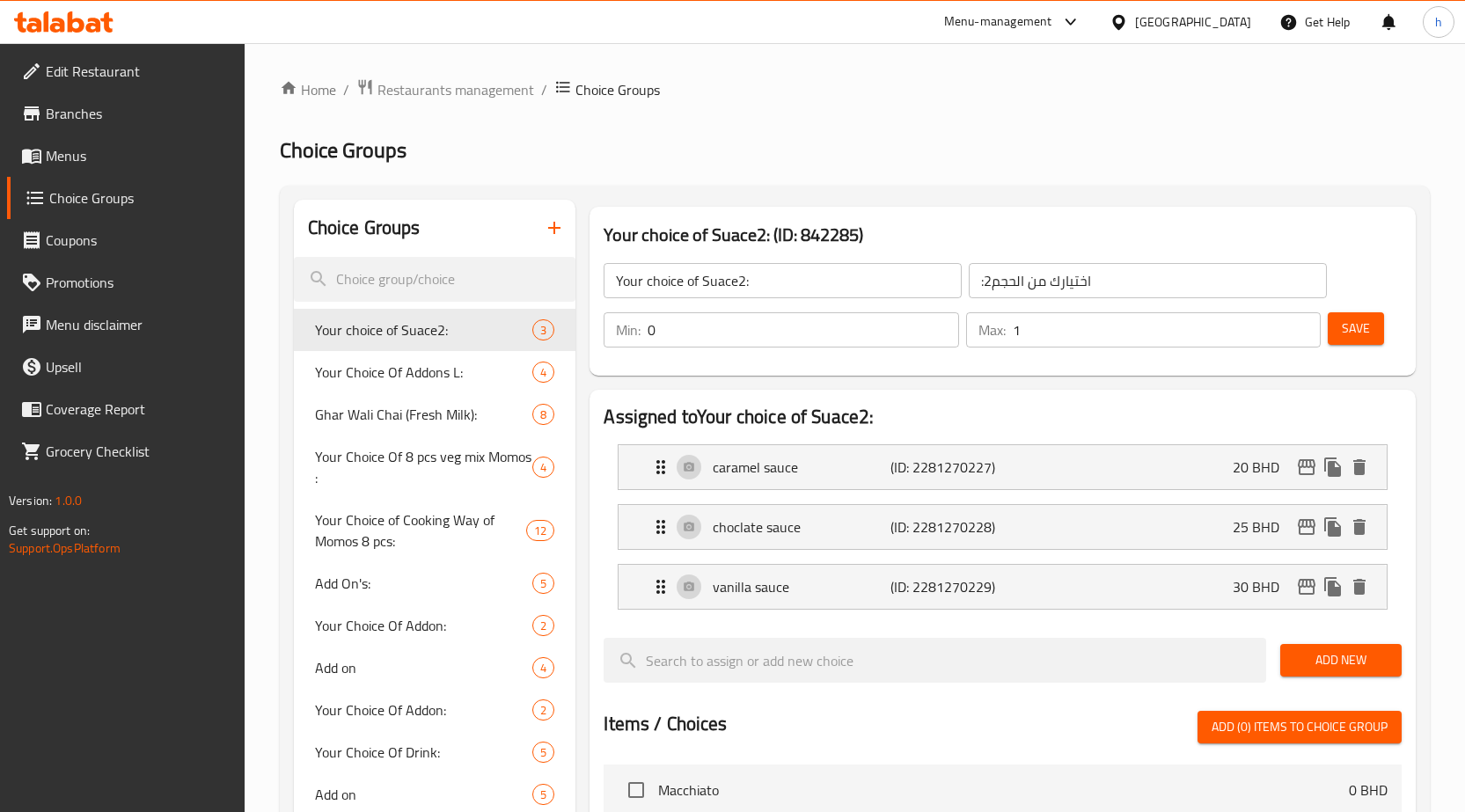
click at [175, 136] on link "Menus" at bounding box center [125, 155] width 237 height 42
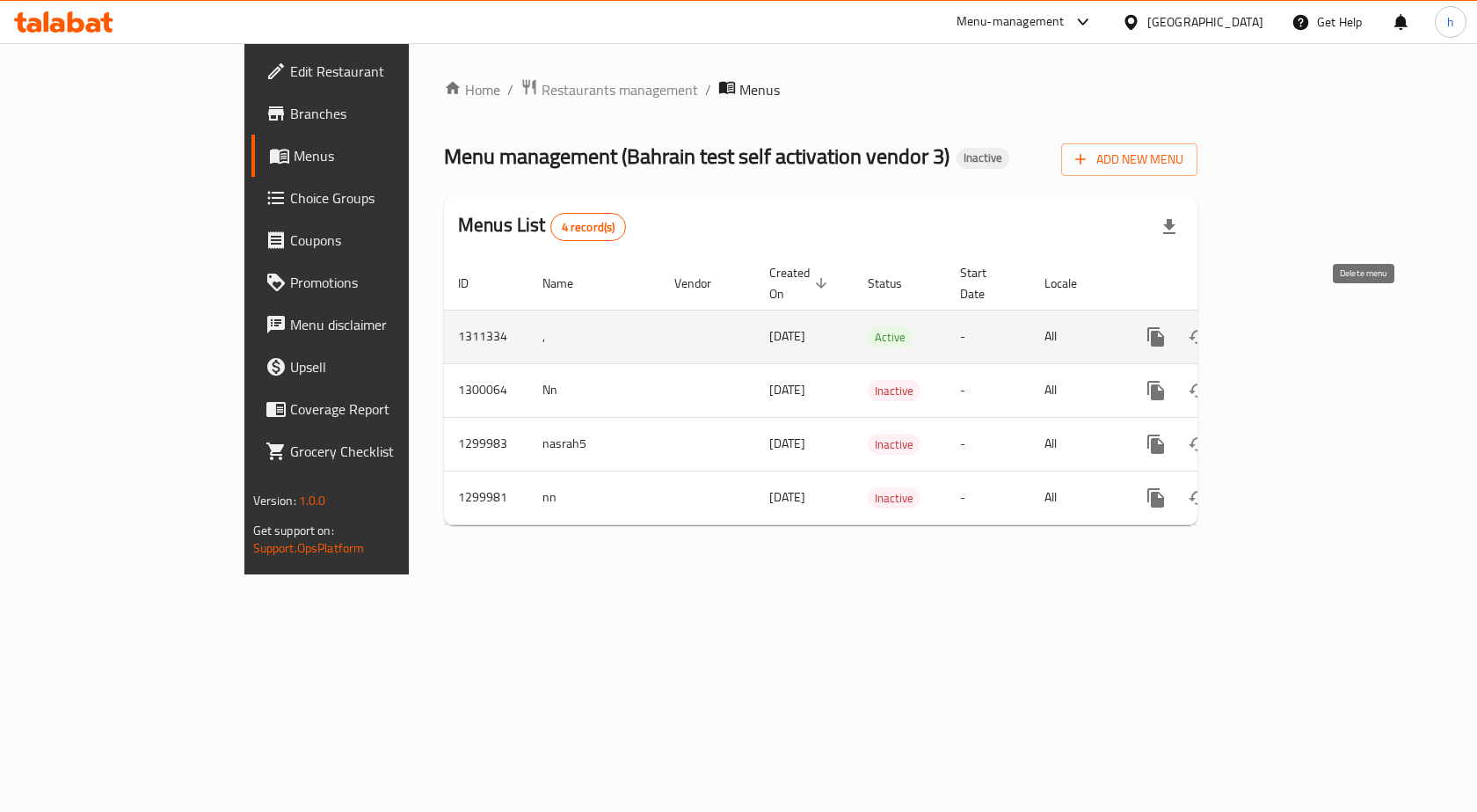
click at [1251, 327] on icon "enhanced table" at bounding box center [1241, 336] width 21 height 21
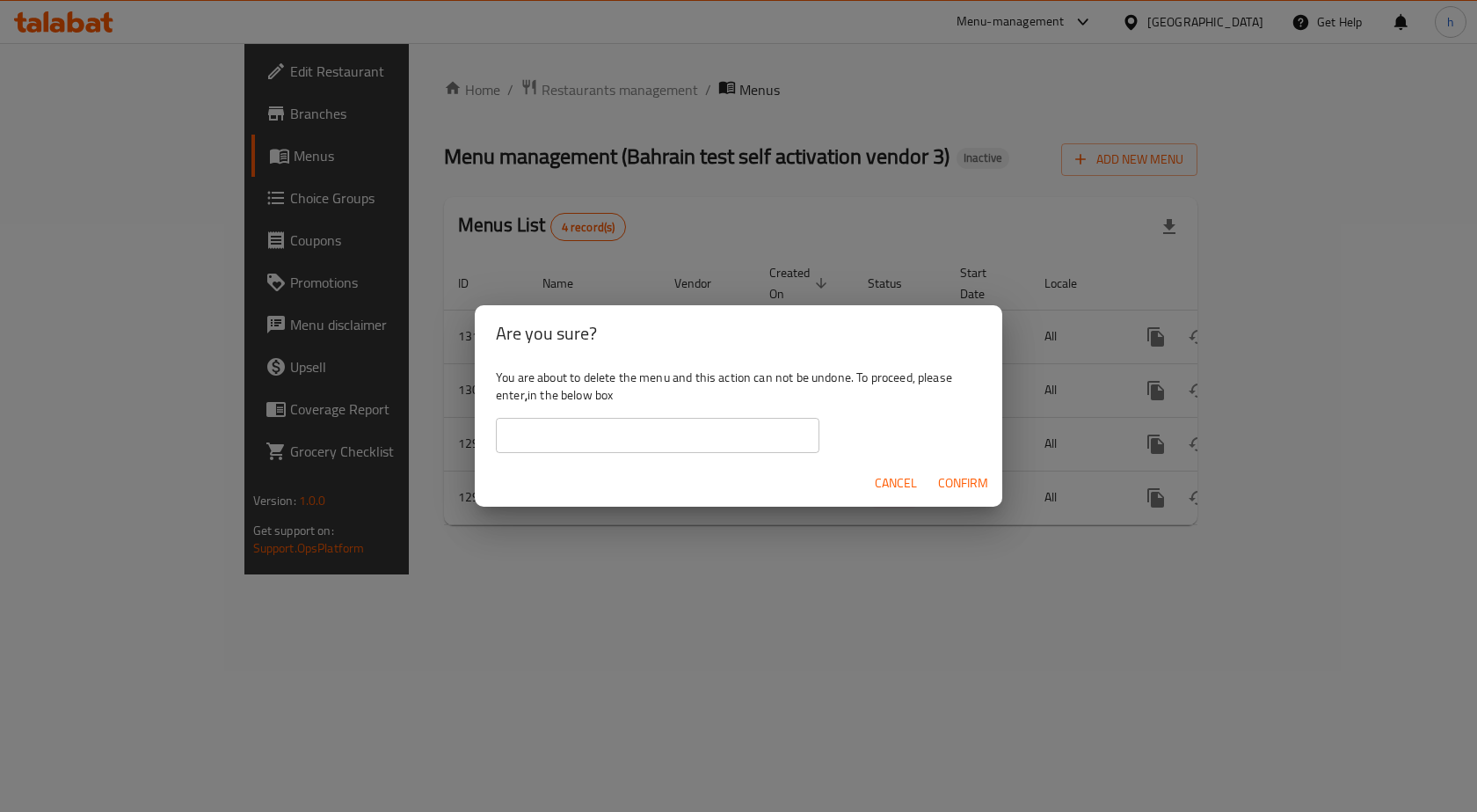
click at [942, 483] on span "Confirm" at bounding box center [963, 482] width 50 height 22
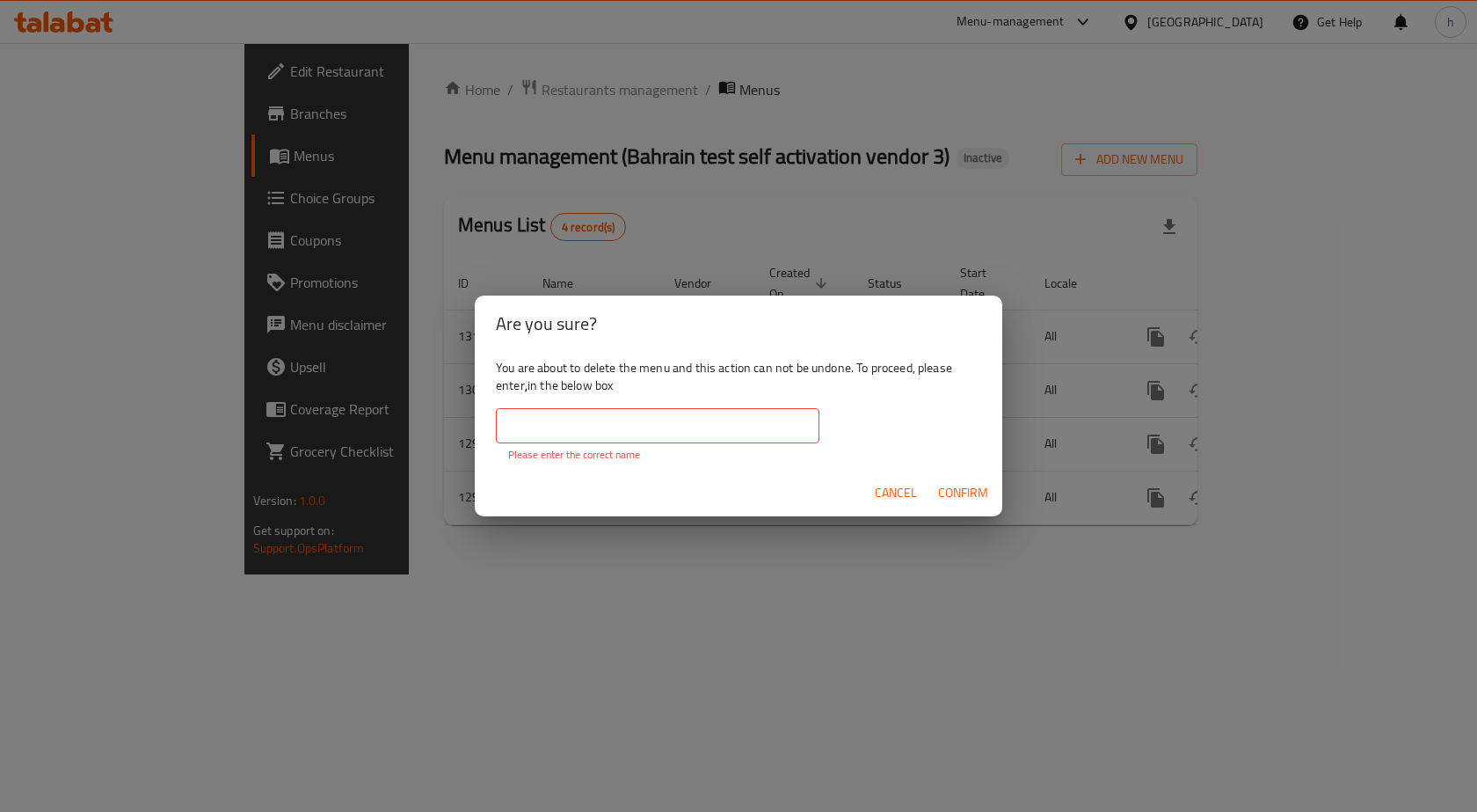
click at [737, 415] on input "text" at bounding box center [657, 425] width 324 height 35
click at [888, 493] on span "Cancel" at bounding box center [896, 492] width 42 height 22
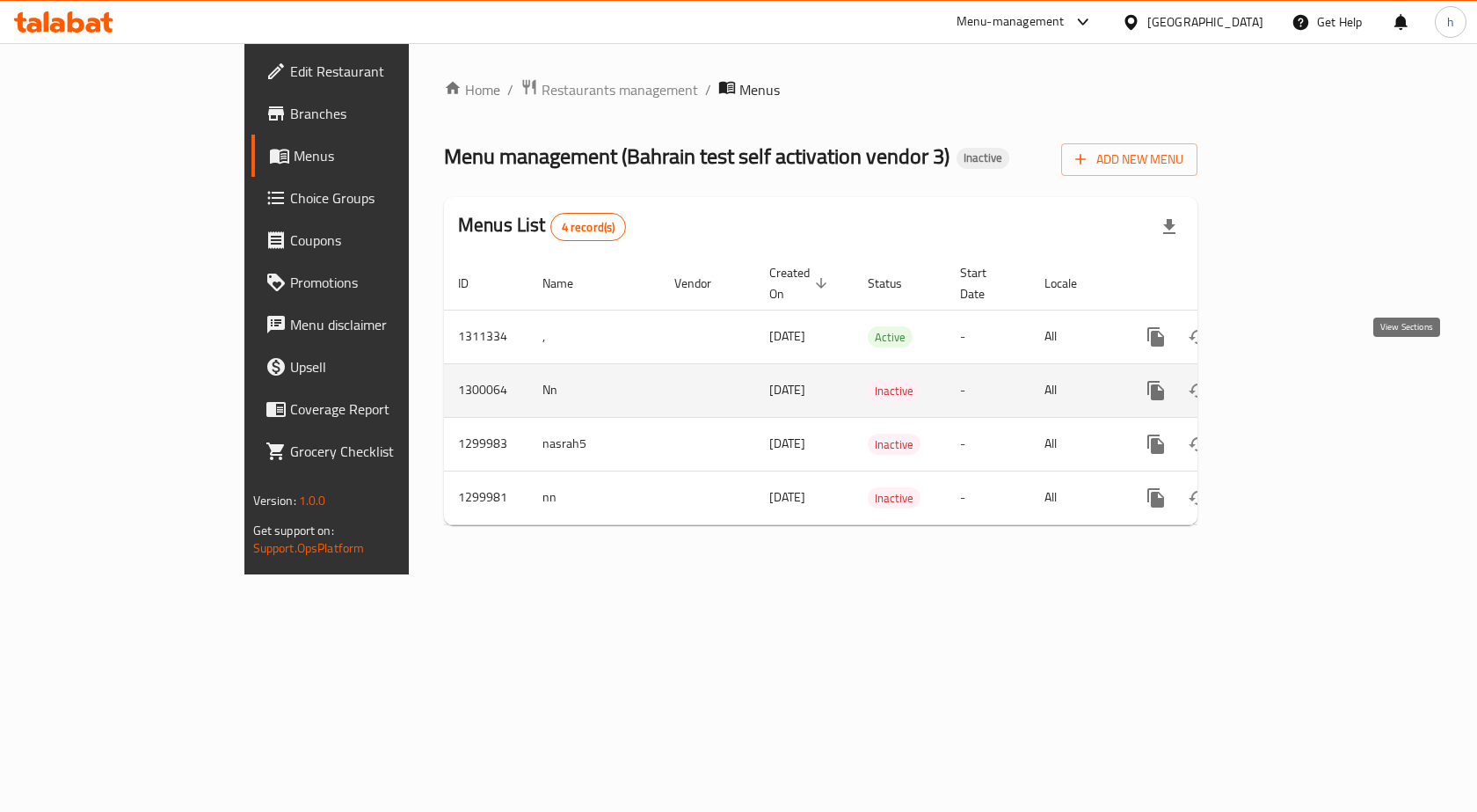
click at [1294, 380] on icon "enhanced table" at bounding box center [1283, 390] width 21 height 21
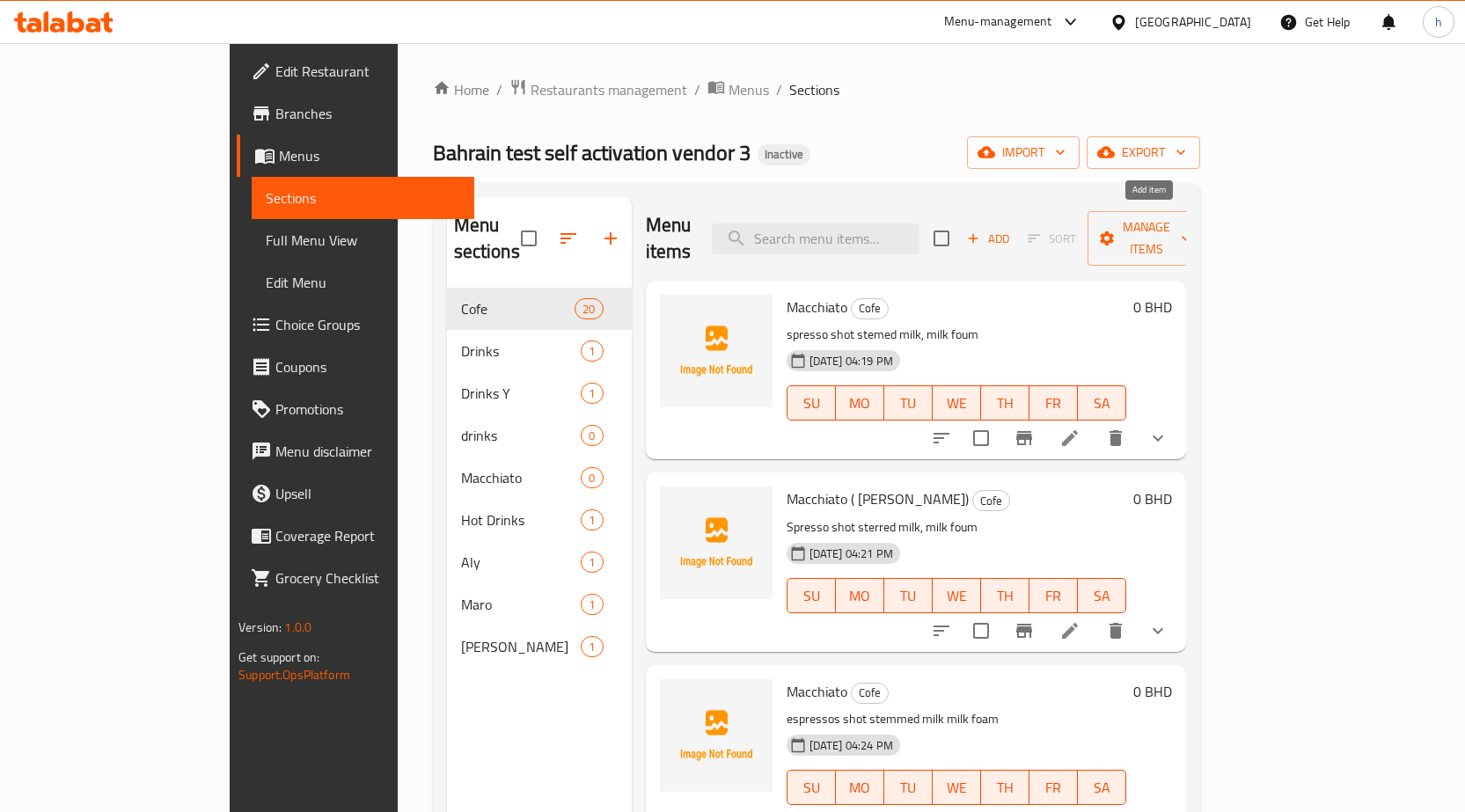
click at [1012, 228] on span "Add" at bounding box center [988, 238] width 47 height 20
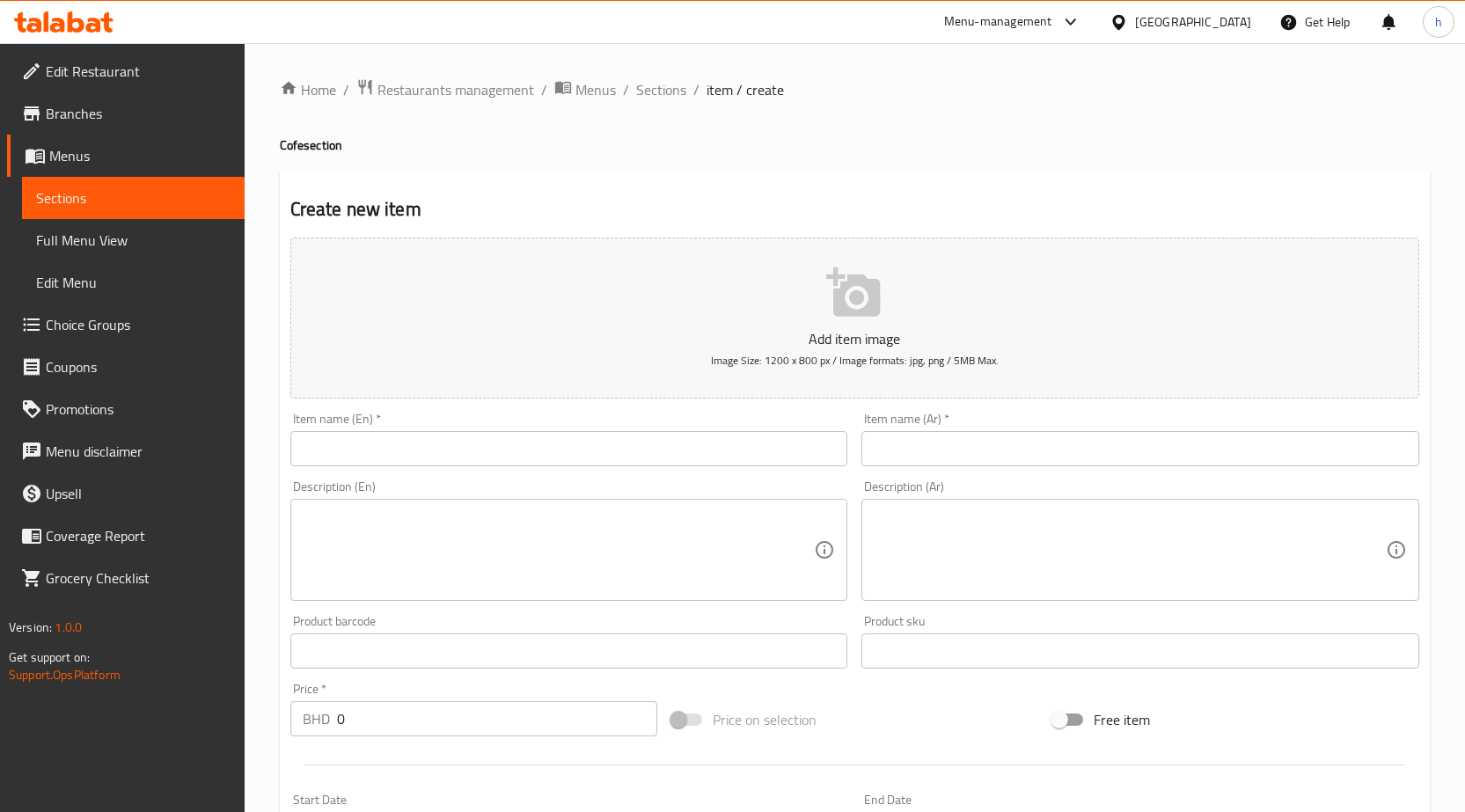
click at [605, 443] on input "text" at bounding box center [569, 448] width 557 height 35
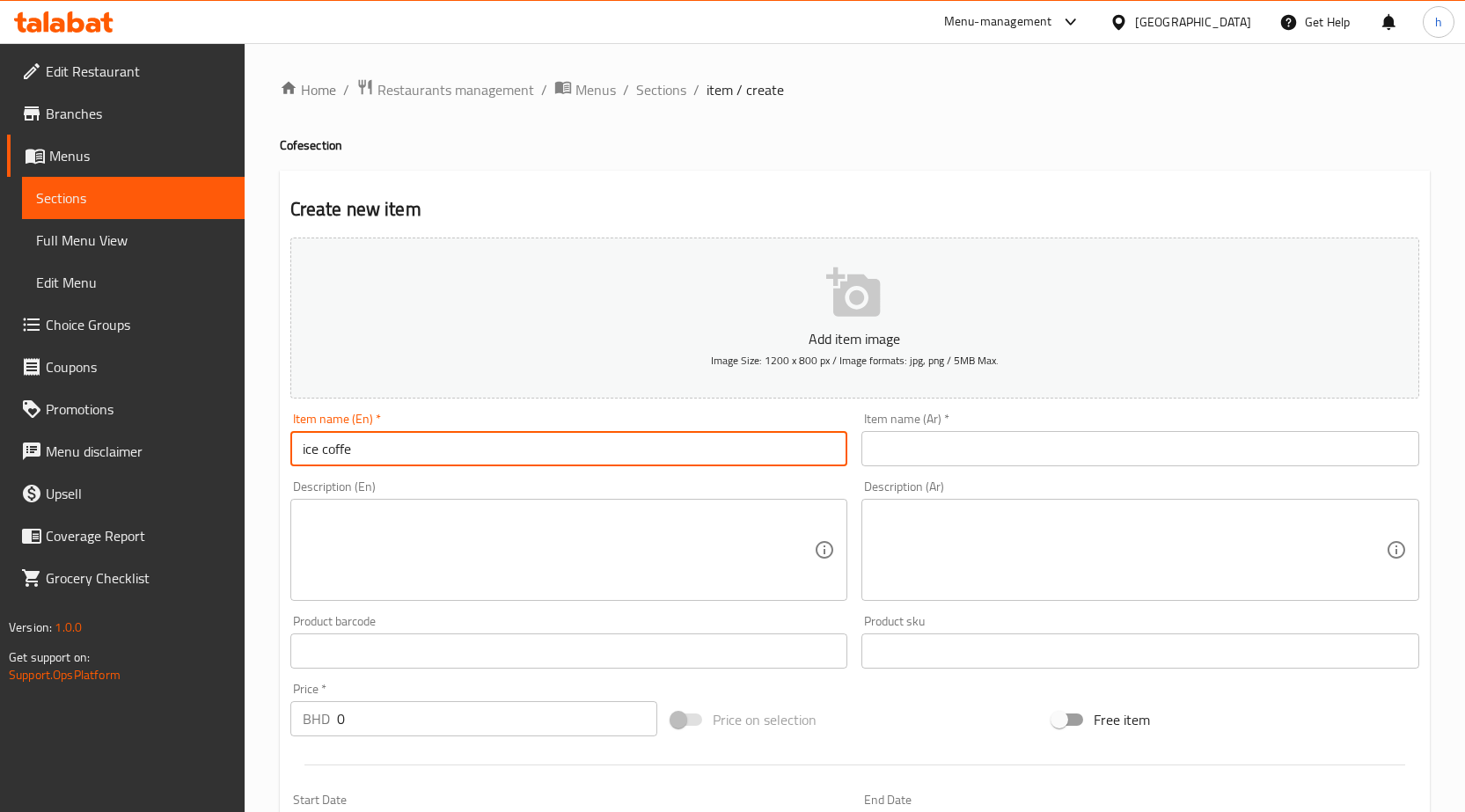
click at [326, 451] on input "ice coffe" at bounding box center [569, 448] width 557 height 35
click at [304, 449] on input "ice Coffe" at bounding box center [569, 448] width 557 height 35
type input "Ice Coffe"
click at [900, 448] on input "text" at bounding box center [1140, 448] width 557 height 35
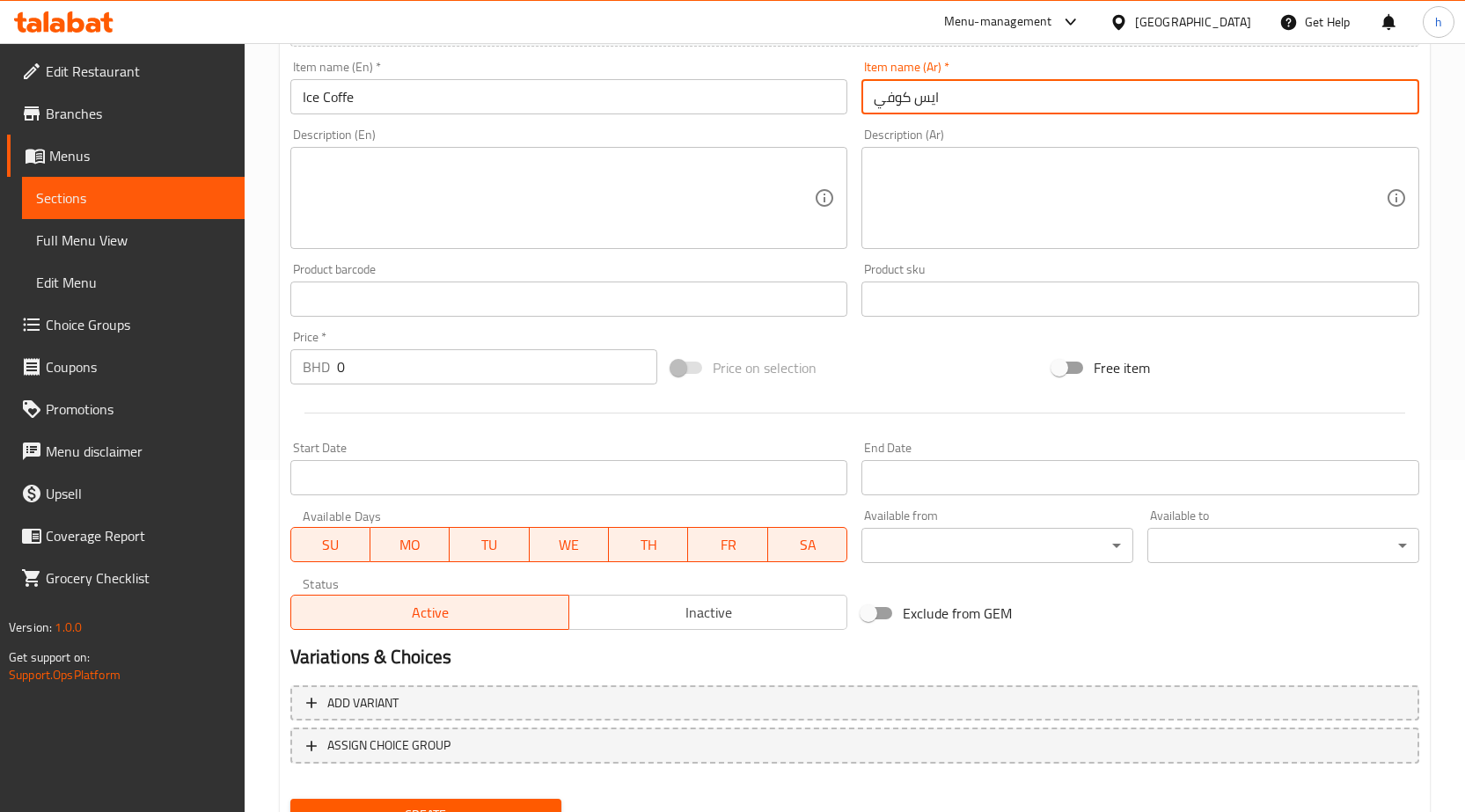
scroll to position [431, 0]
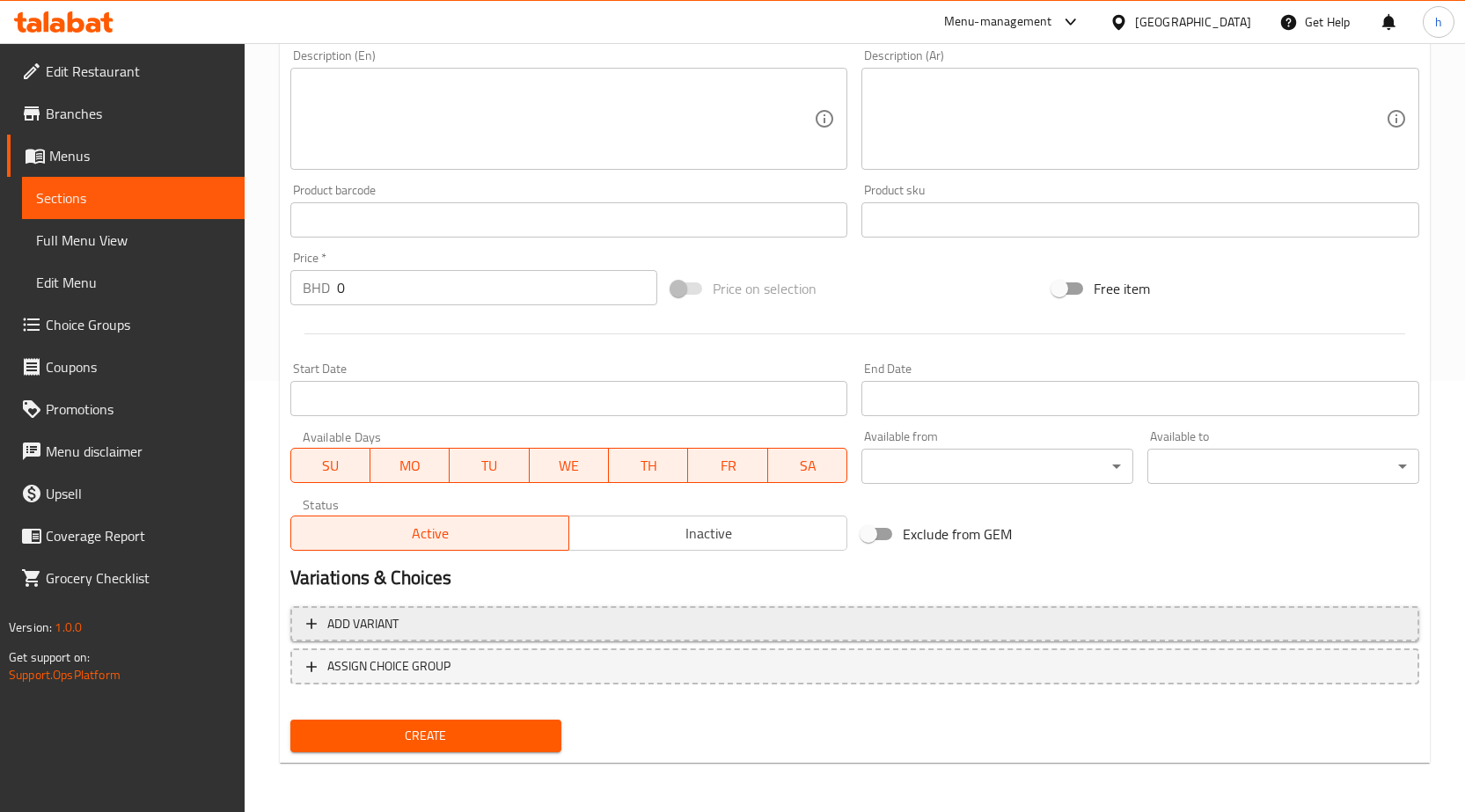
type input "ايس كوفي"
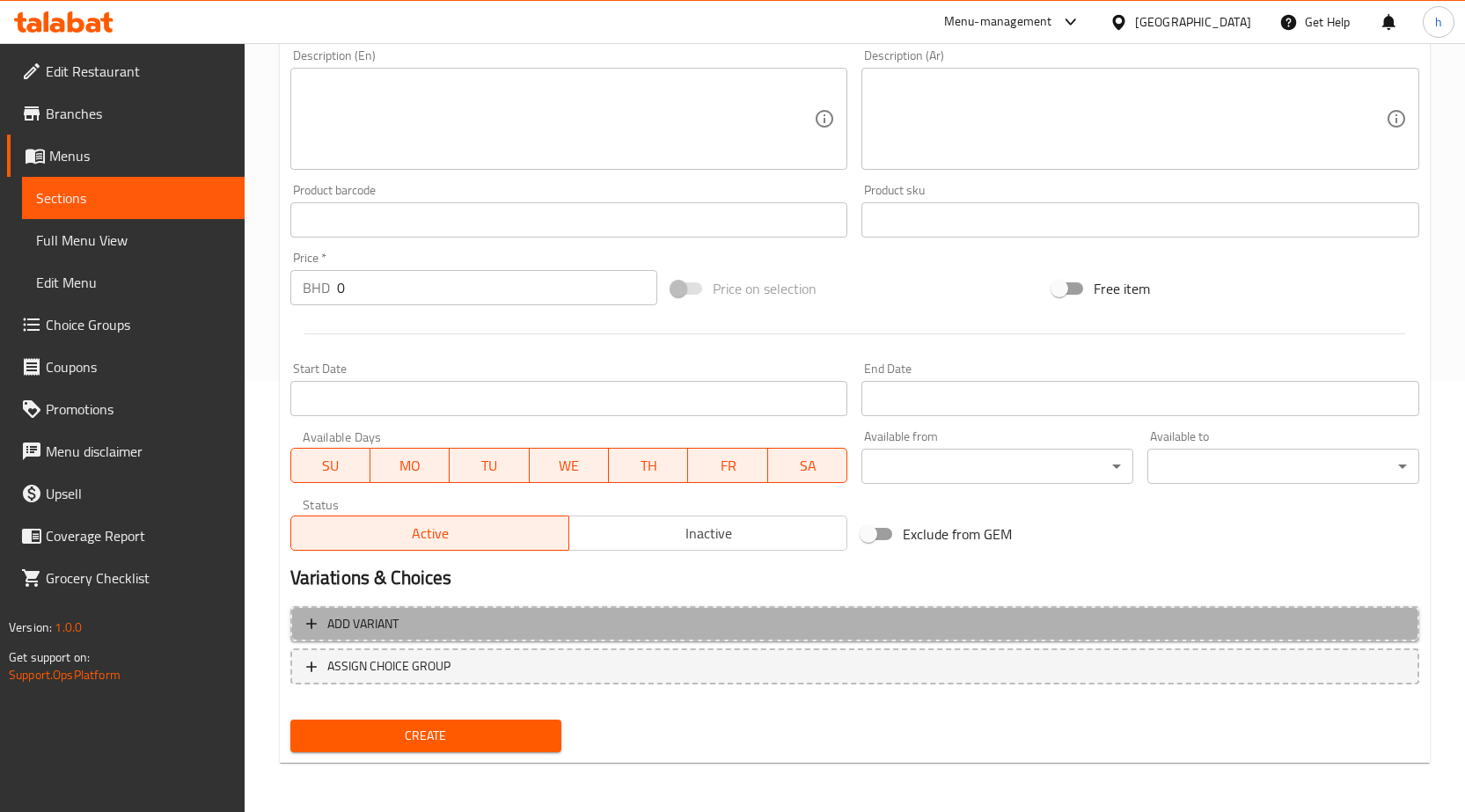
click at [755, 615] on span "Add variant" at bounding box center [854, 623] width 1097 height 22
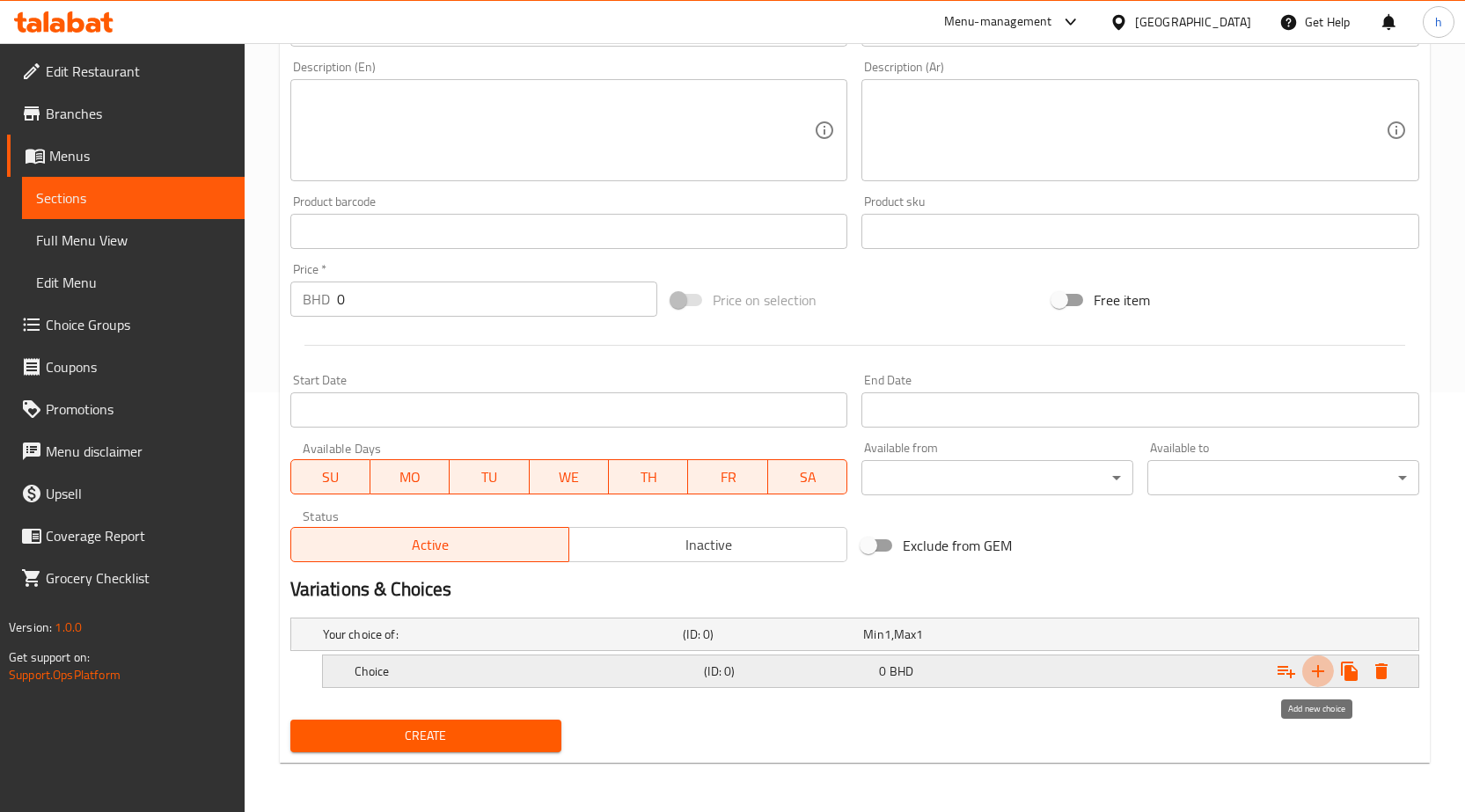
click at [1323, 668] on icon "Expand" at bounding box center [1318, 670] width 21 height 21
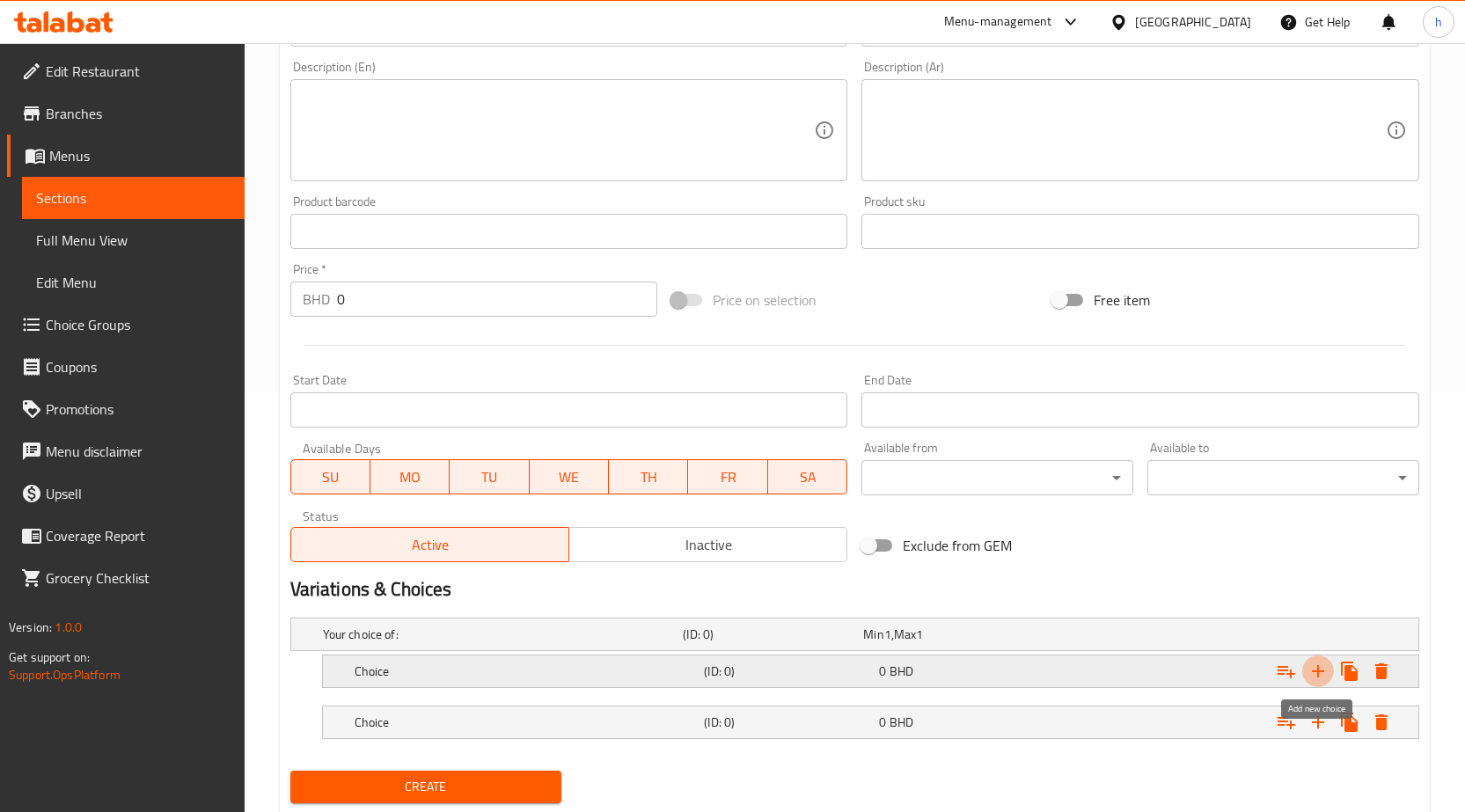
click at [1323, 668] on icon "Expand" at bounding box center [1318, 670] width 21 height 21
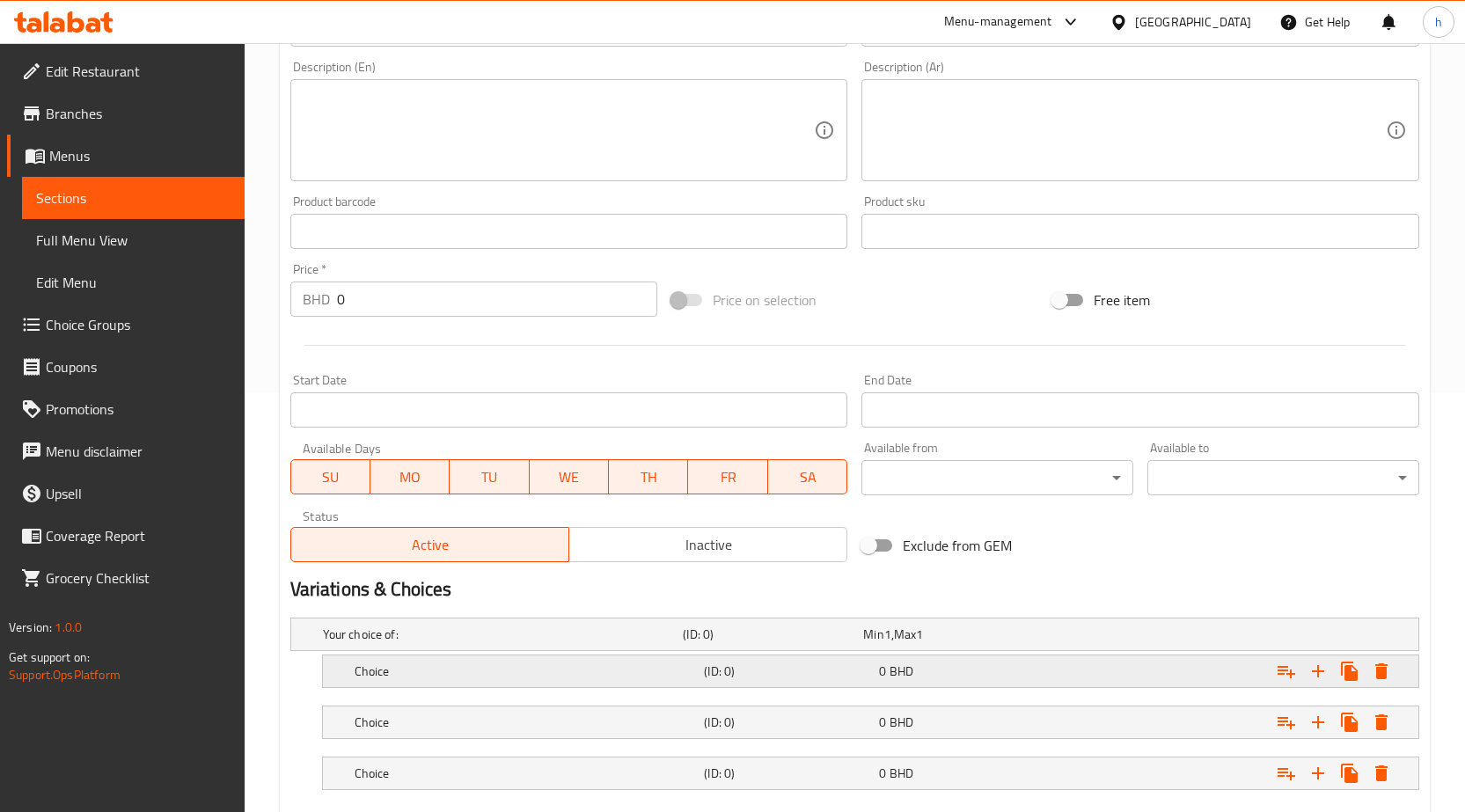
click at [673, 668] on h5 "Choice" at bounding box center [525, 670] width 343 height 18
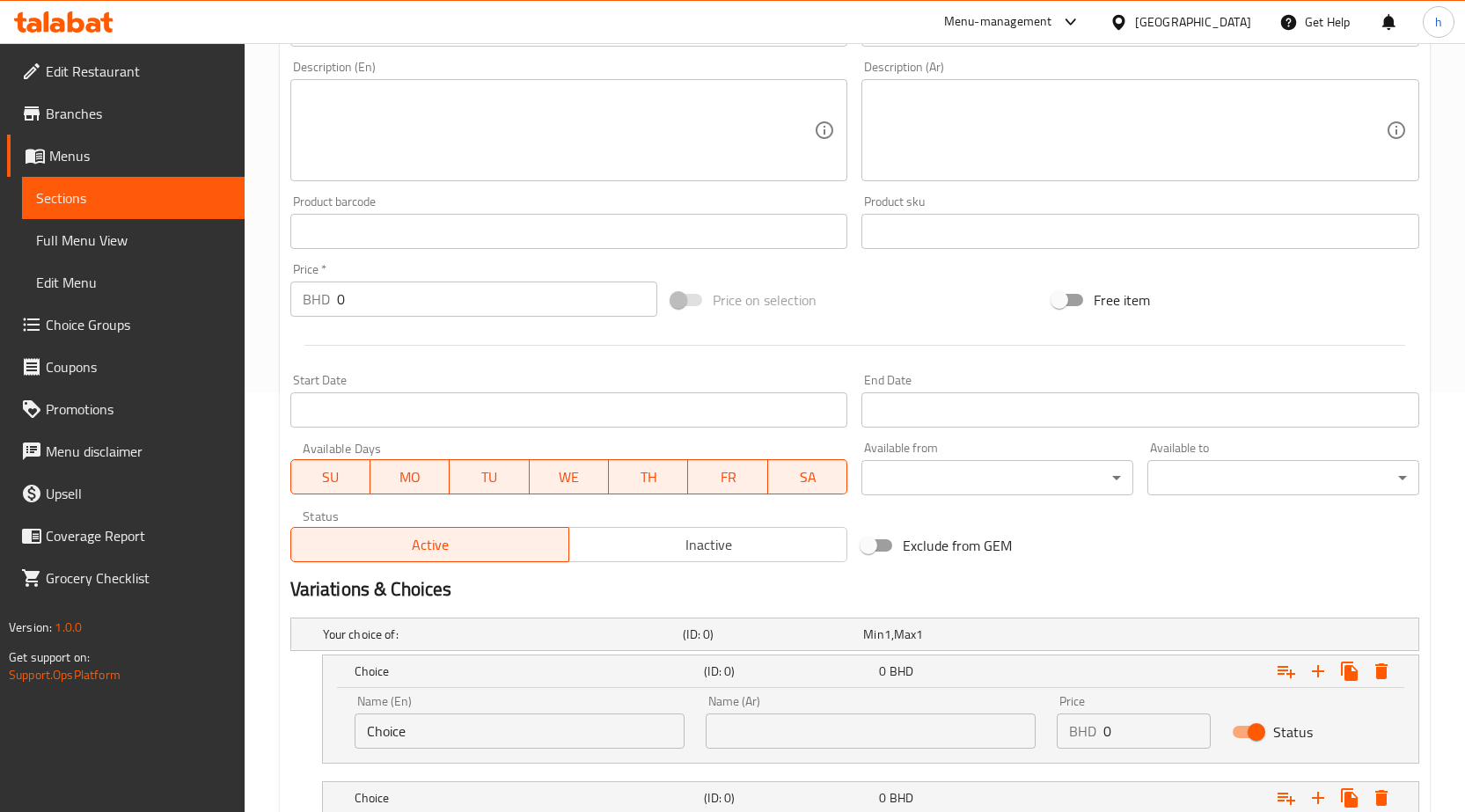
click at [492, 730] on input "Choice" at bounding box center [519, 730] width 330 height 35
type input "C"
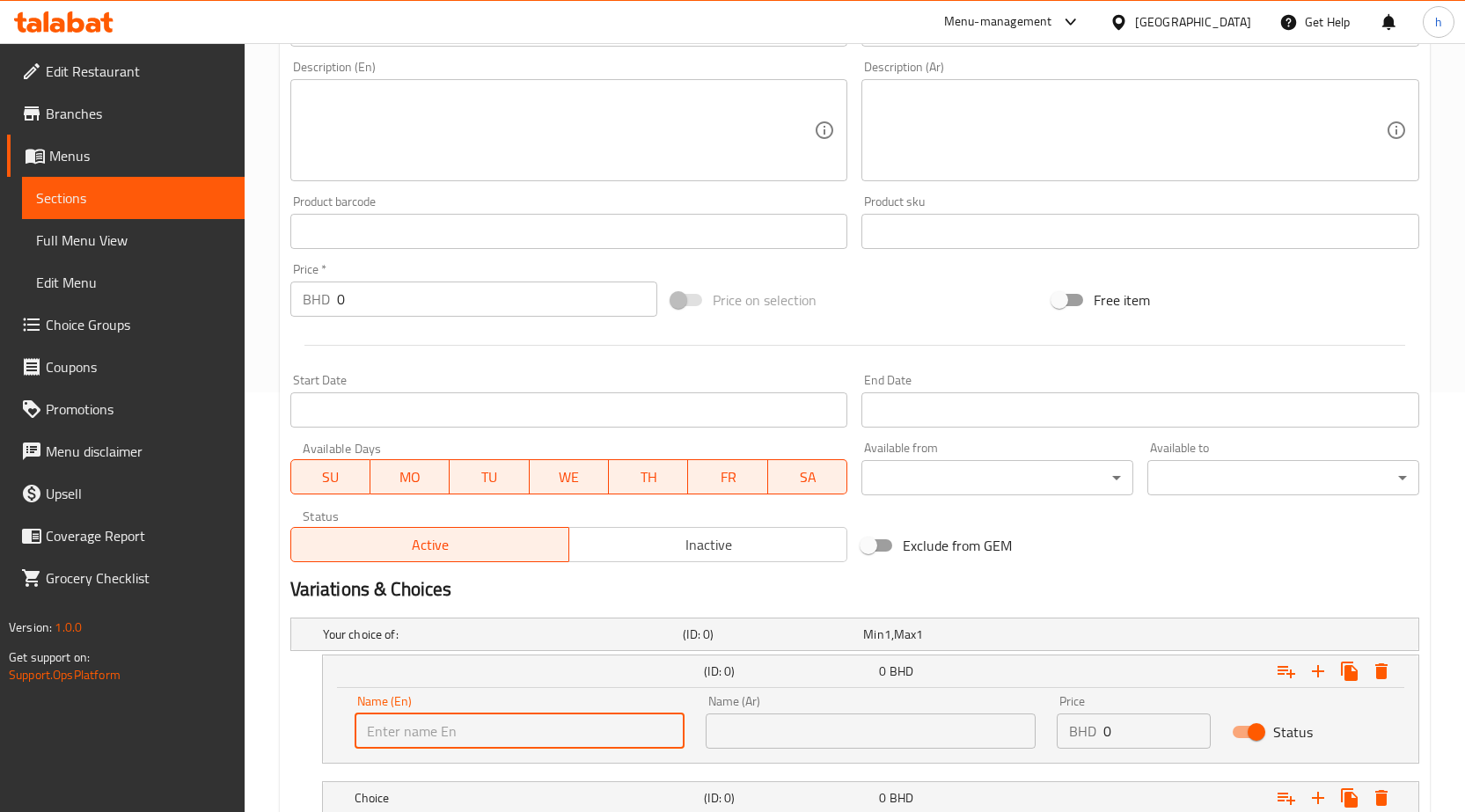
type input "س"
